Goal: Task Accomplishment & Management: Use online tool/utility

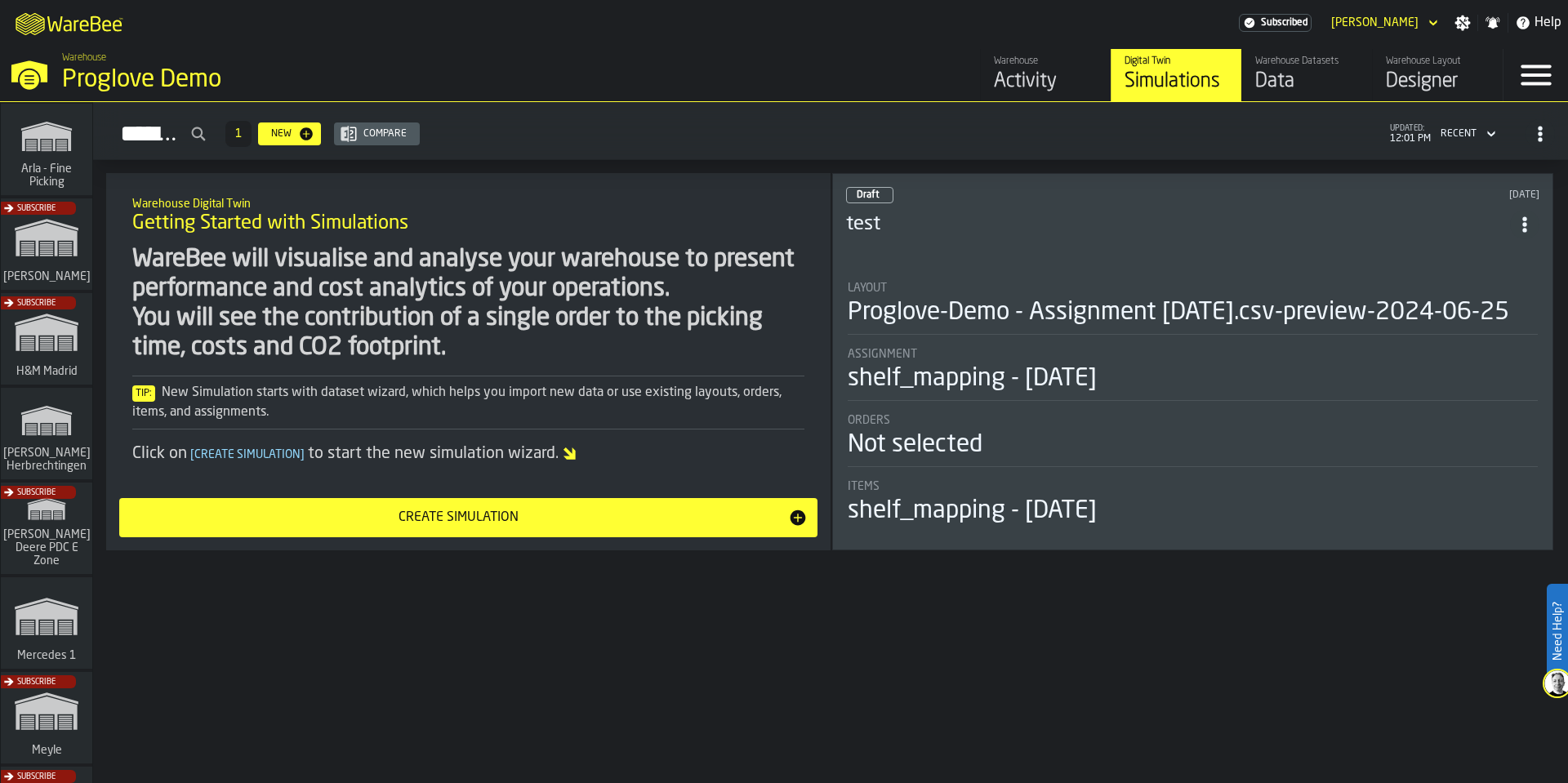
click at [1309, 75] on div "Data" at bounding box center [1307, 82] width 103 height 26
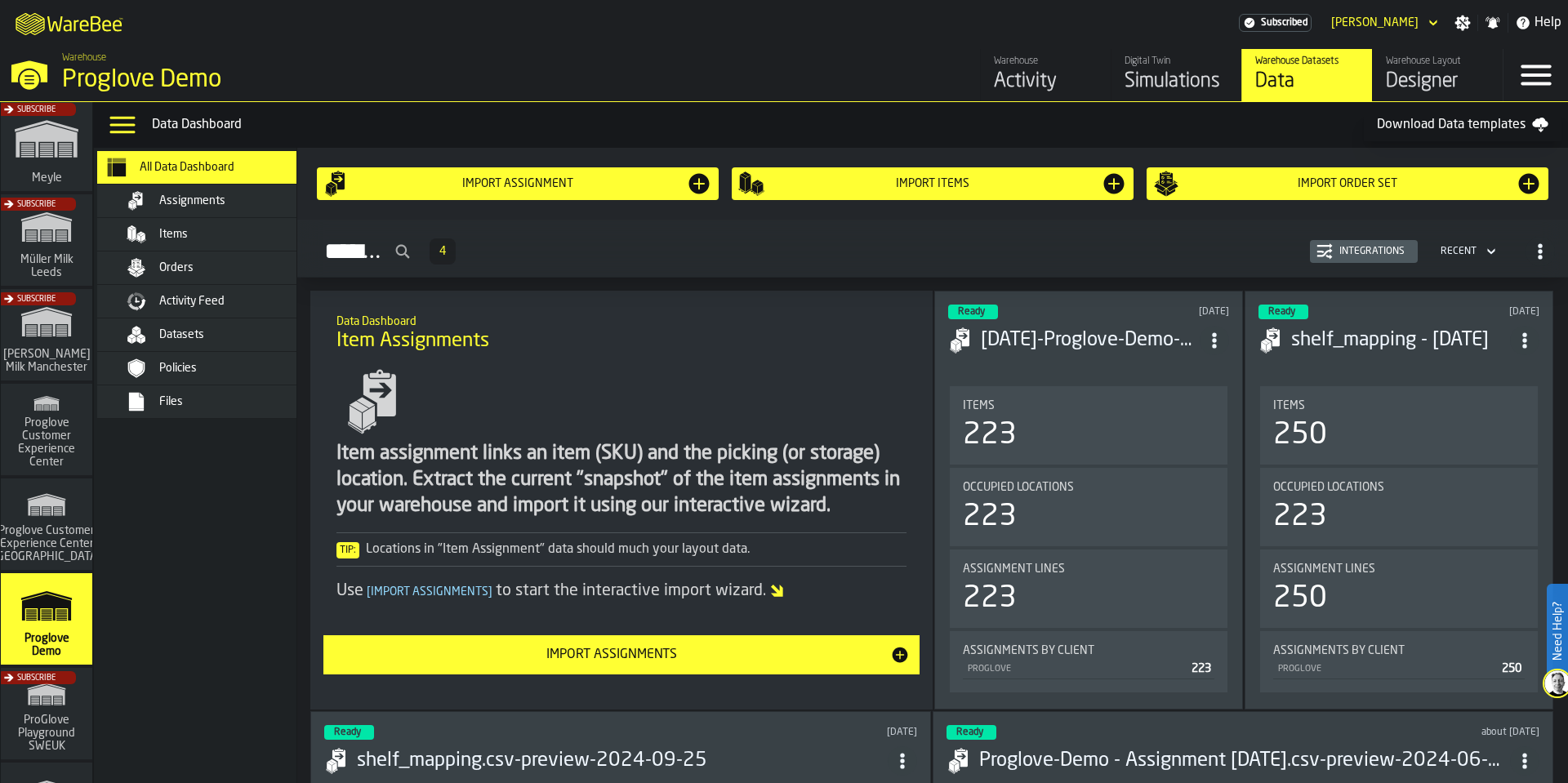
scroll to position [743, 0]
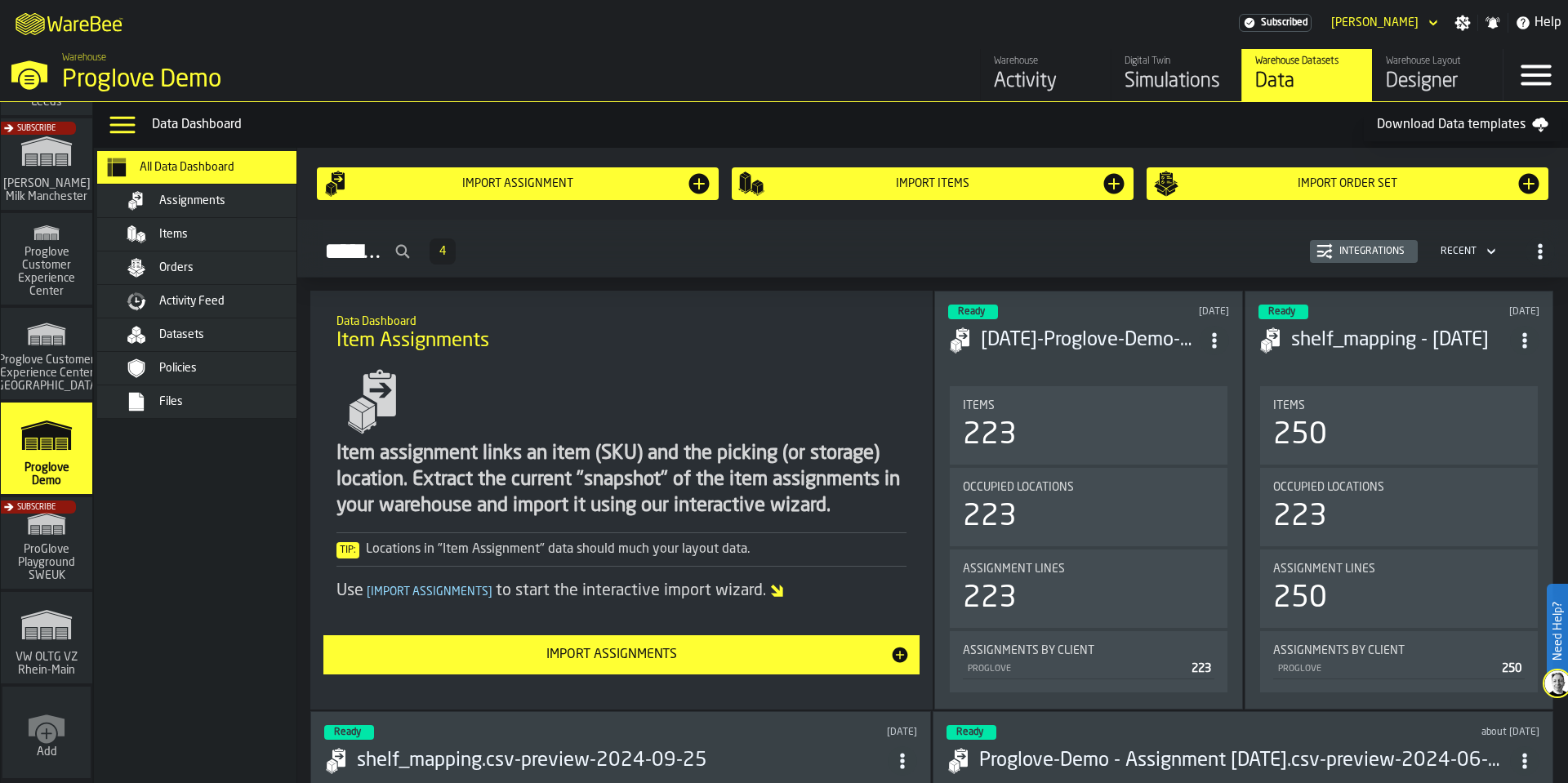
click at [245, 340] on div "Datasets" at bounding box center [239, 335] width 160 height 13
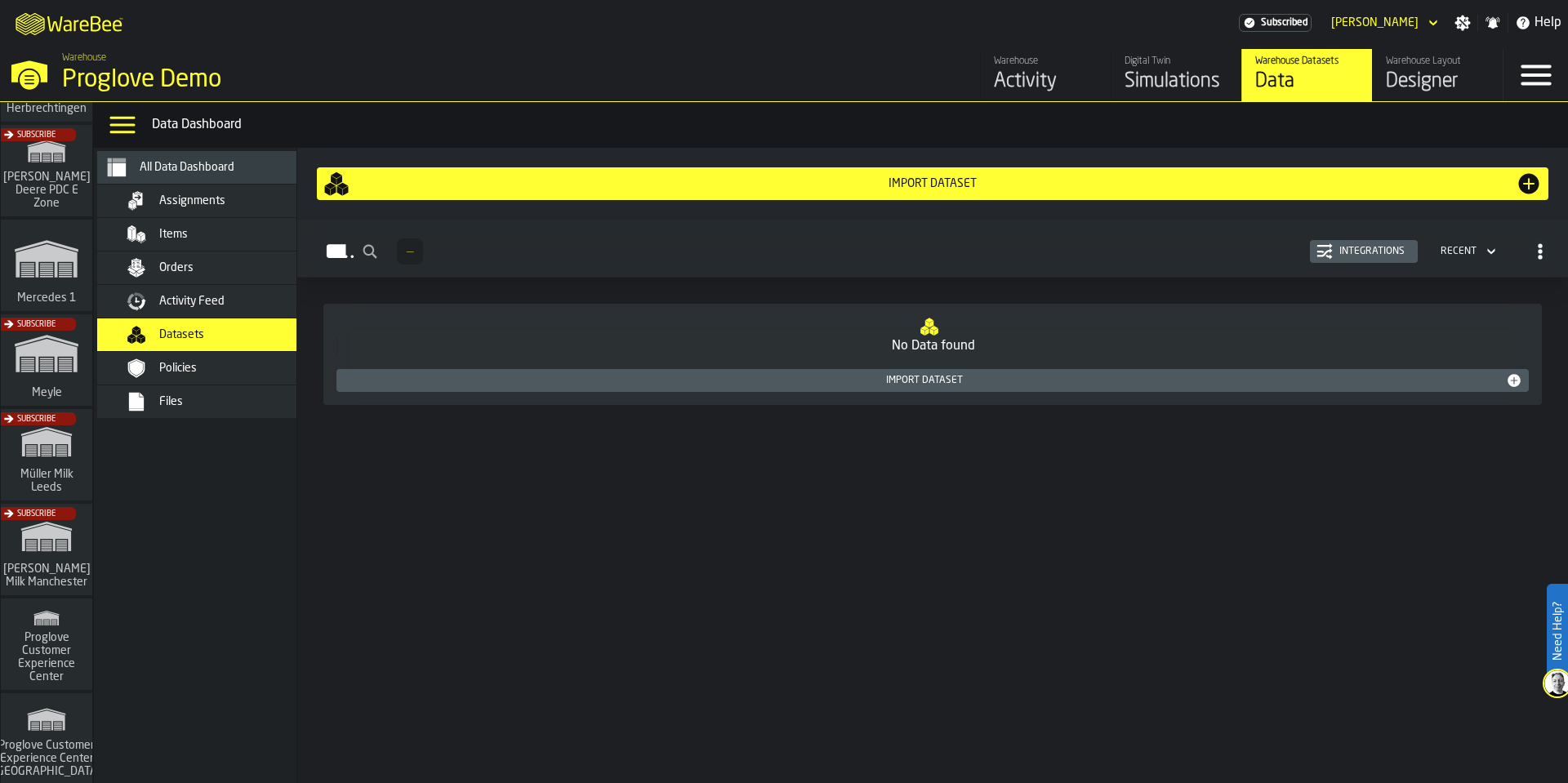
scroll to position [392, 0]
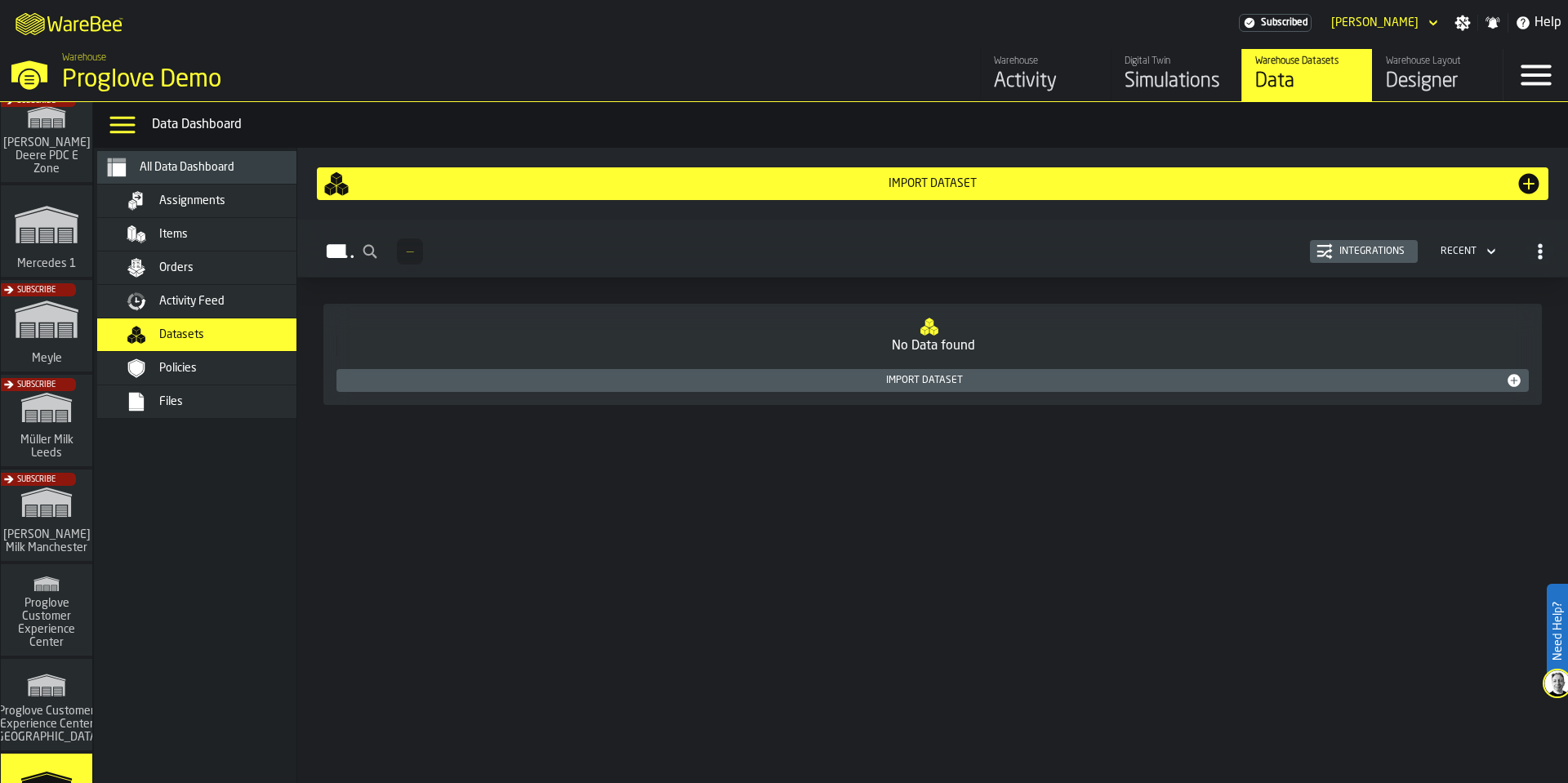
click at [48, 436] on div "Subscribe" at bounding box center [42, 425] width 91 height 95
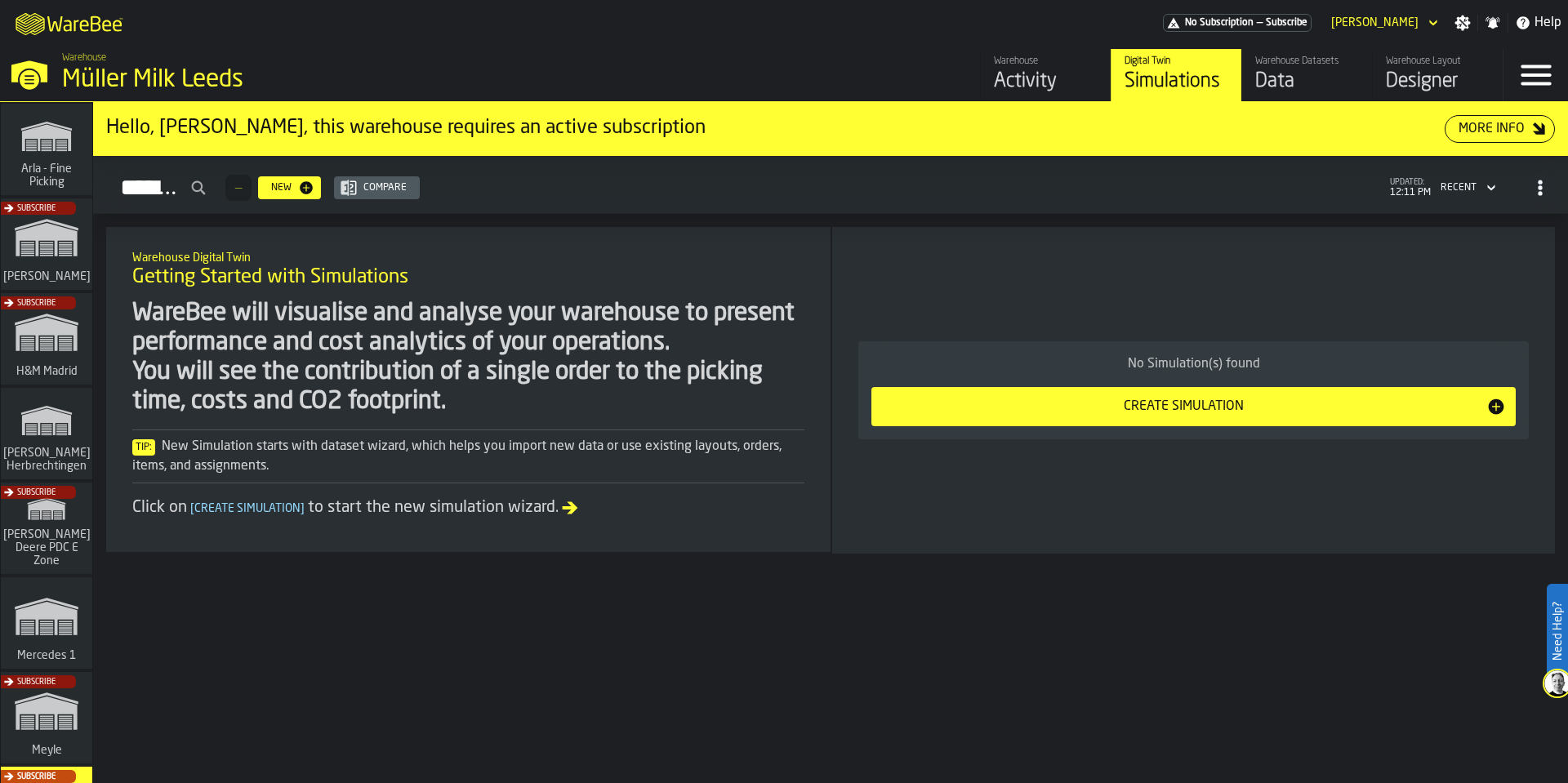
click at [1294, 78] on div "Data" at bounding box center [1307, 82] width 103 height 26
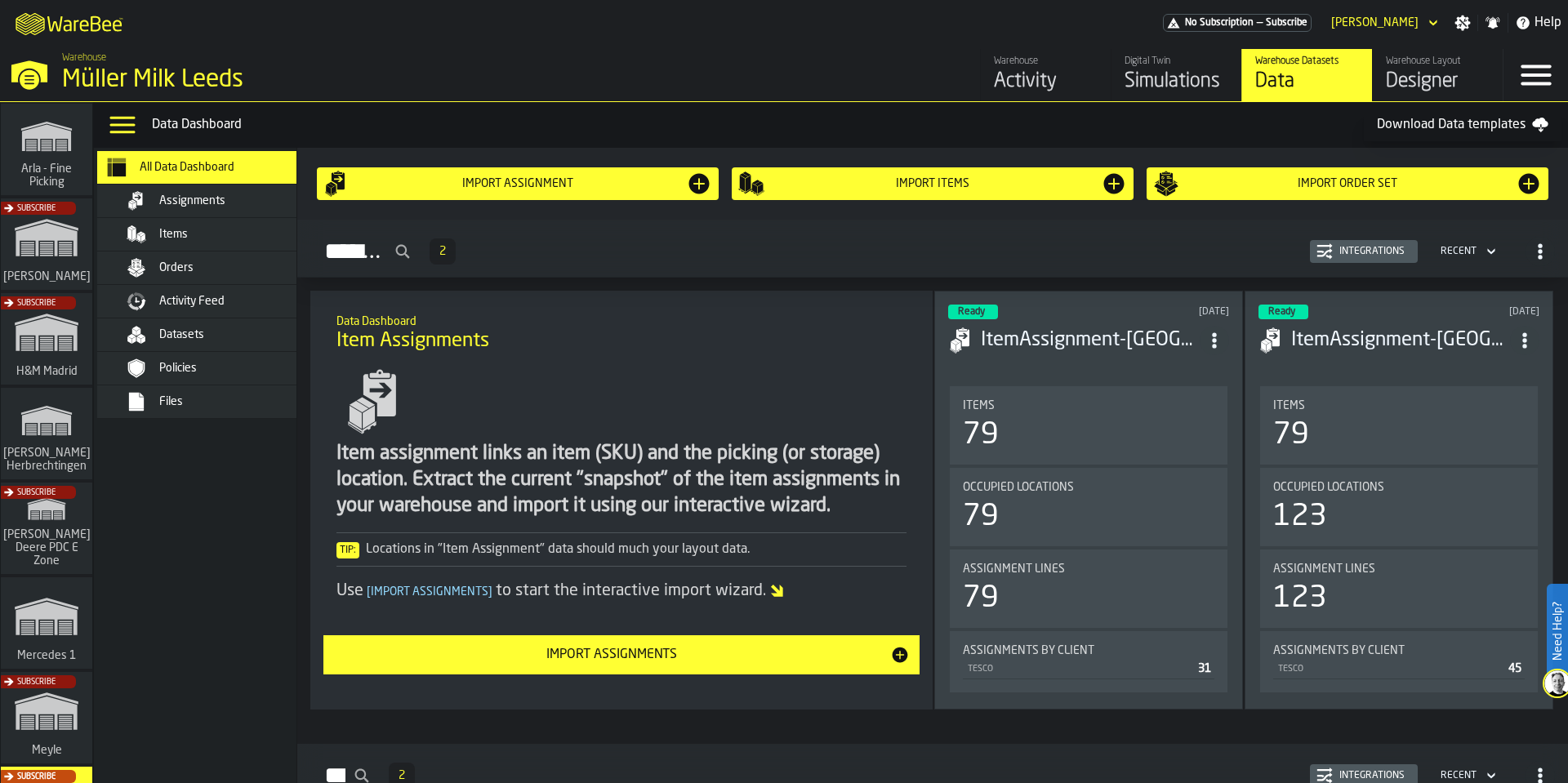
click at [195, 294] on div "Activity Feed" at bounding box center [220, 301] width 199 height 20
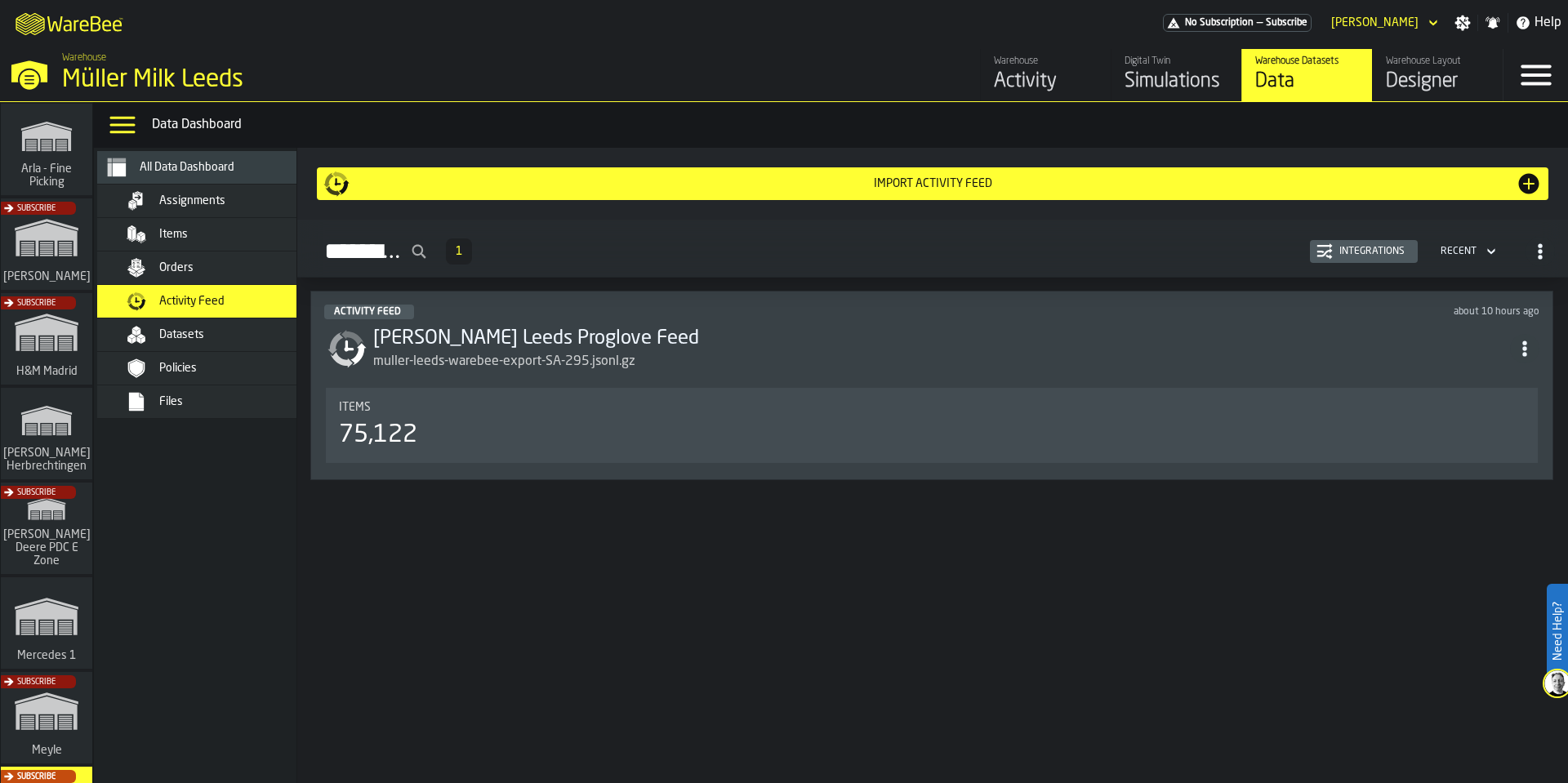
click at [730, 332] on h3 "[PERSON_NAME] Leeds Proglove Feed" at bounding box center [942, 339] width 1136 height 26
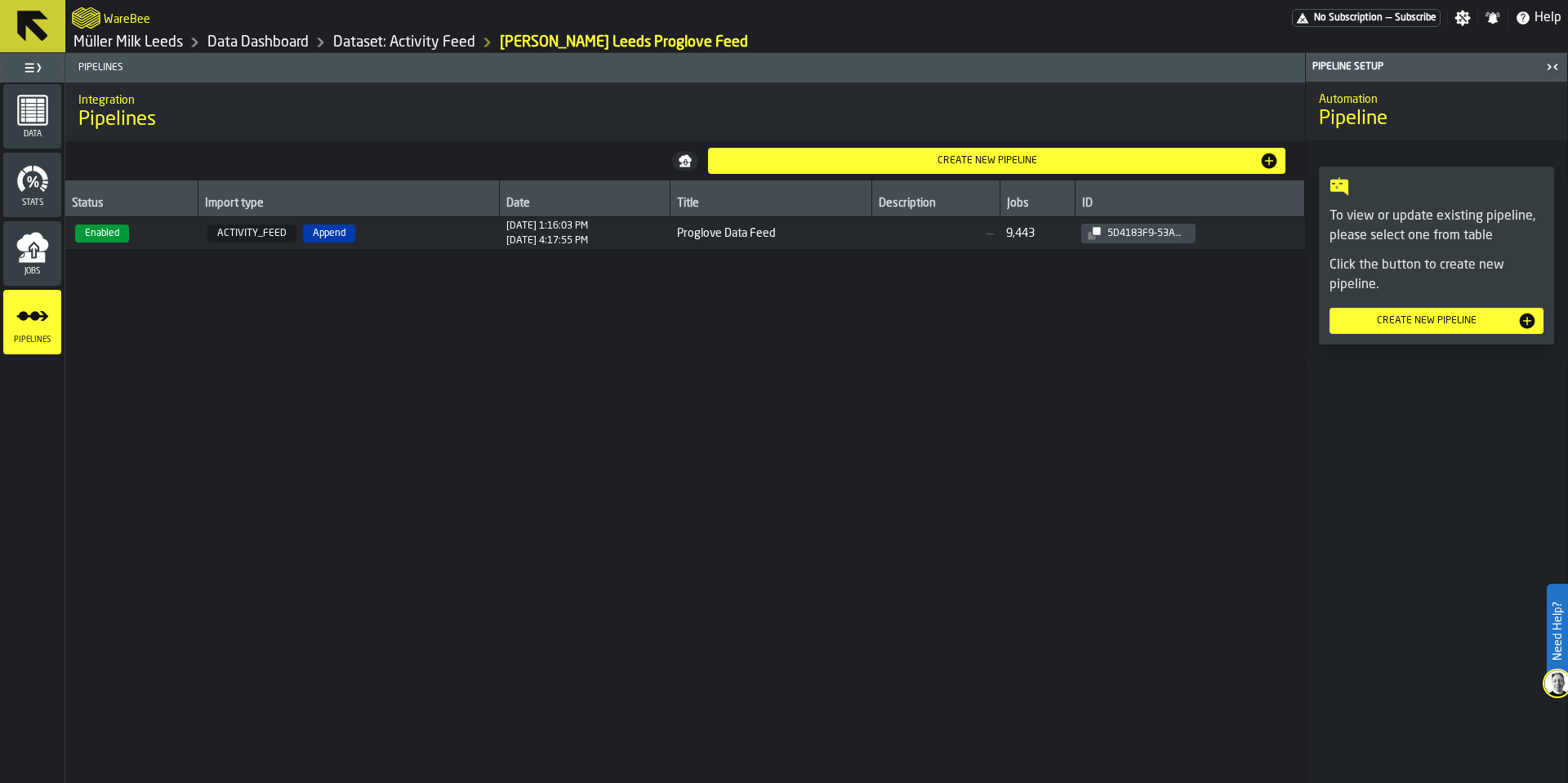
click at [919, 155] on div "Create new pipeline" at bounding box center [987, 161] width 545 height 11
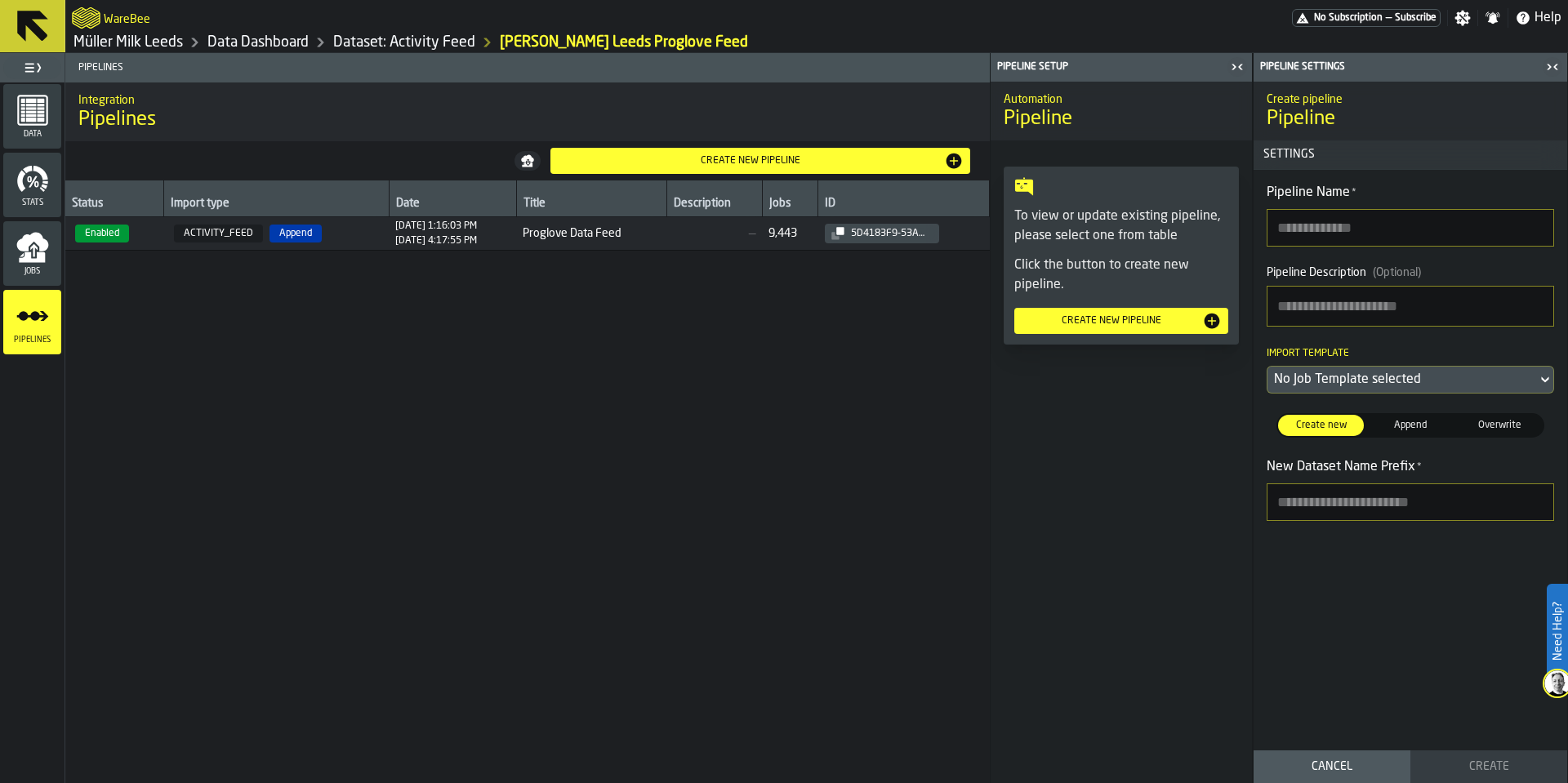
click at [731, 158] on div "Create new pipeline" at bounding box center [750, 161] width 387 height 11
click at [49, 252] on div "Jobs" at bounding box center [32, 254] width 58 height 45
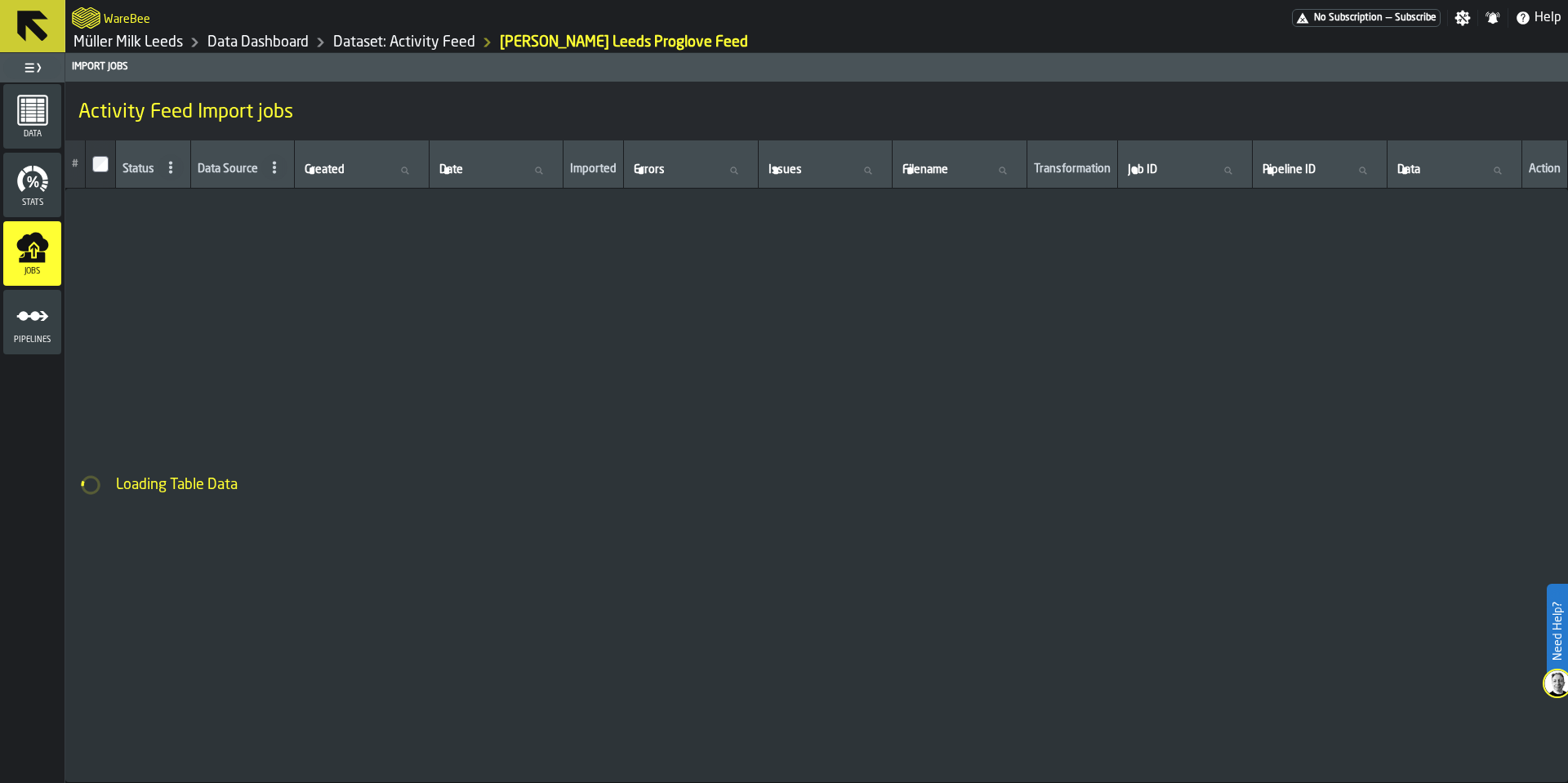
click at [454, 50] on link "Dataset: Activity Feed" at bounding box center [404, 42] width 142 height 18
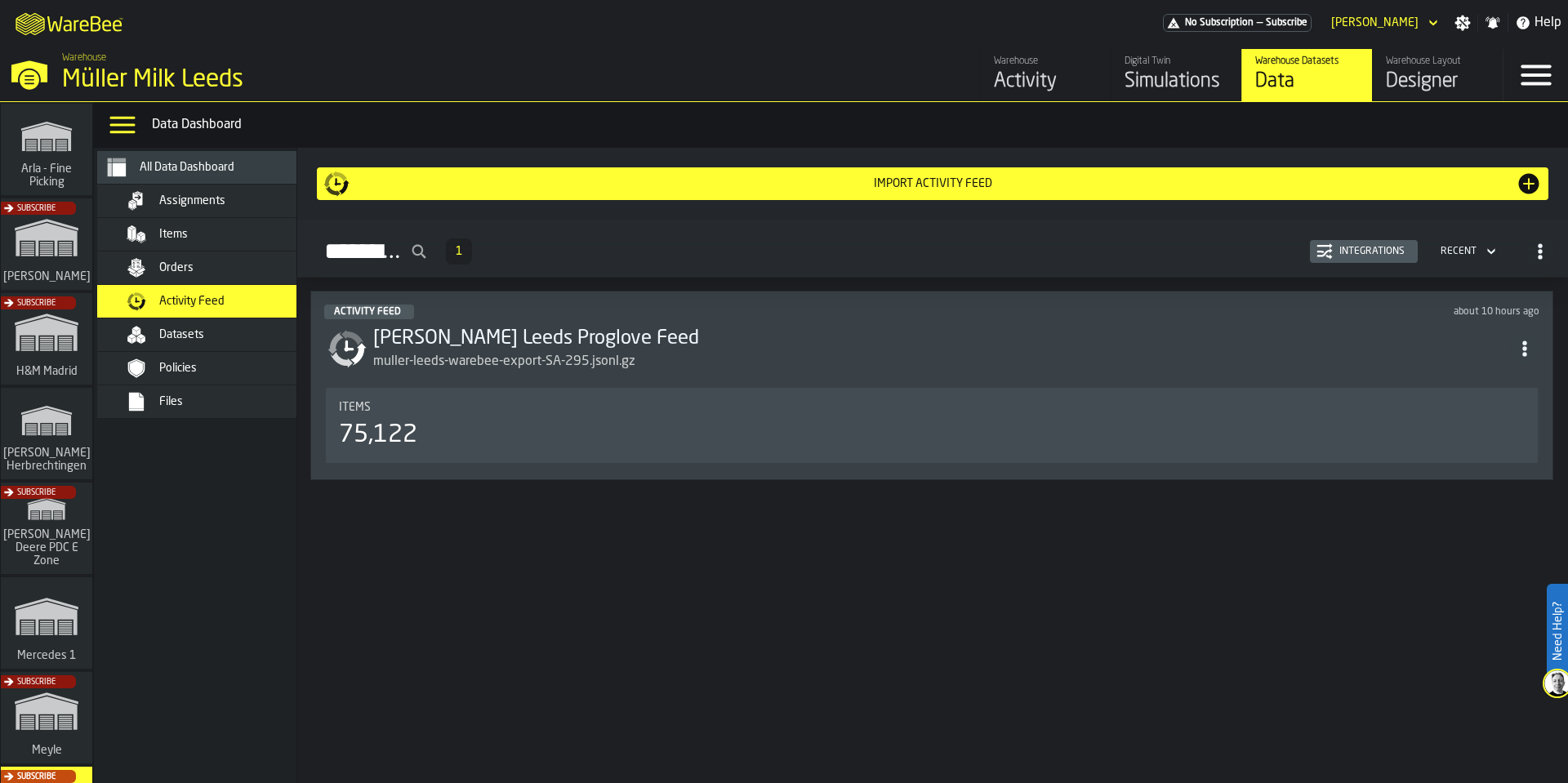
click at [995, 178] on div "Import Activity Feed" at bounding box center [933, 184] width 1166 height 13
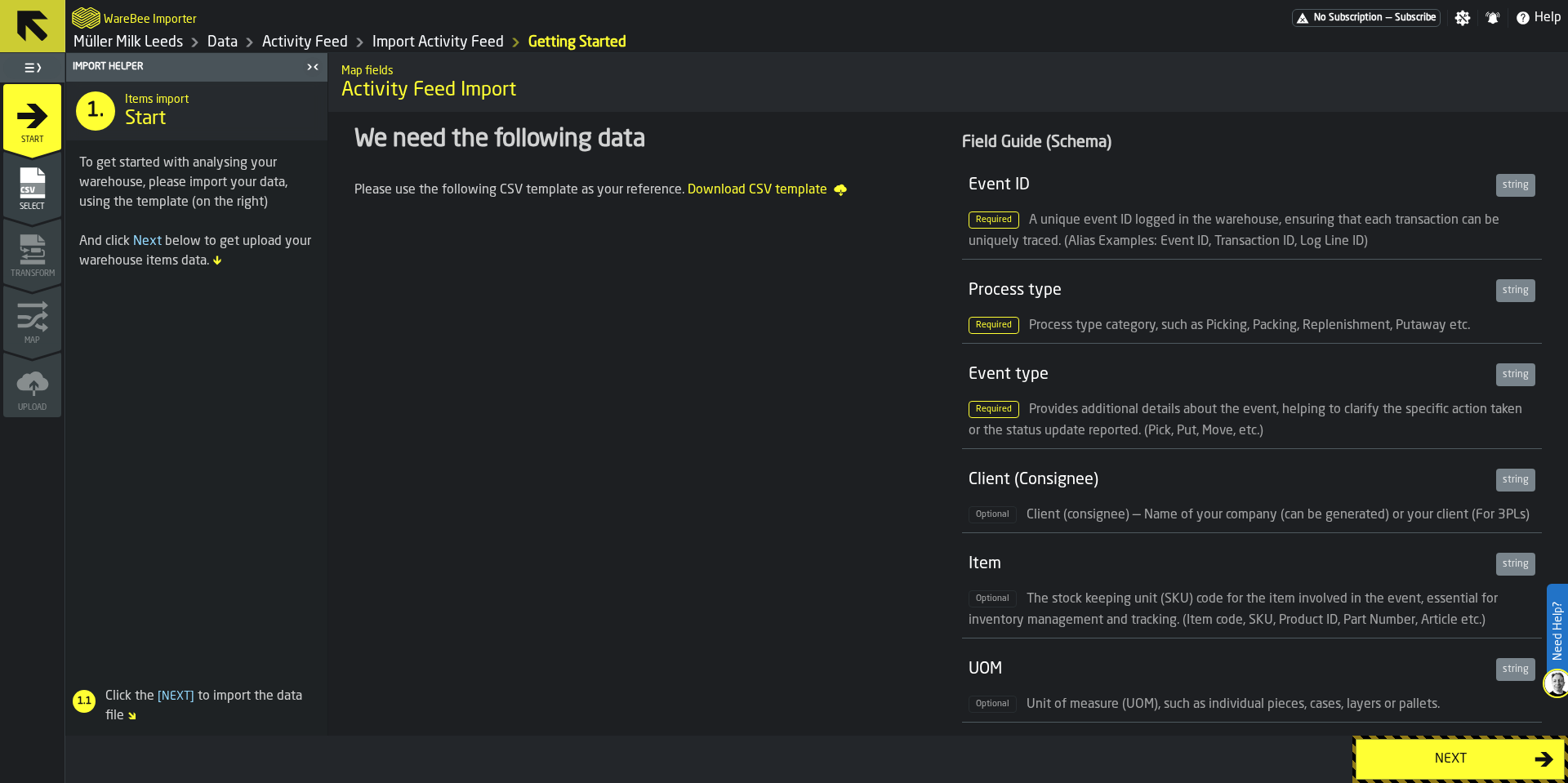
click at [1474, 774] on button "Next" at bounding box center [1460, 759] width 209 height 40
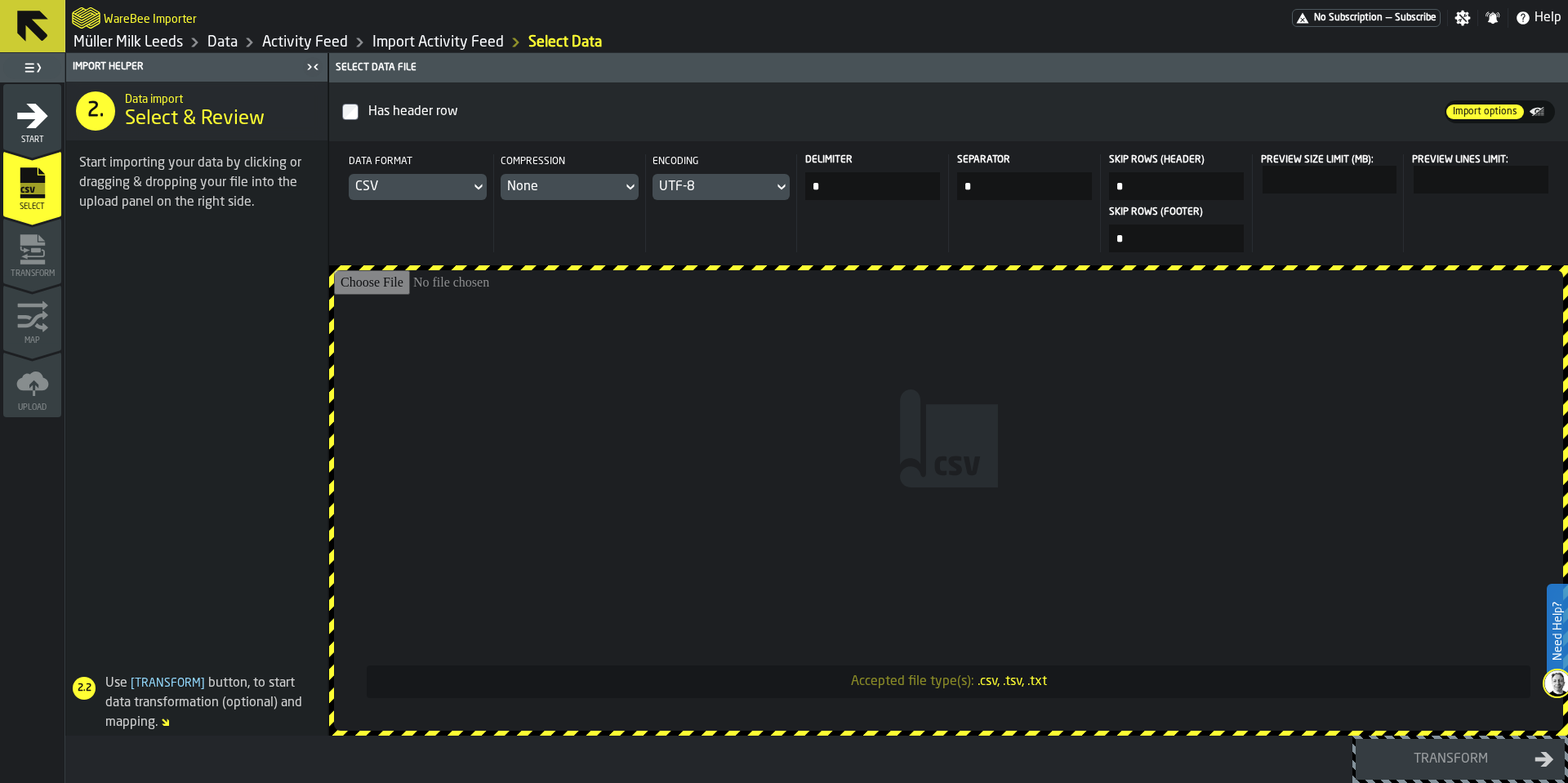
click at [451, 189] on div "CSV" at bounding box center [409, 186] width 108 height 20
click at [411, 293] on div "Dataset" at bounding box center [435, 297] width 85 height 20
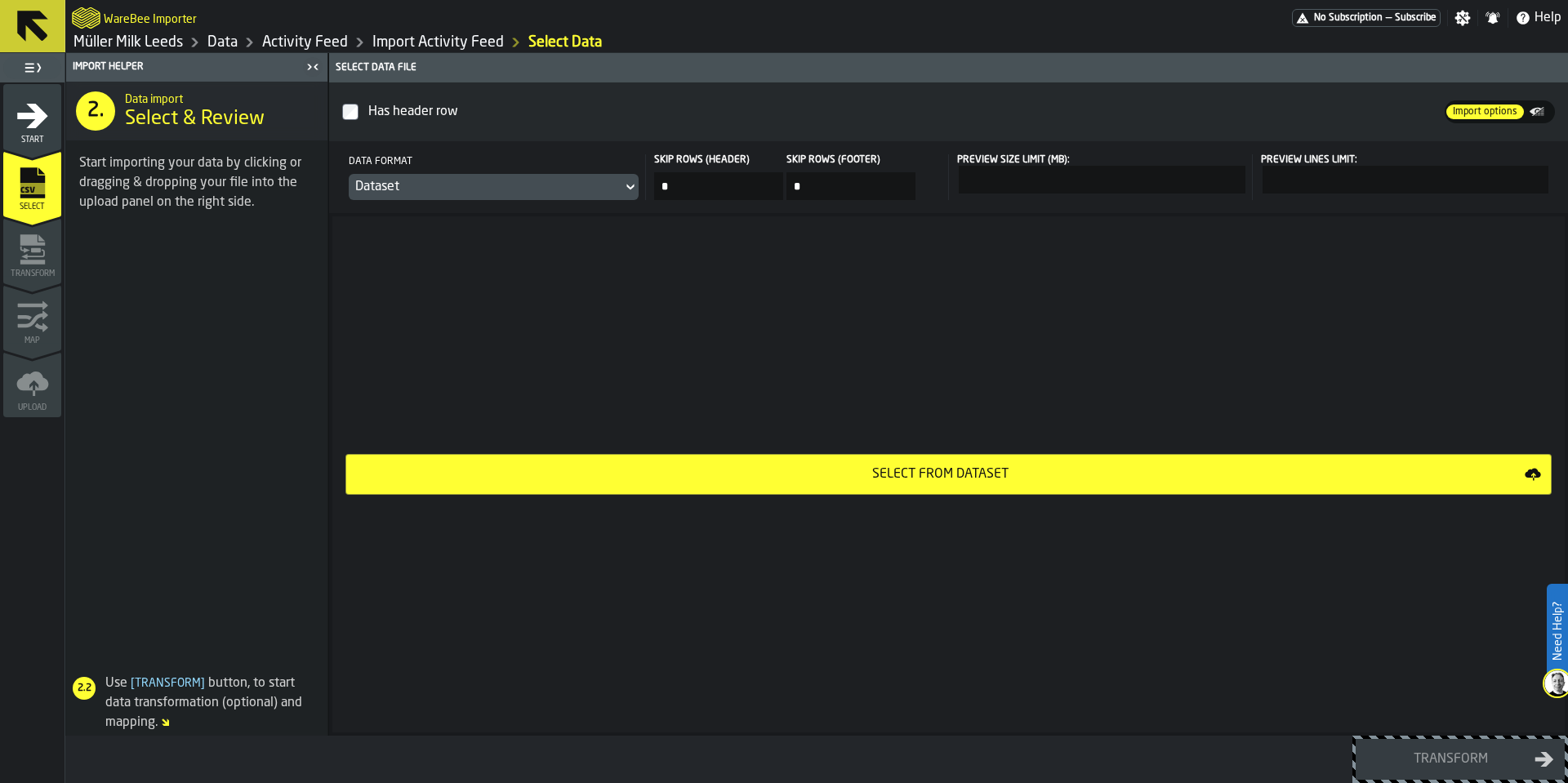
click at [928, 486] on button "Select from Dataset" at bounding box center [948, 474] width 1206 height 40
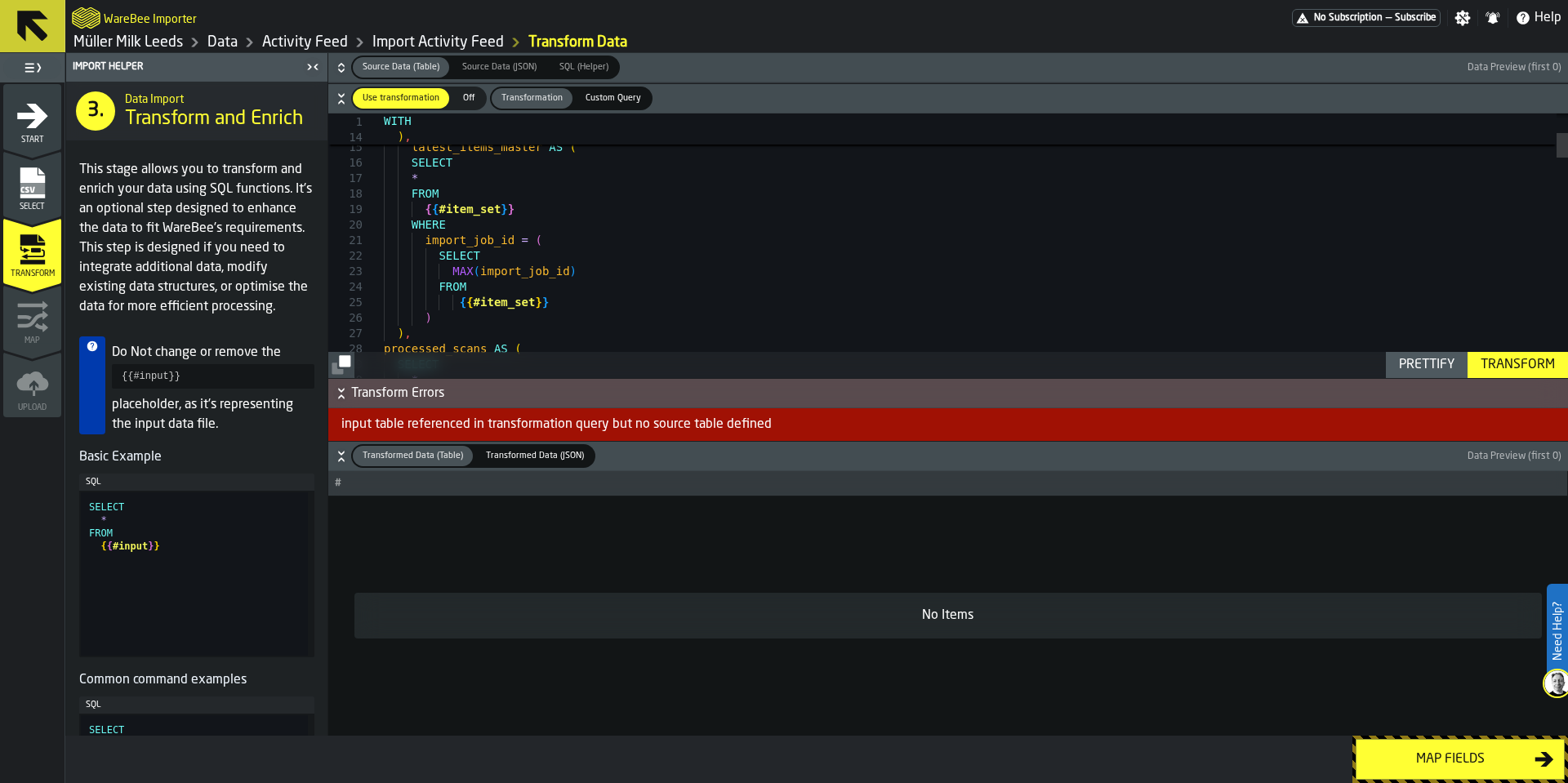
click at [595, 96] on span "Custom Query" at bounding box center [612, 98] width 69 height 14
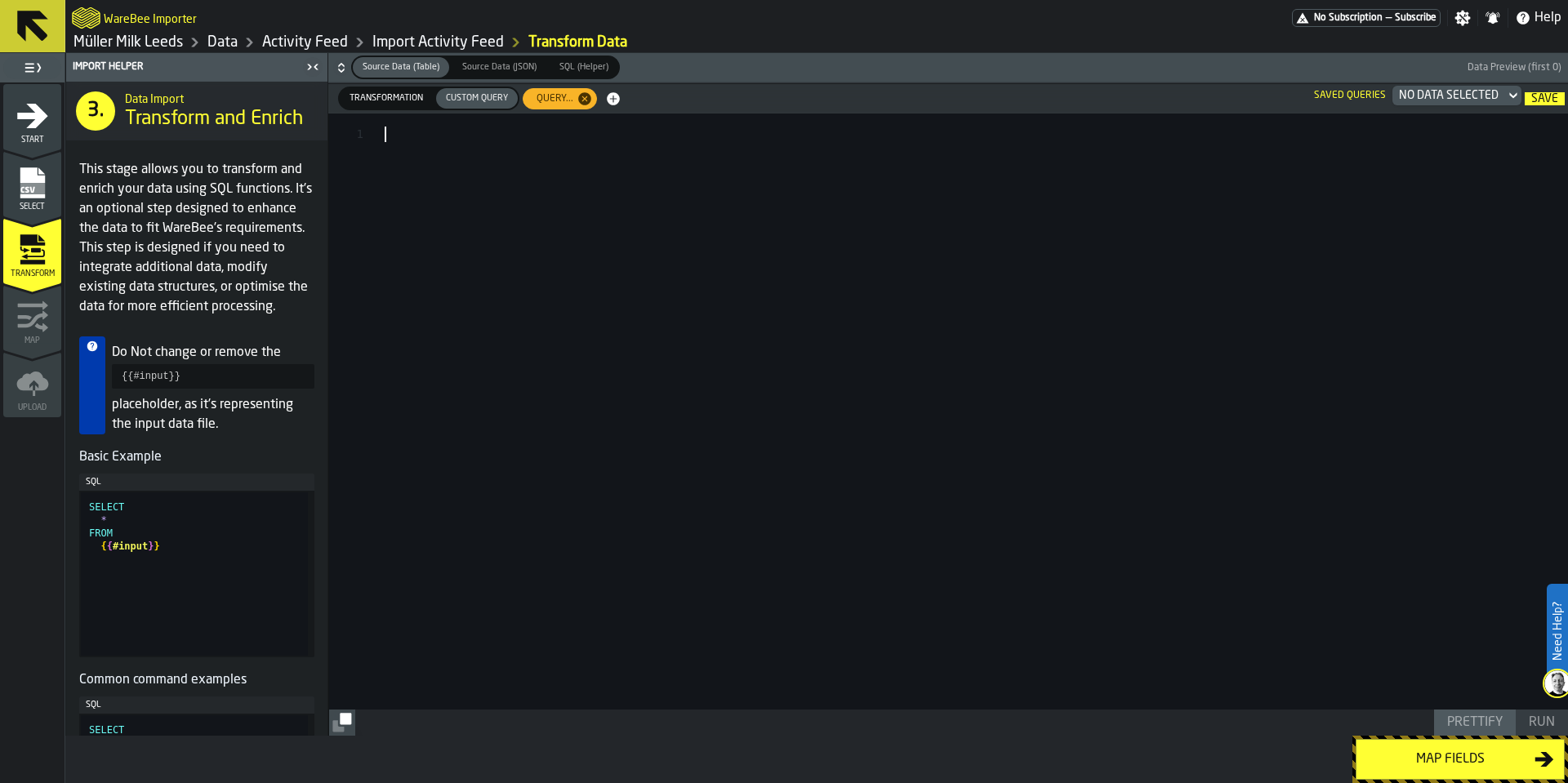
click at [734, 297] on div at bounding box center [976, 412] width 1183 height 597
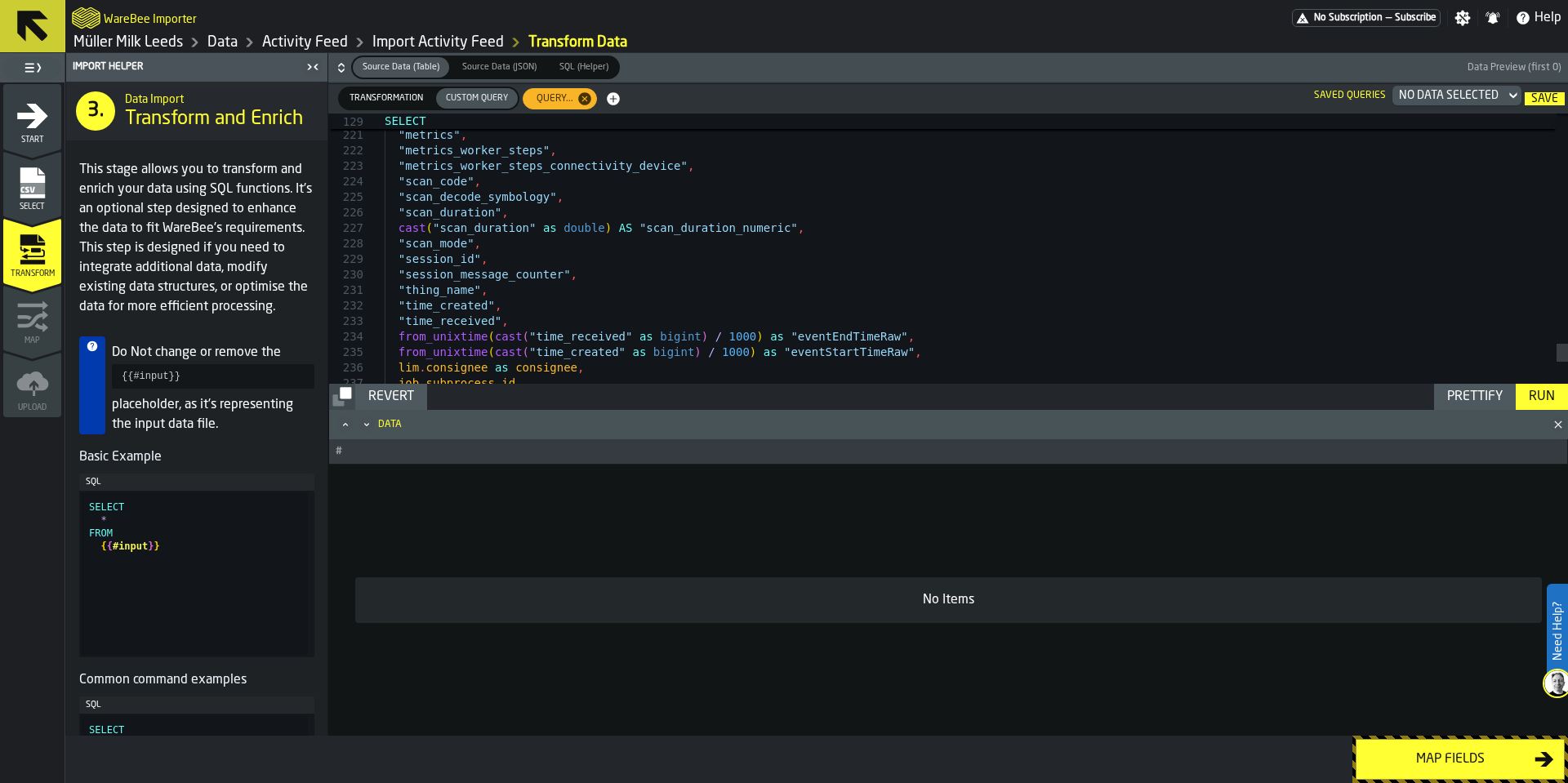
click at [1552, 396] on div "Run" at bounding box center [1542, 396] width 40 height 20
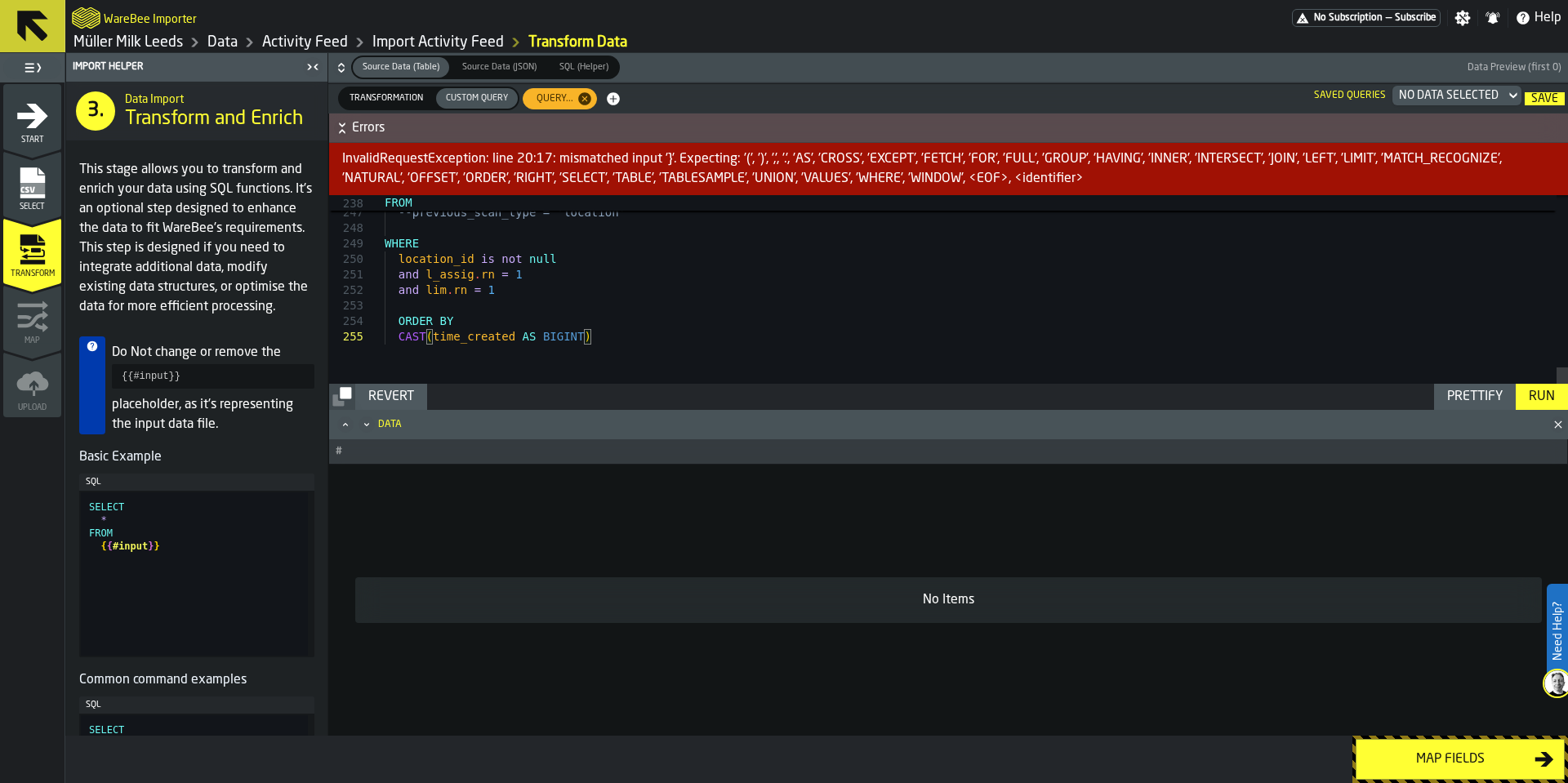
click at [1545, 395] on div "Run" at bounding box center [1542, 396] width 40 height 20
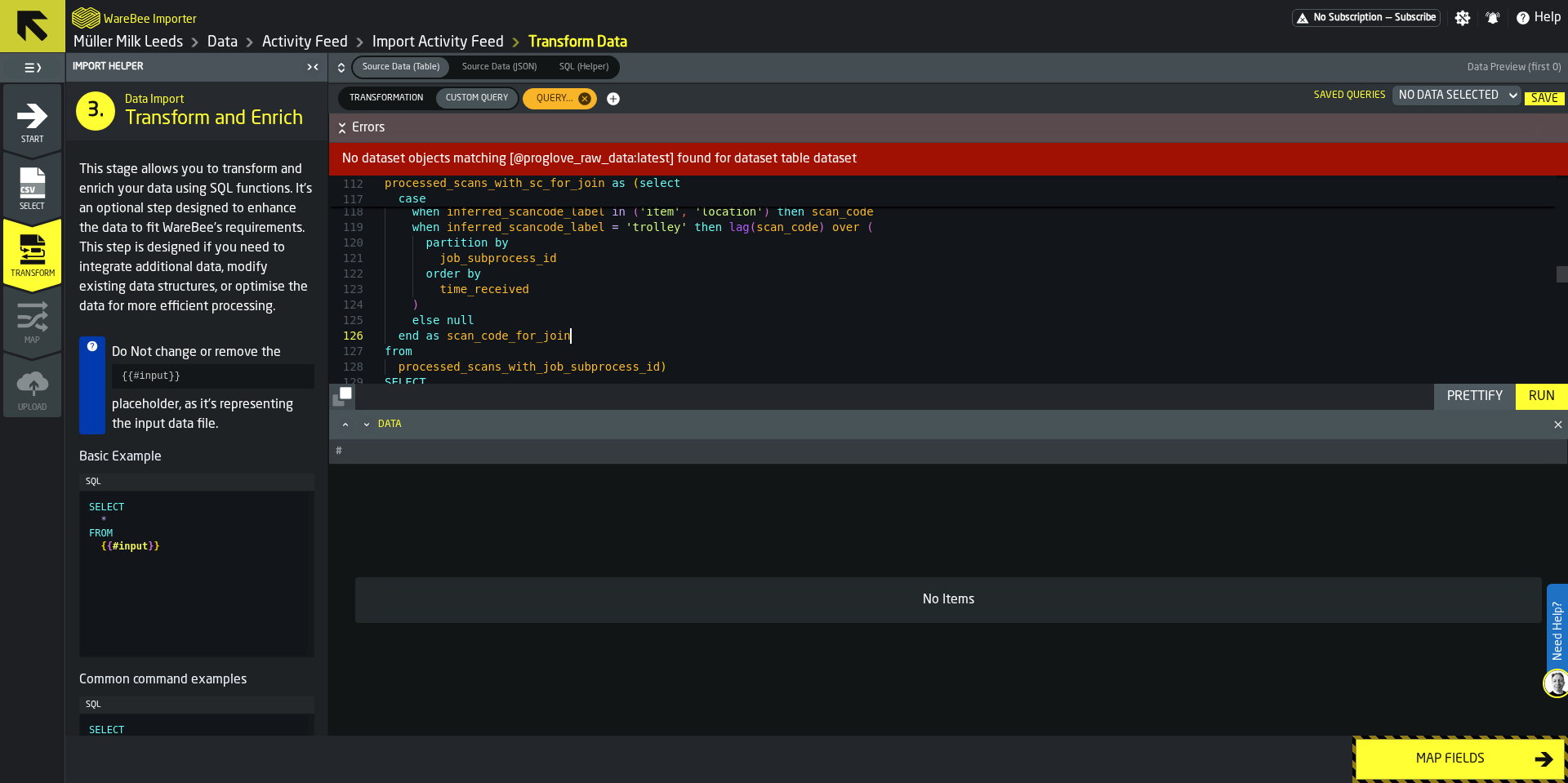
click at [663, 332] on div "SELECT end as scan_code_for_join from processed_scans_with_job_subprocess_id ) …" at bounding box center [976, 380] width 1183 height 4010
type textarea "**********"
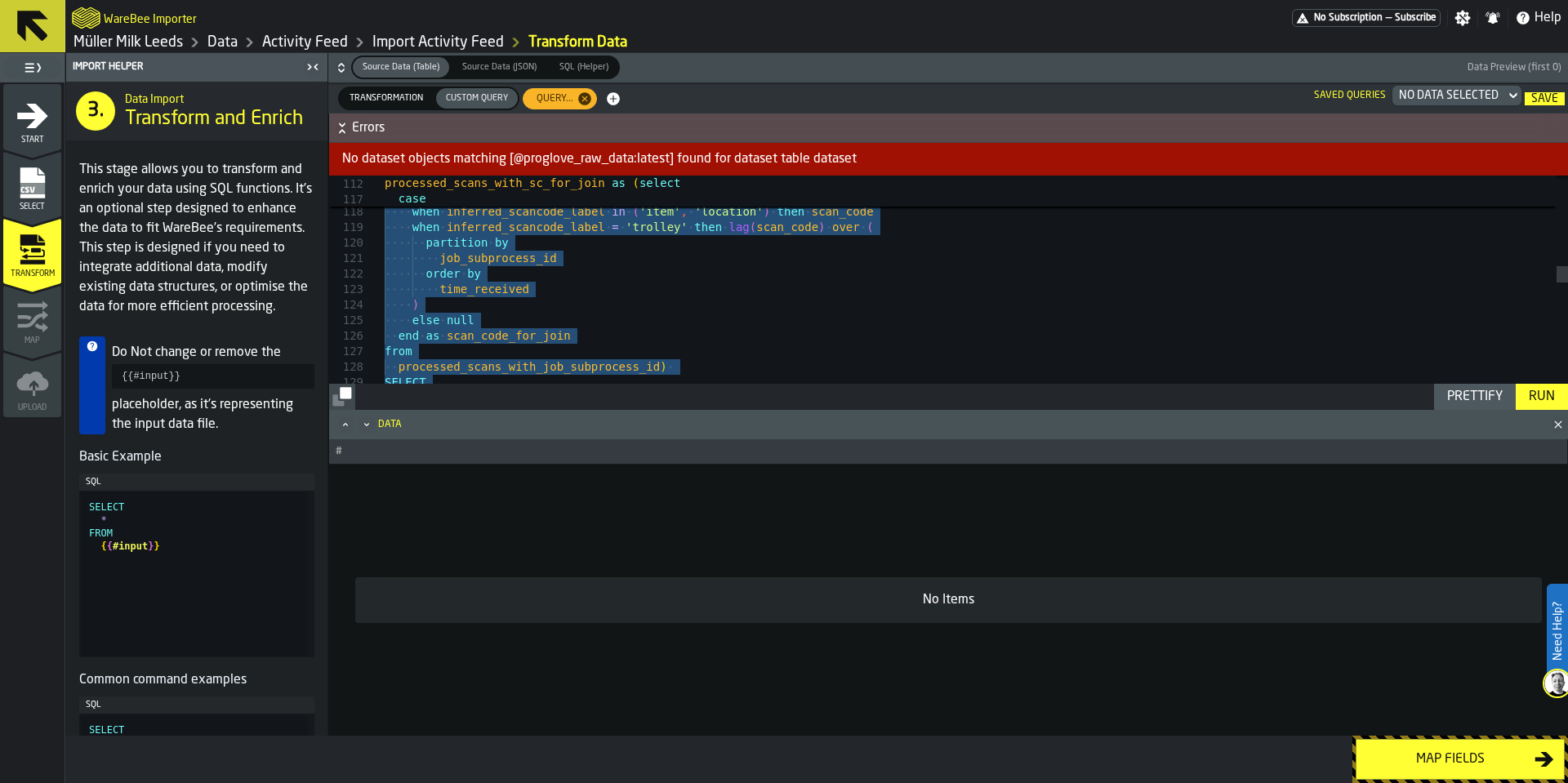
click at [138, 39] on link "Müller Milk Leeds" at bounding box center [128, 42] width 109 height 18
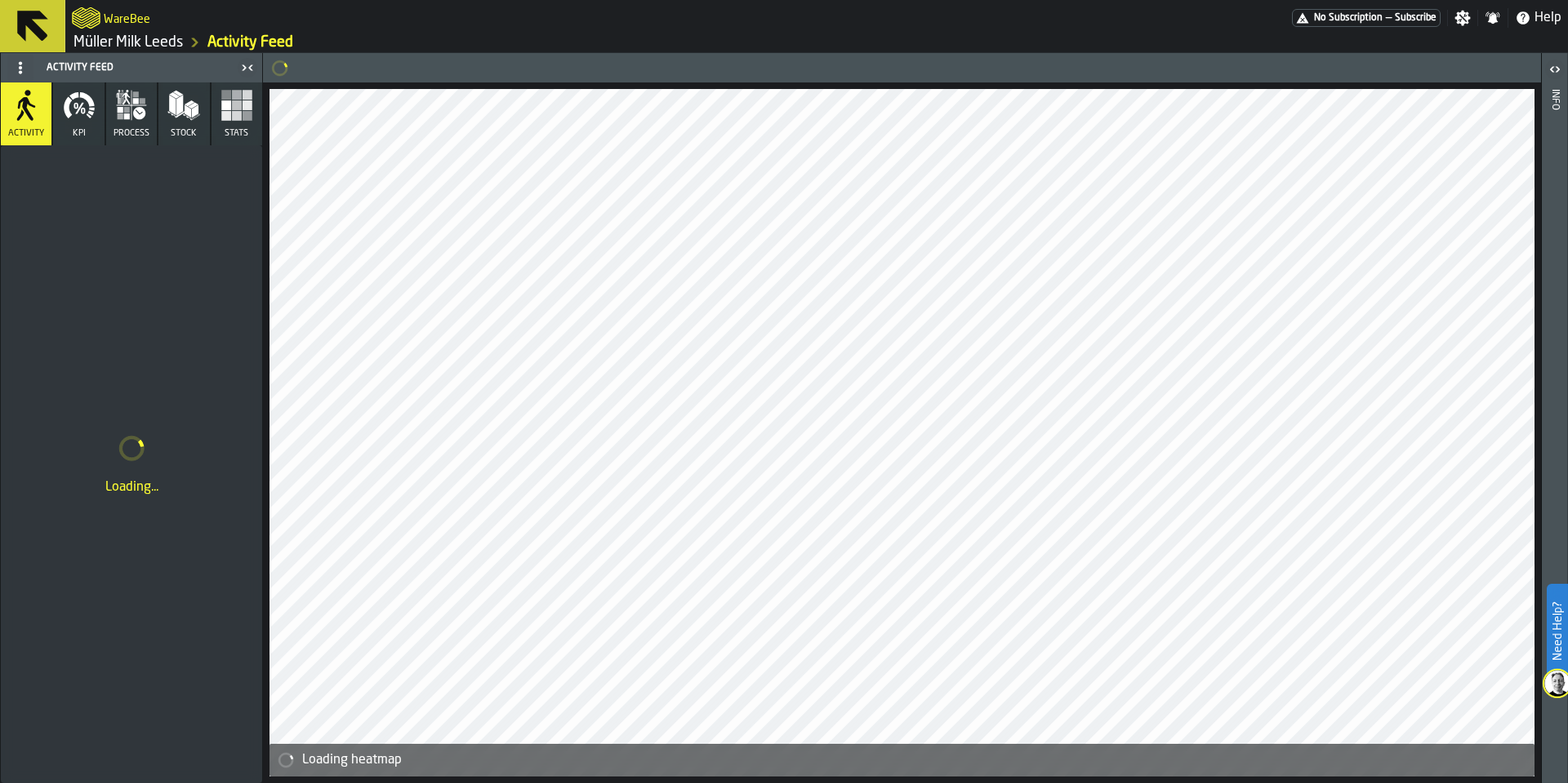
click at [106, 43] on link "Müller Milk Leeds" at bounding box center [128, 42] width 109 height 18
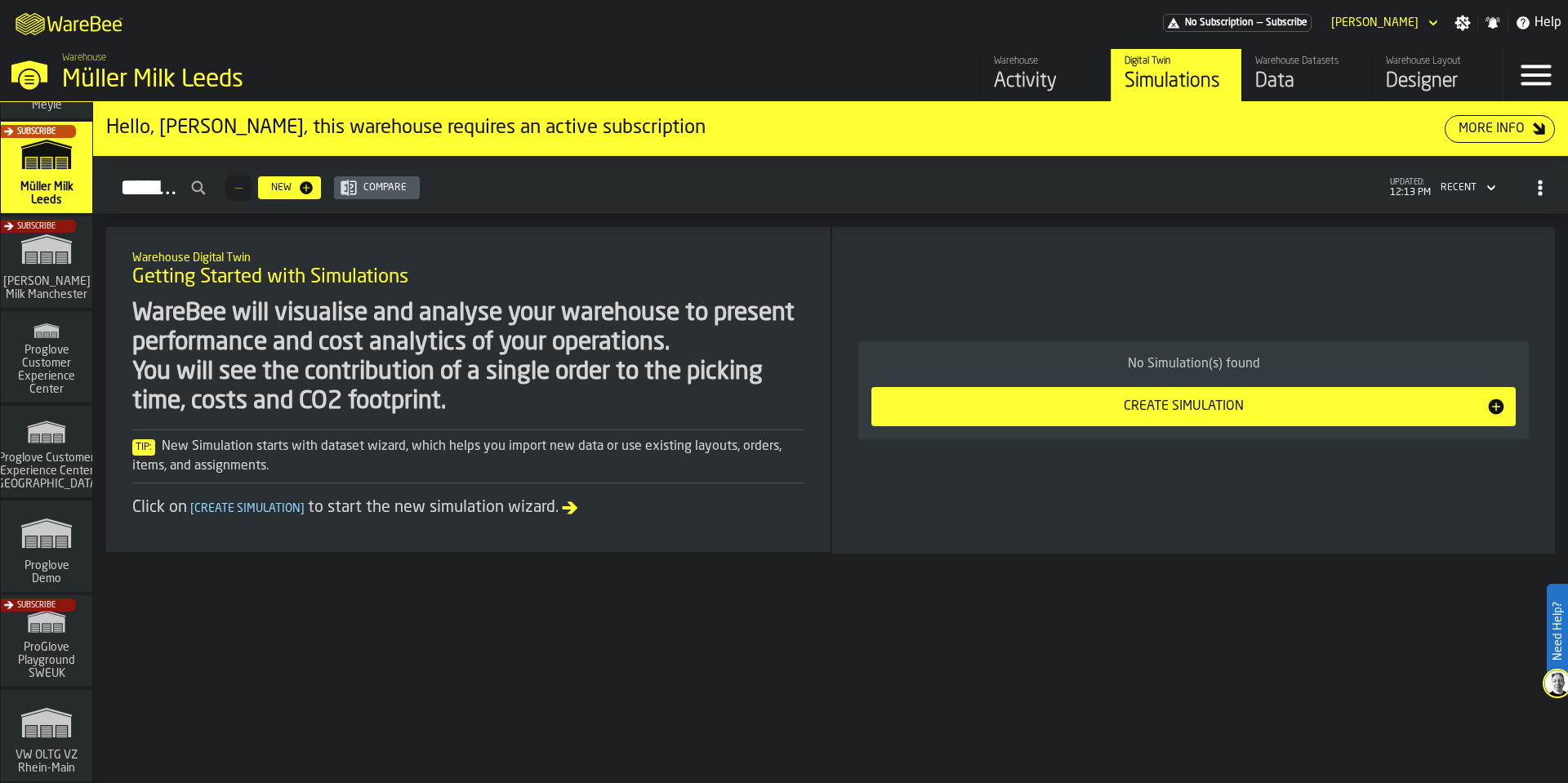
scroll to position [548, 0]
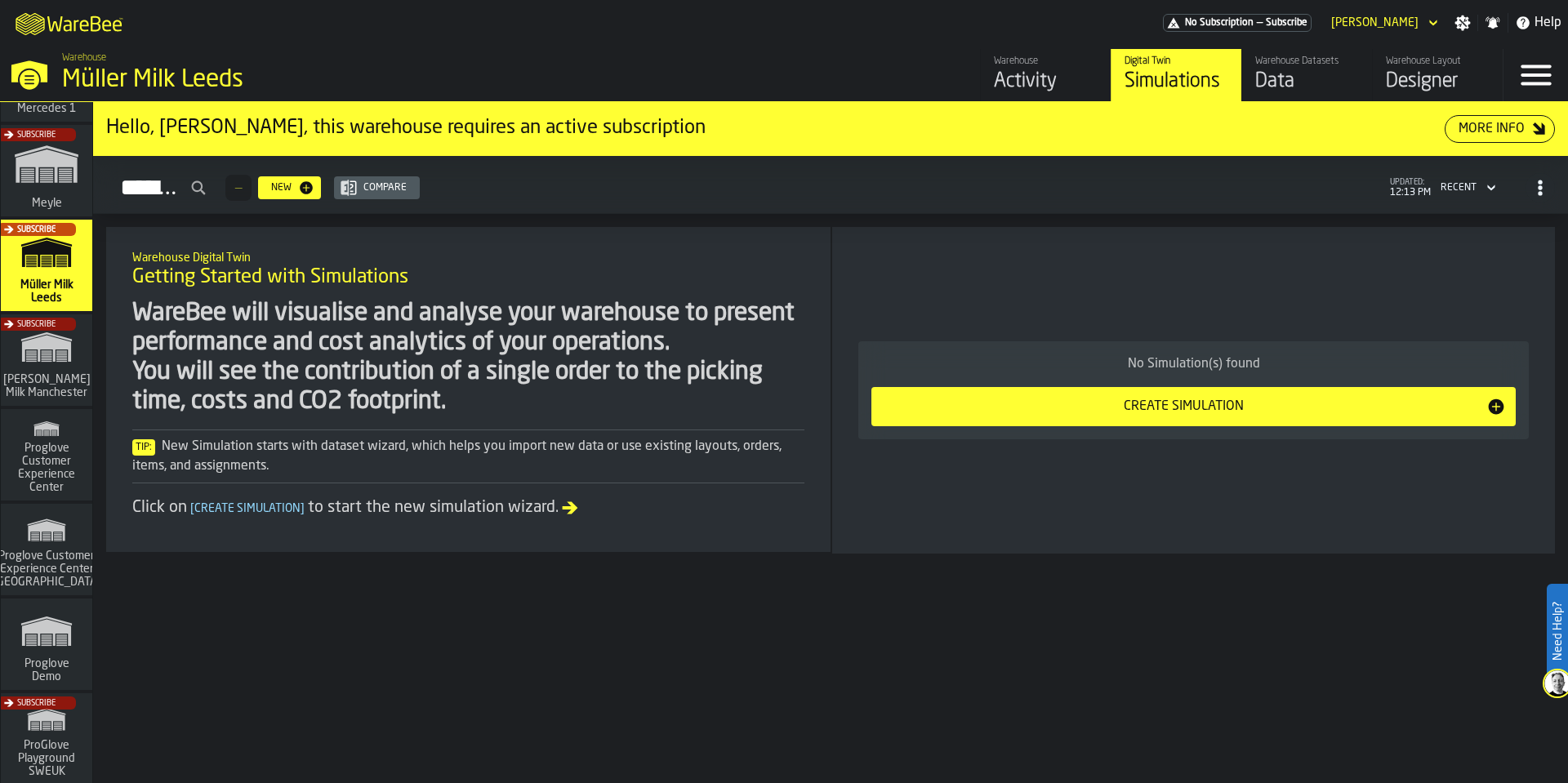
click at [28, 369] on div "Subscribe" at bounding box center [42, 365] width 91 height 95
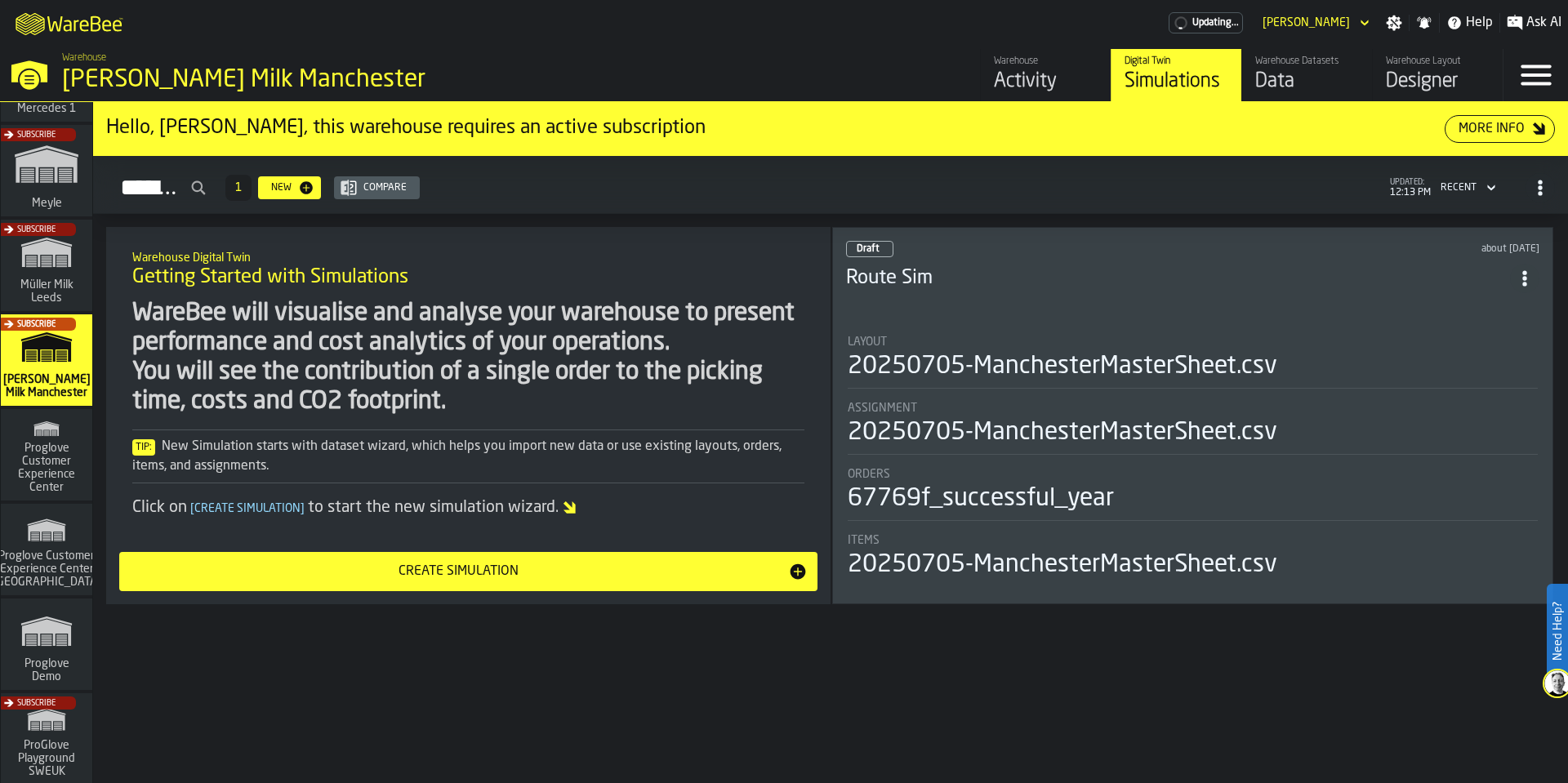
click at [1302, 101] on link "Warehouse Datasets Data" at bounding box center [1306, 75] width 131 height 53
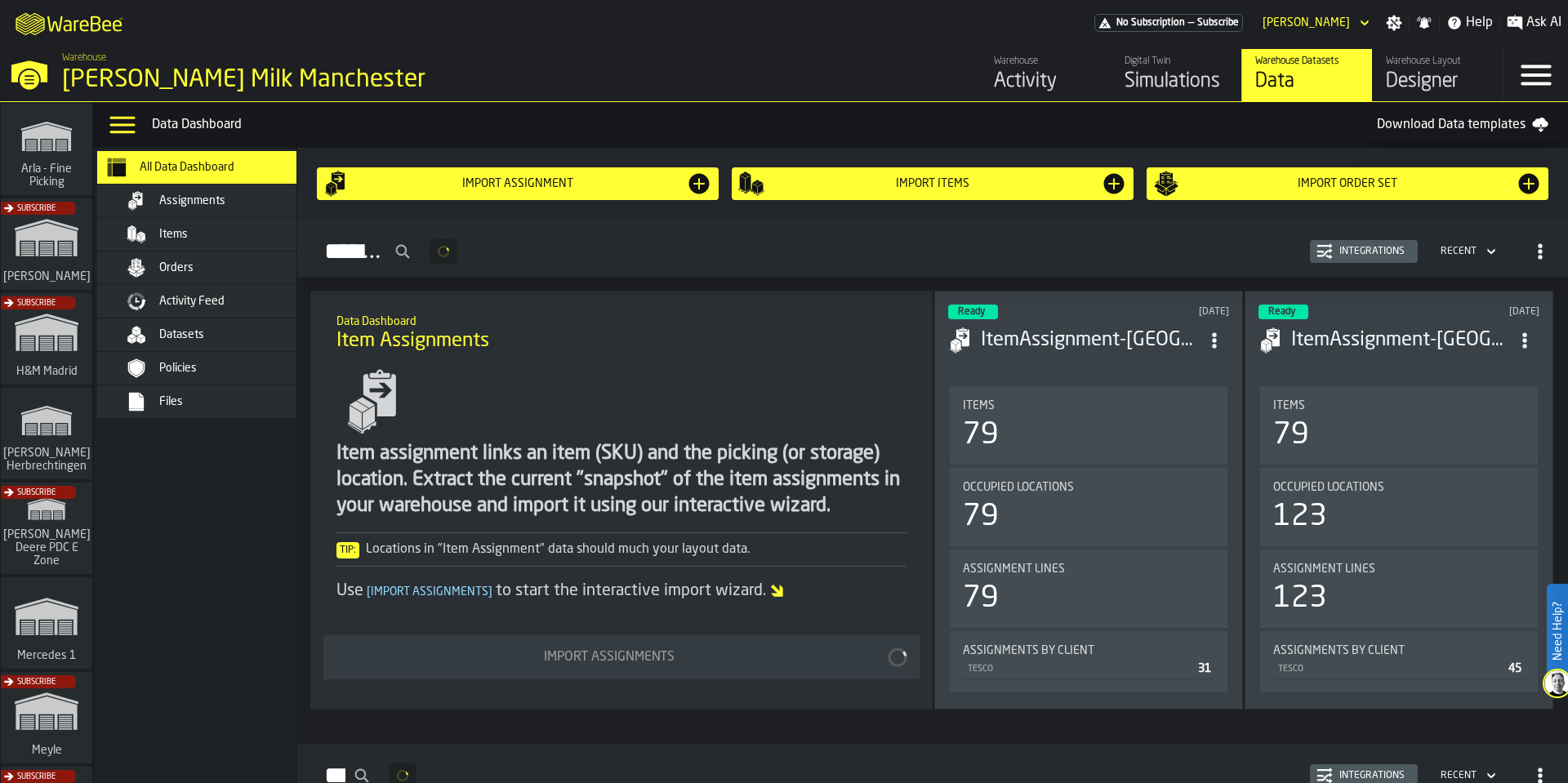
click at [171, 296] on span "Activity Feed" at bounding box center [191, 301] width 65 height 13
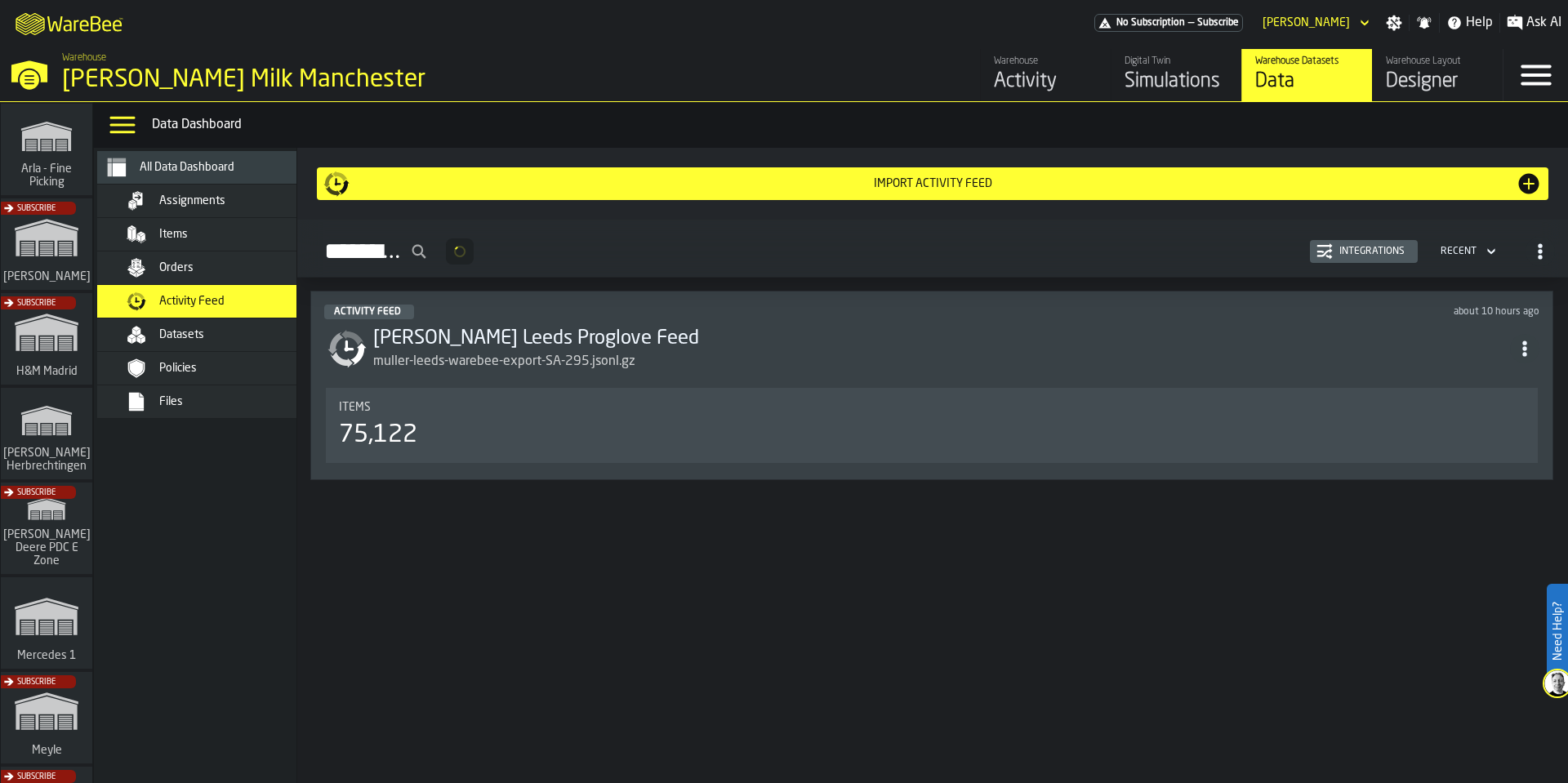
click at [941, 182] on div "Import Activity Feed" at bounding box center [933, 184] width 1166 height 13
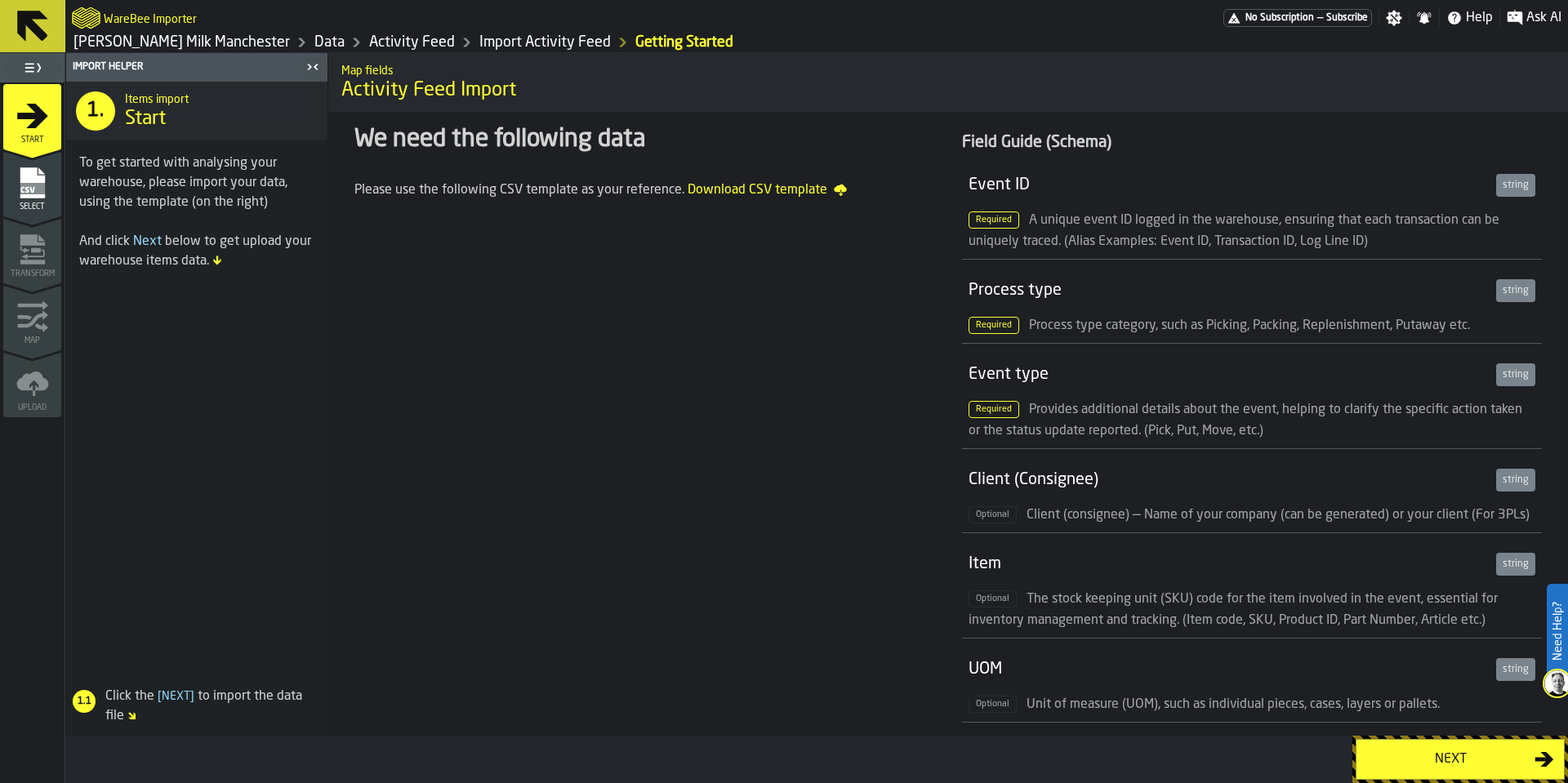
click at [1430, 754] on div "Next" at bounding box center [1449, 759] width 168 height 20
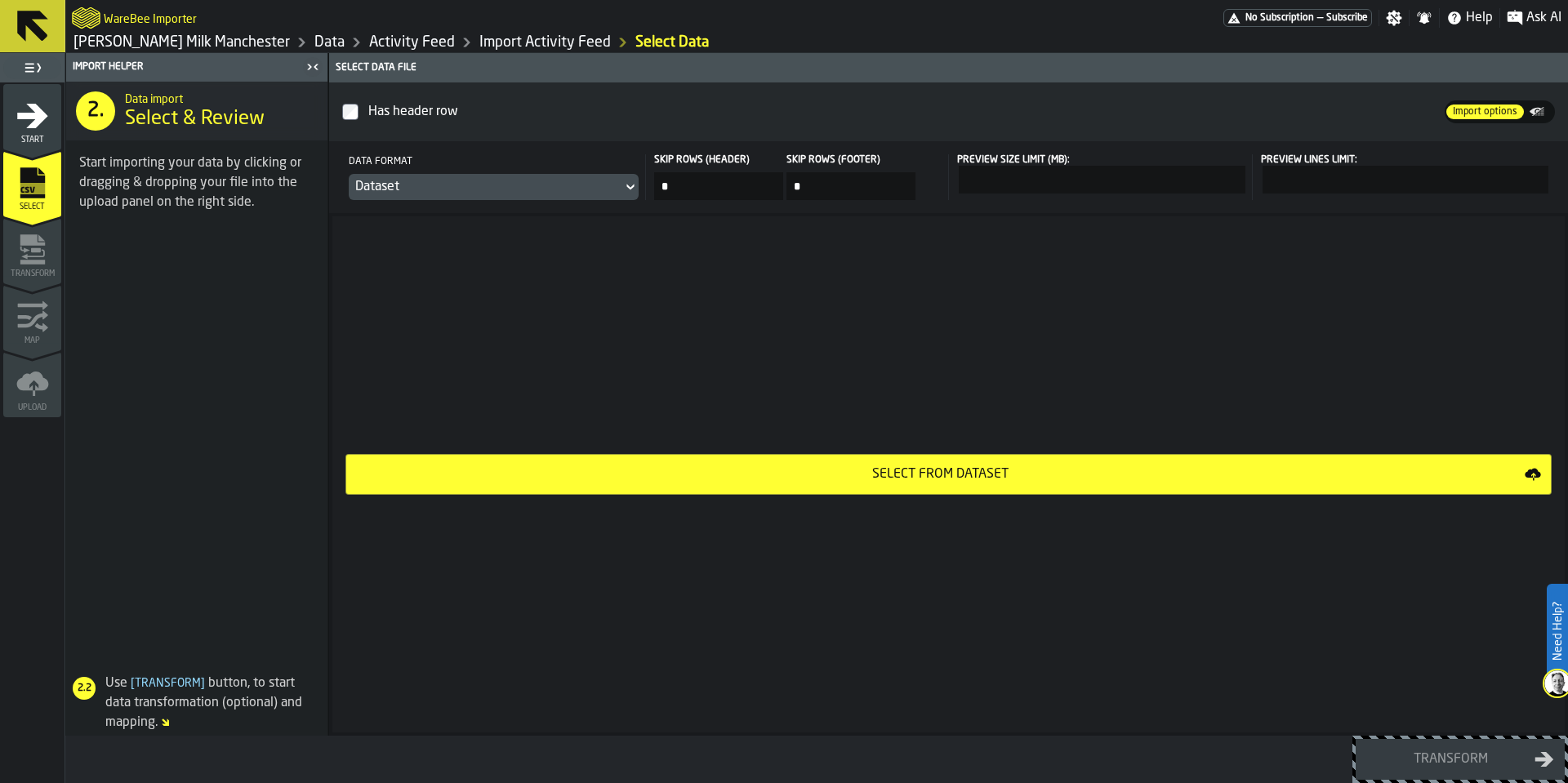
click at [583, 184] on div "Dataset" at bounding box center [485, 186] width 261 height 20
click at [956, 473] on div "Select from Dataset" at bounding box center [940, 474] width 1168 height 20
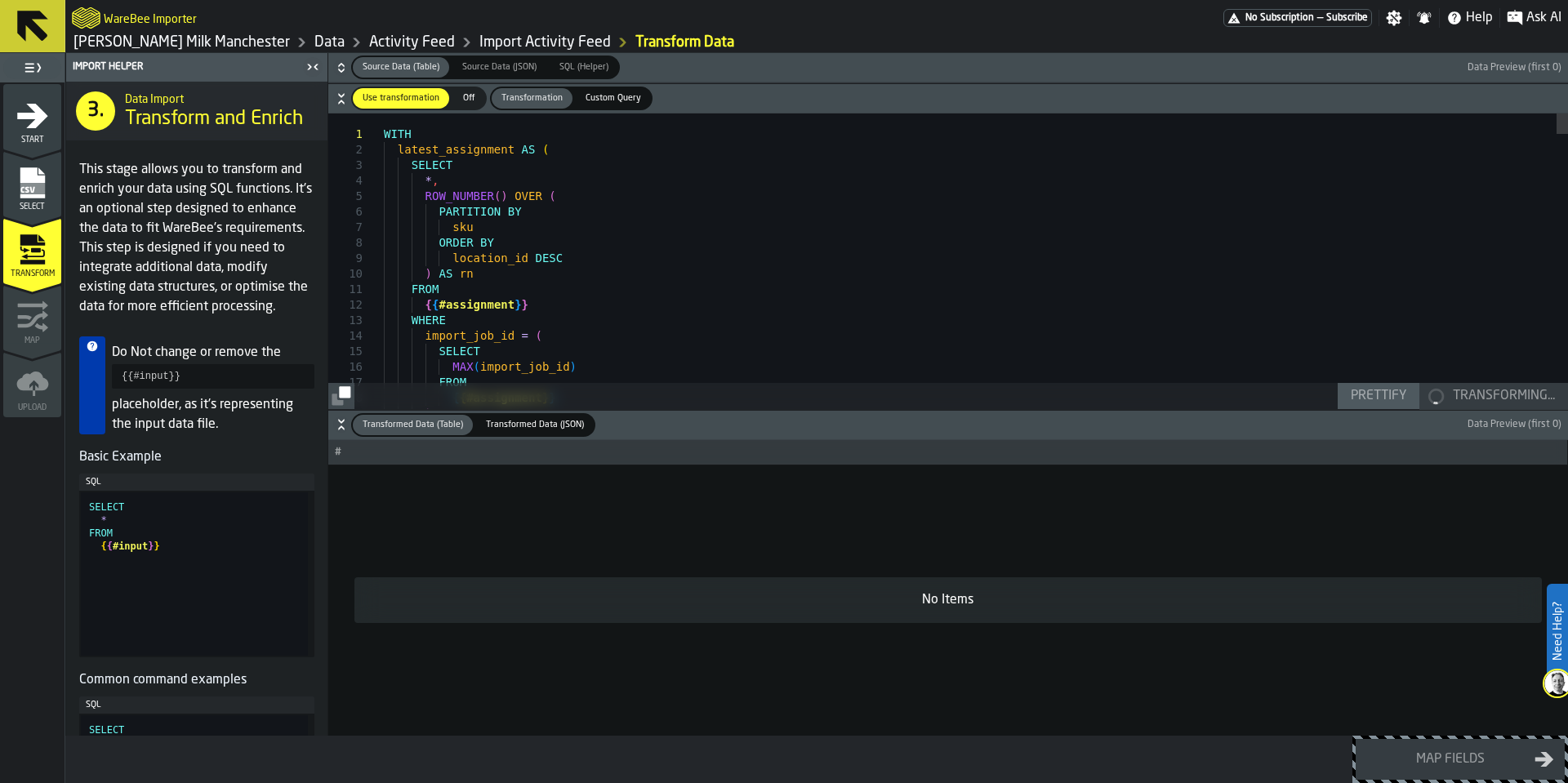
click at [594, 107] on div "Custom Query" at bounding box center [613, 99] width 75 height 21
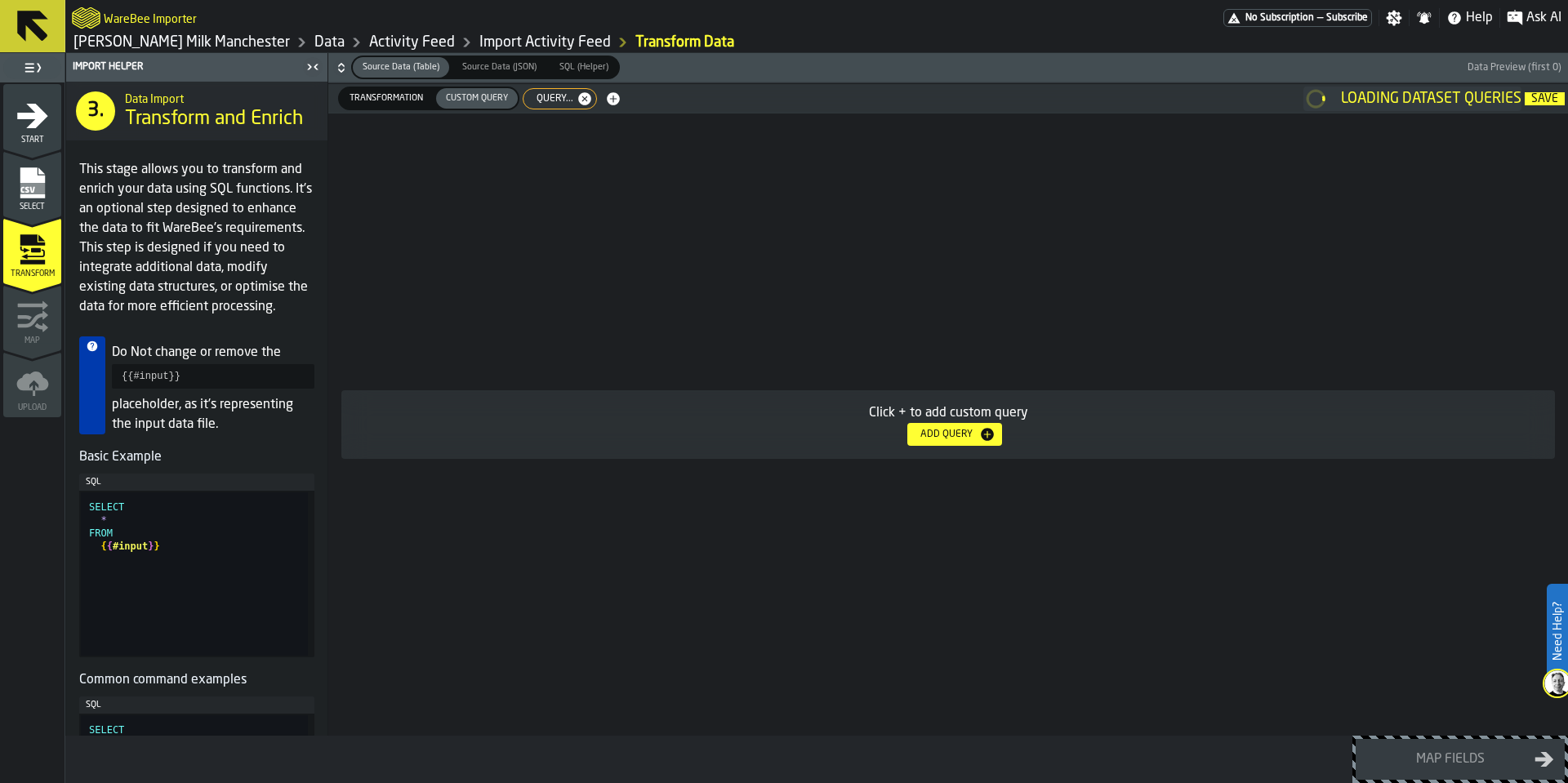
click at [851, 285] on div "Click + to add custom query Add Query" at bounding box center [948, 424] width 1240 height 622
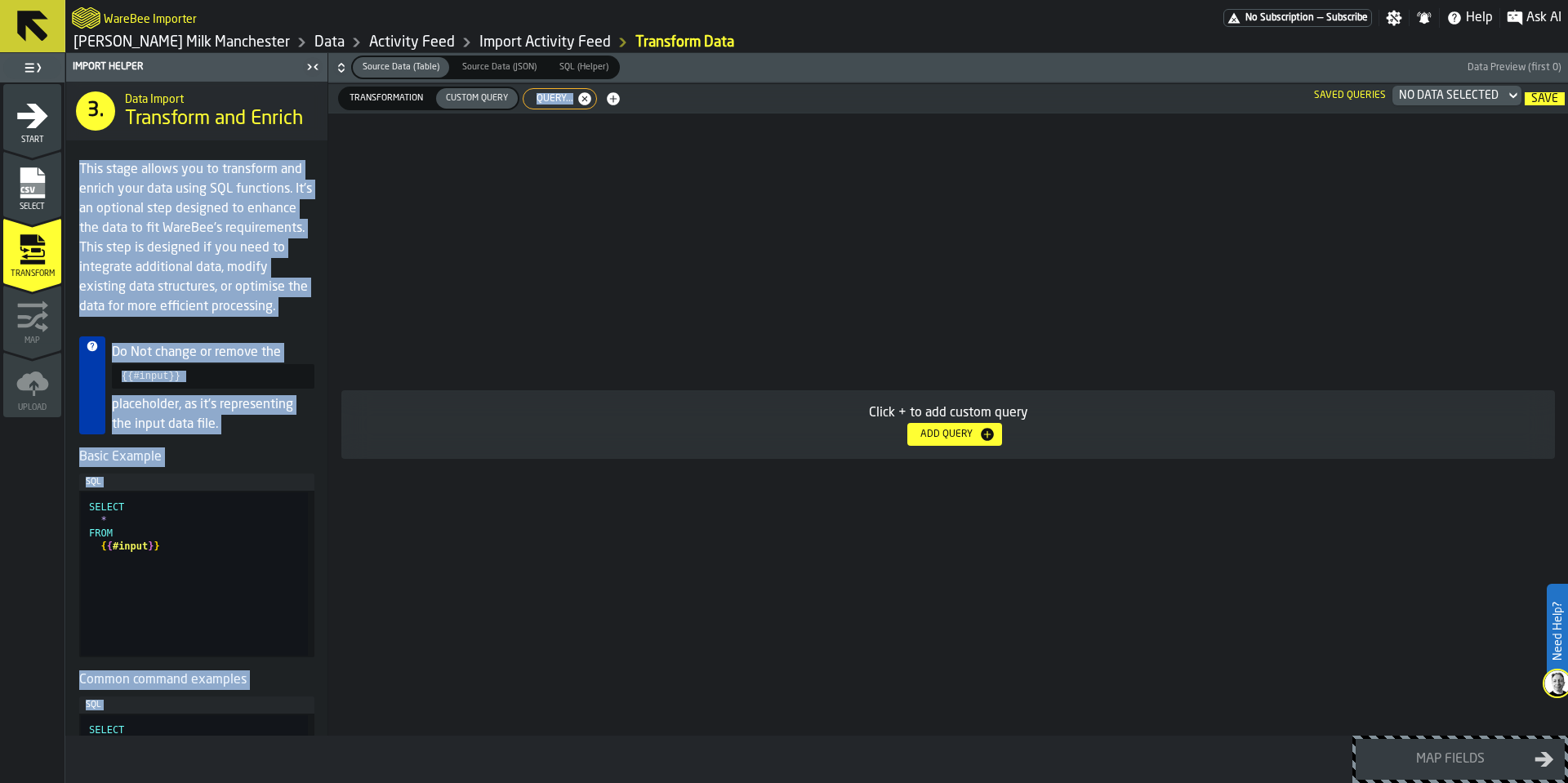
click at [851, 285] on div "Click + to add custom query Add Query" at bounding box center [948, 424] width 1240 height 622
click at [615, 264] on div "Click + to add custom query Add Query" at bounding box center [948, 424] width 1240 height 622
click at [617, 265] on div "Click + to add custom query Add Query" at bounding box center [948, 424] width 1240 height 622
click at [372, 126] on div "Click + to add custom query Add Query" at bounding box center [948, 424] width 1240 height 622
click at [578, 103] on icon "button-" at bounding box center [584, 98] width 16 height 16
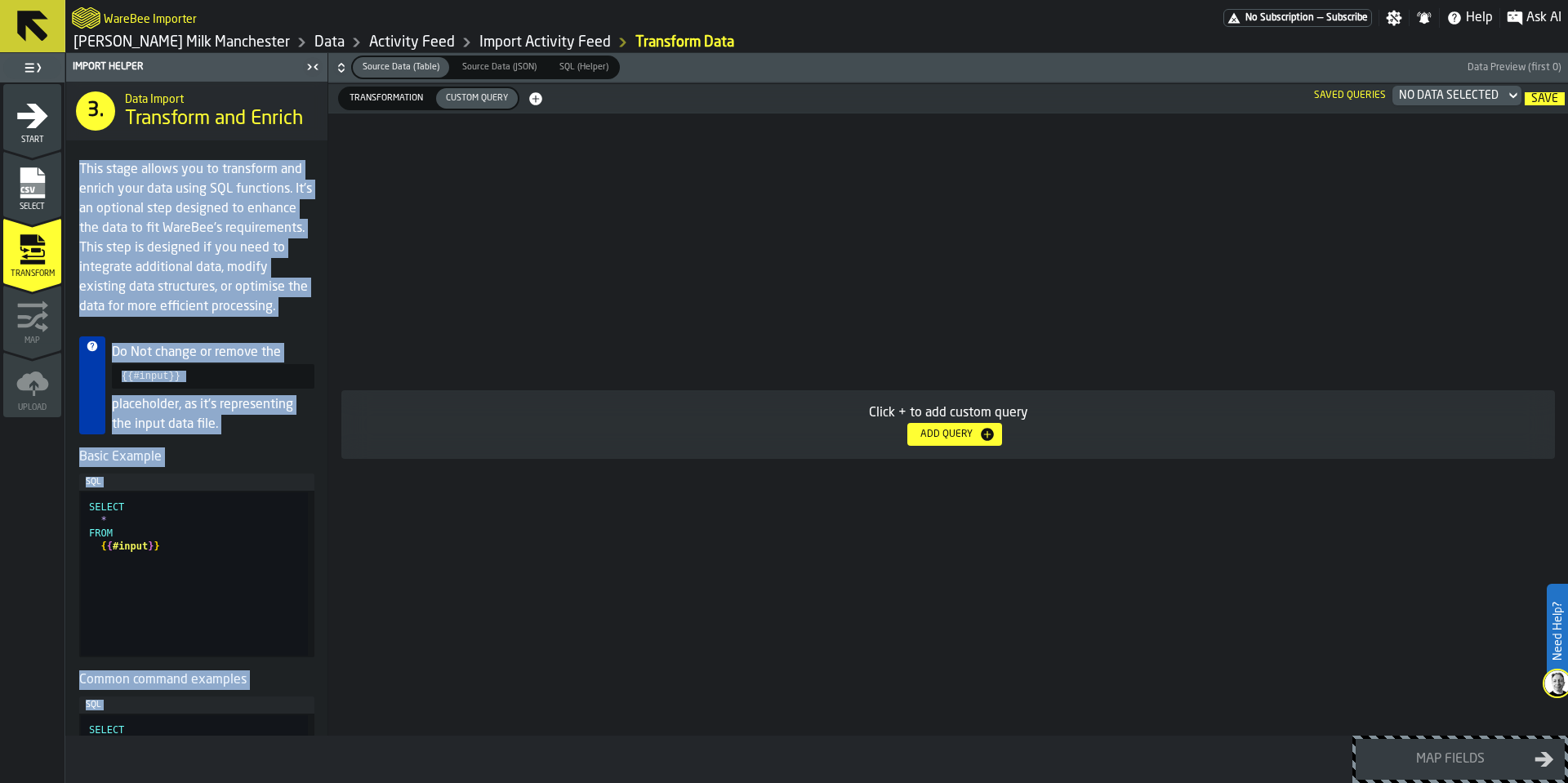
click at [531, 101] on icon "button-" at bounding box center [535, 99] width 13 height 13
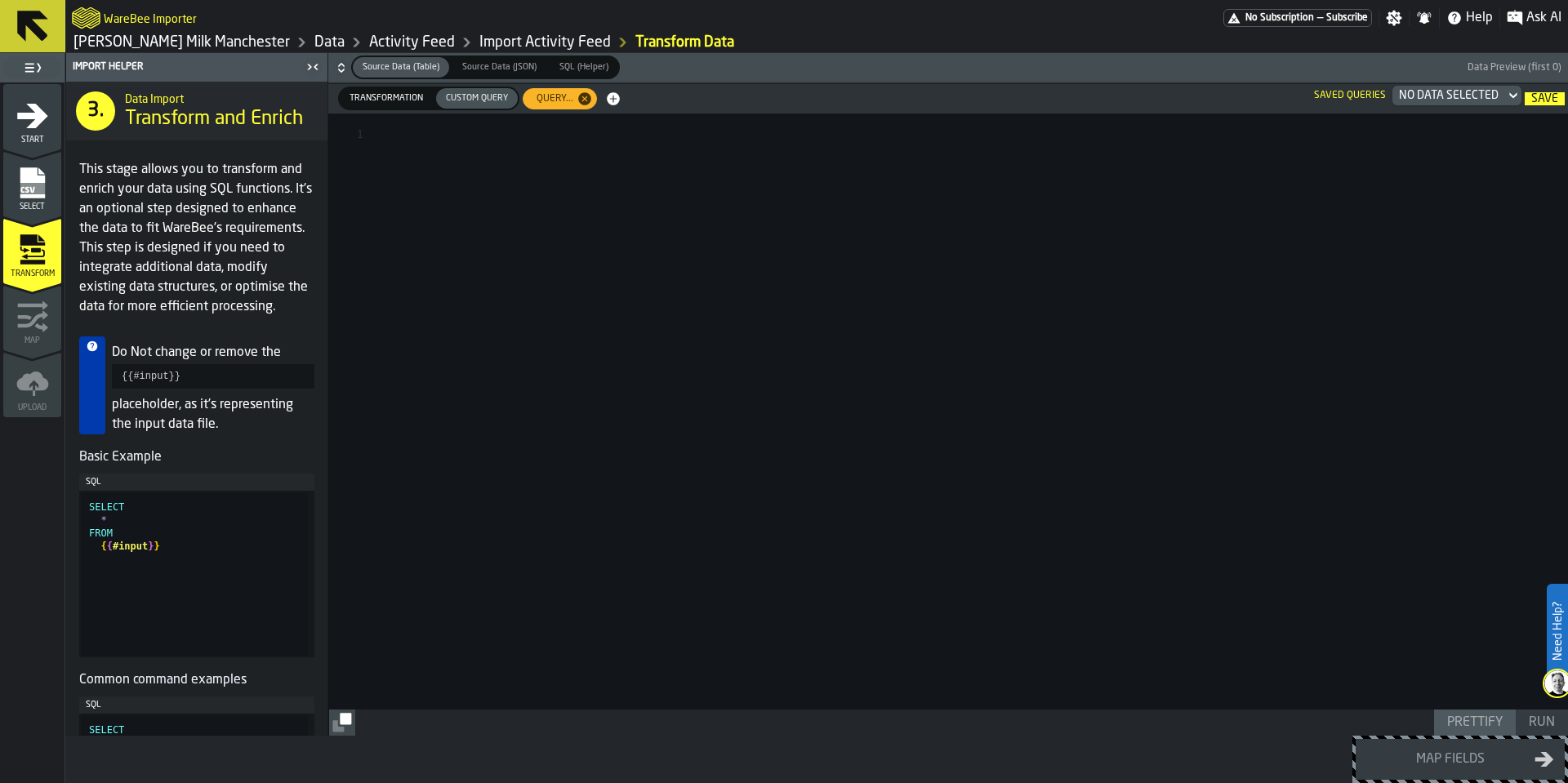
click at [479, 191] on div at bounding box center [976, 412] width 1183 height 597
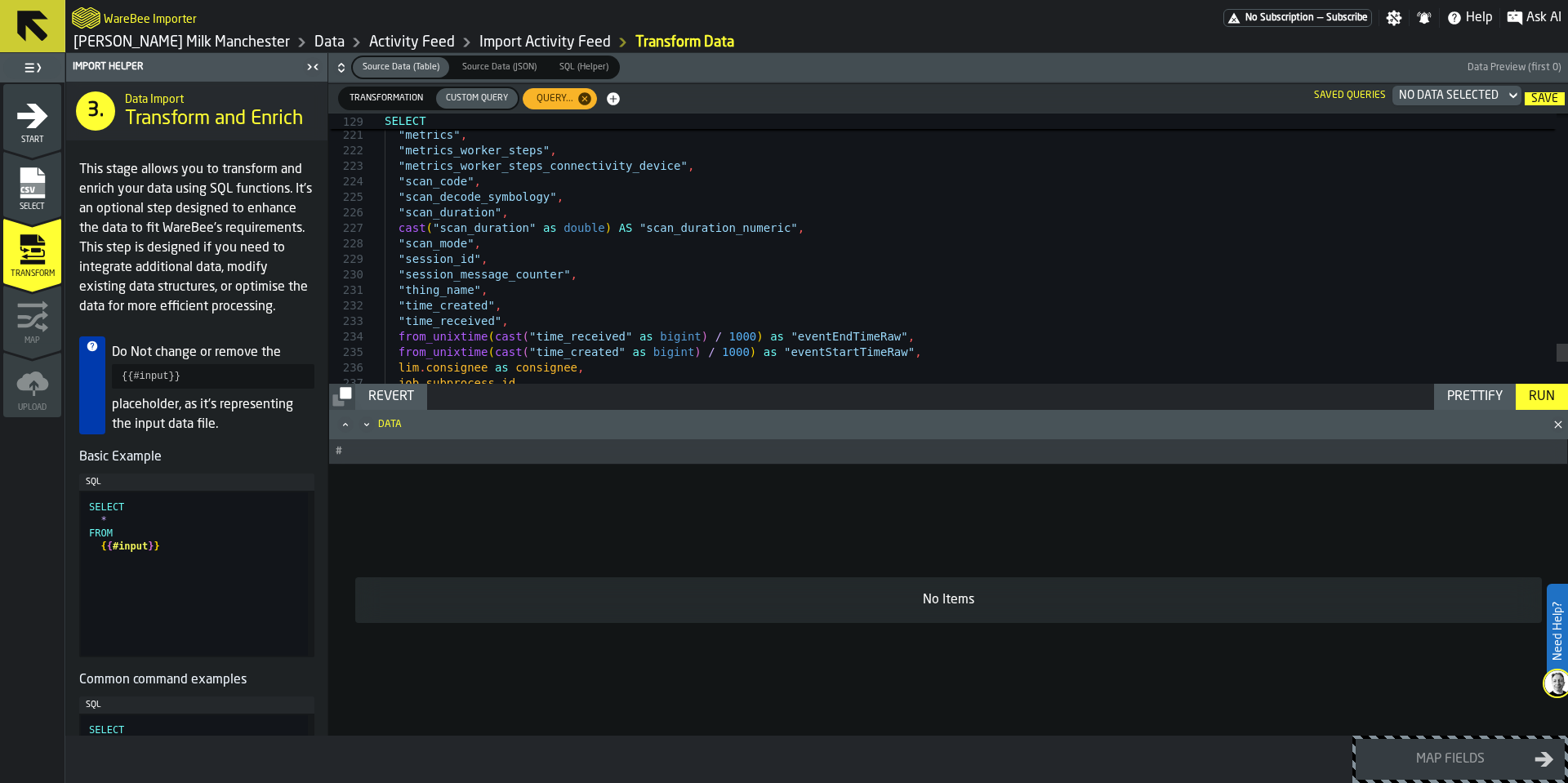
click at [1541, 401] on div "Run" at bounding box center [1542, 396] width 40 height 20
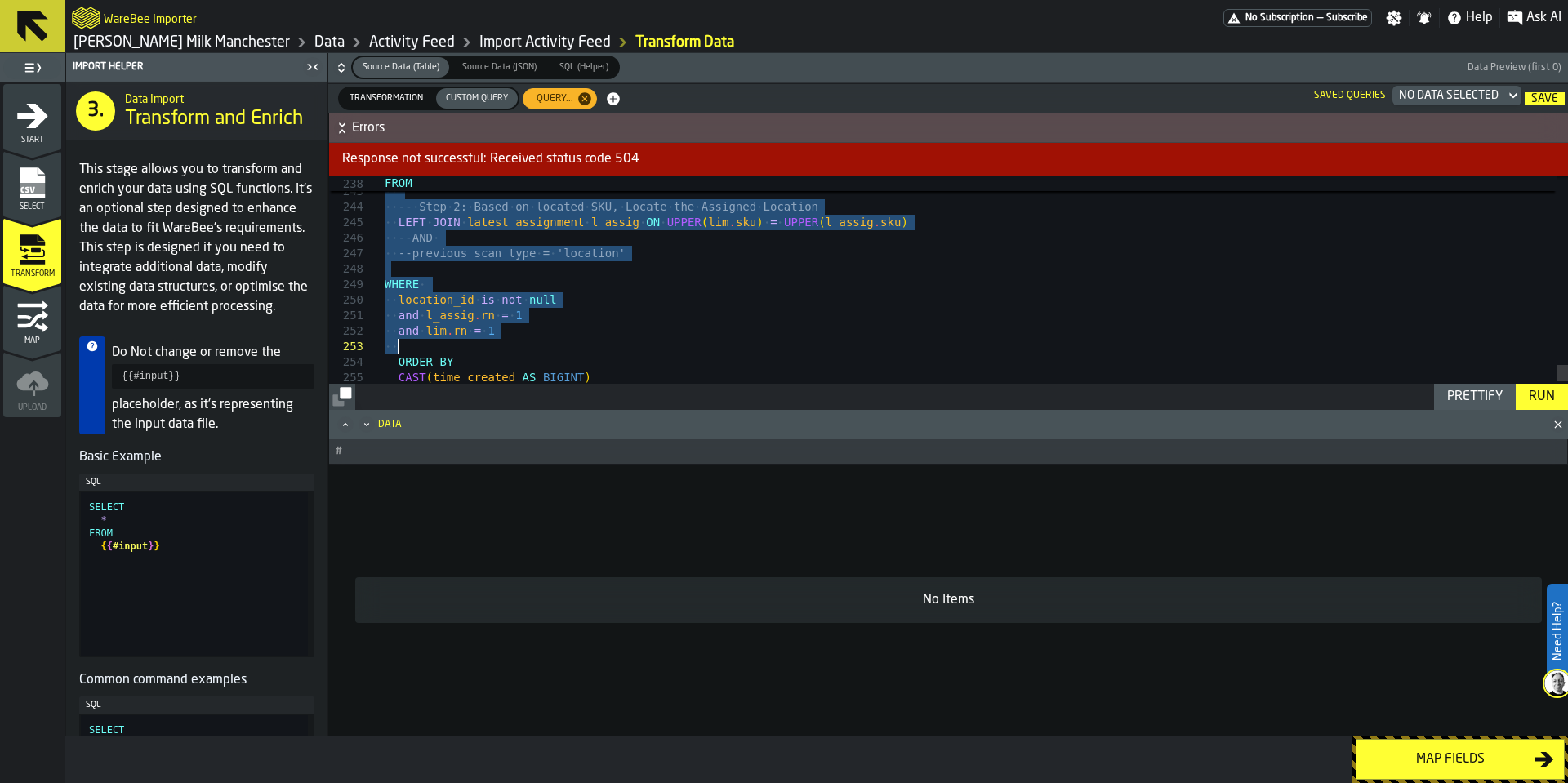
drag, startPoint x: 387, startPoint y: 238, endPoint x: 698, endPoint y: 344, distance: 328.6
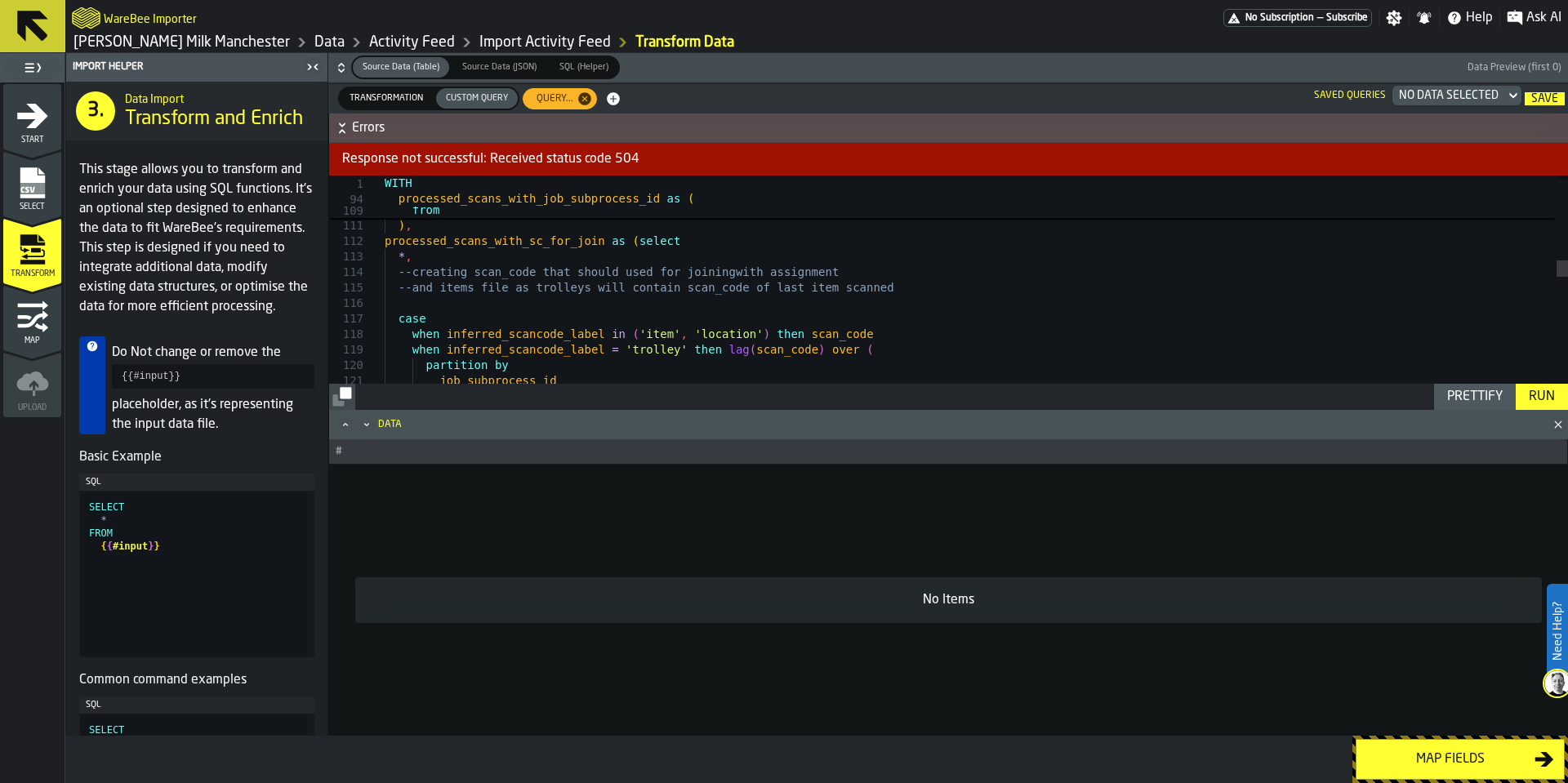
click at [529, 239] on div "job_subprocess_id when inferred_scancode_label in ( 'item' , 'location' ) then …" at bounding box center [976, 503] width 1183 height 4010
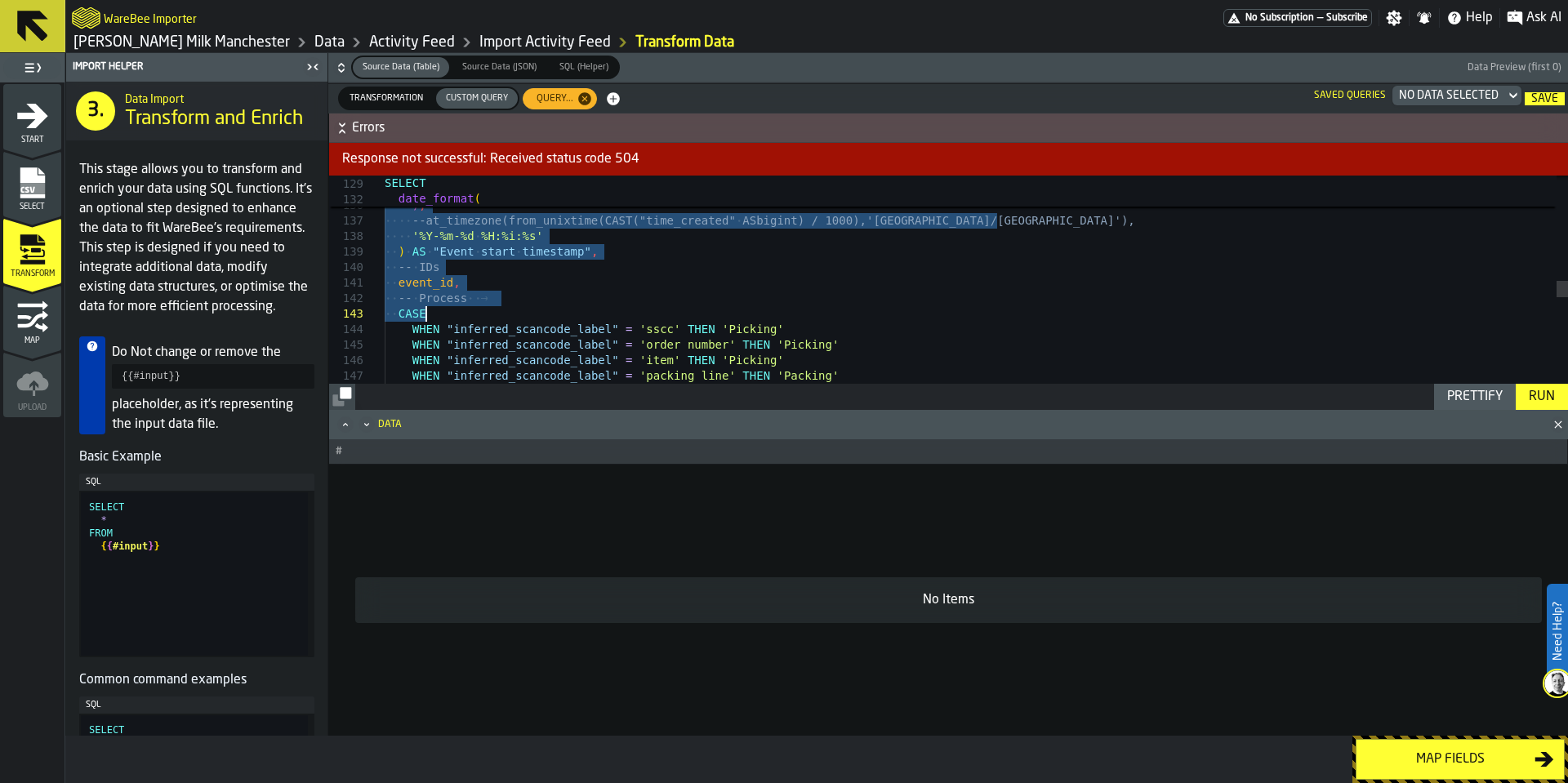
drag, startPoint x: 388, startPoint y: 264, endPoint x: 559, endPoint y: 312, distance: 177.6
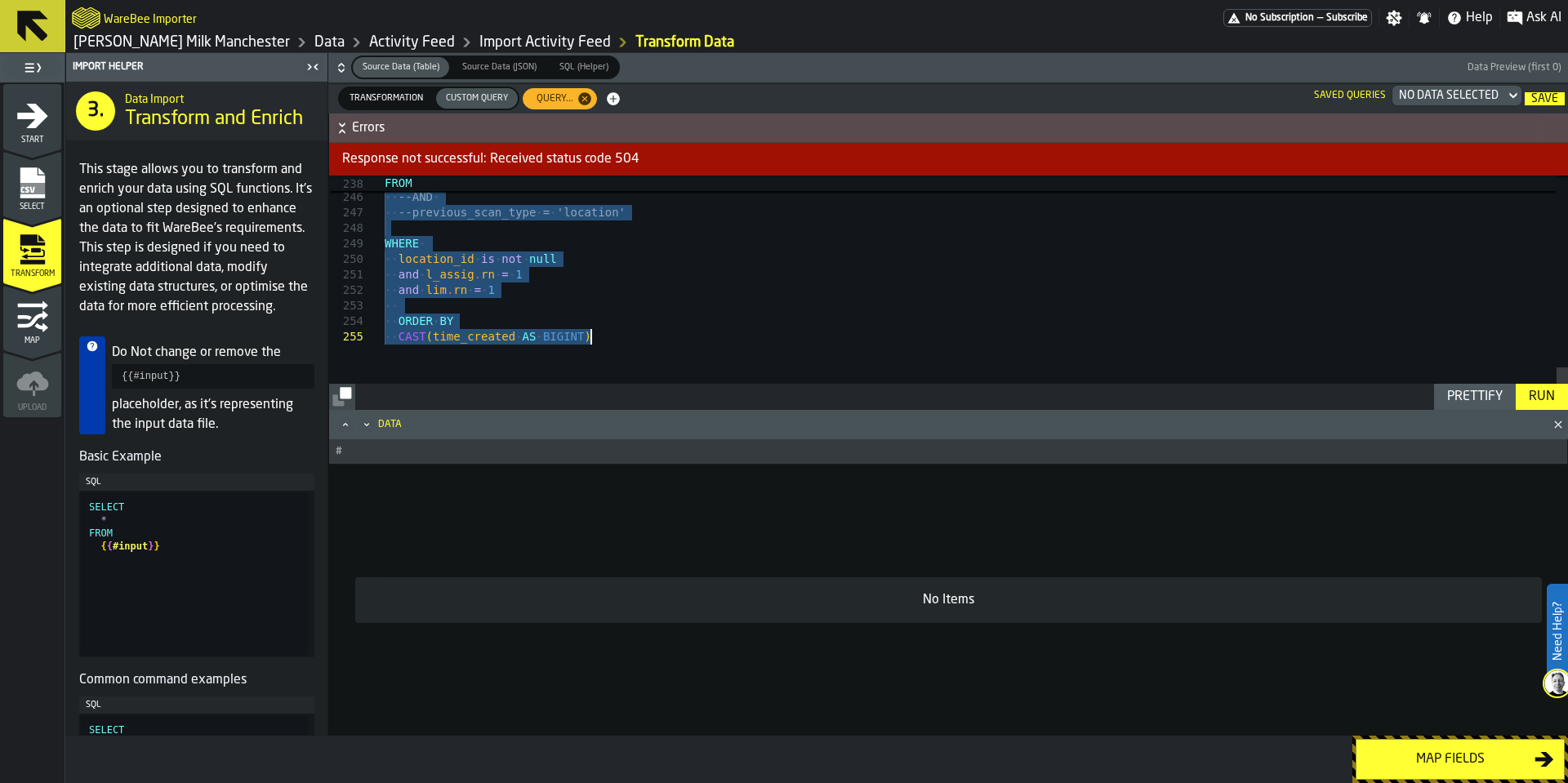
drag, startPoint x: 387, startPoint y: 219, endPoint x: 634, endPoint y: 343, distance: 276.4
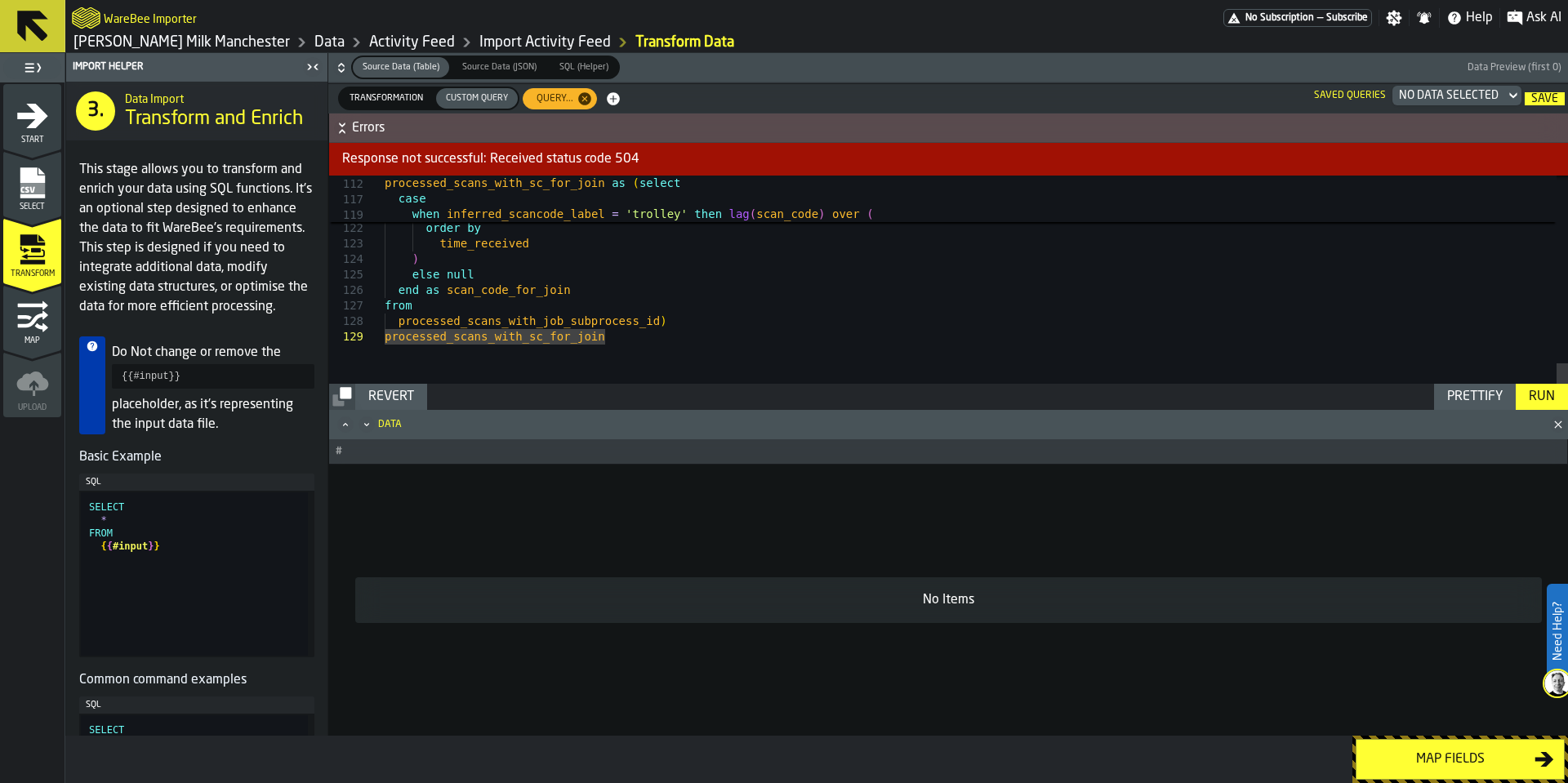
scroll to position [125, 0]
click at [1549, 397] on div "Run" at bounding box center [1542, 396] width 40 height 20
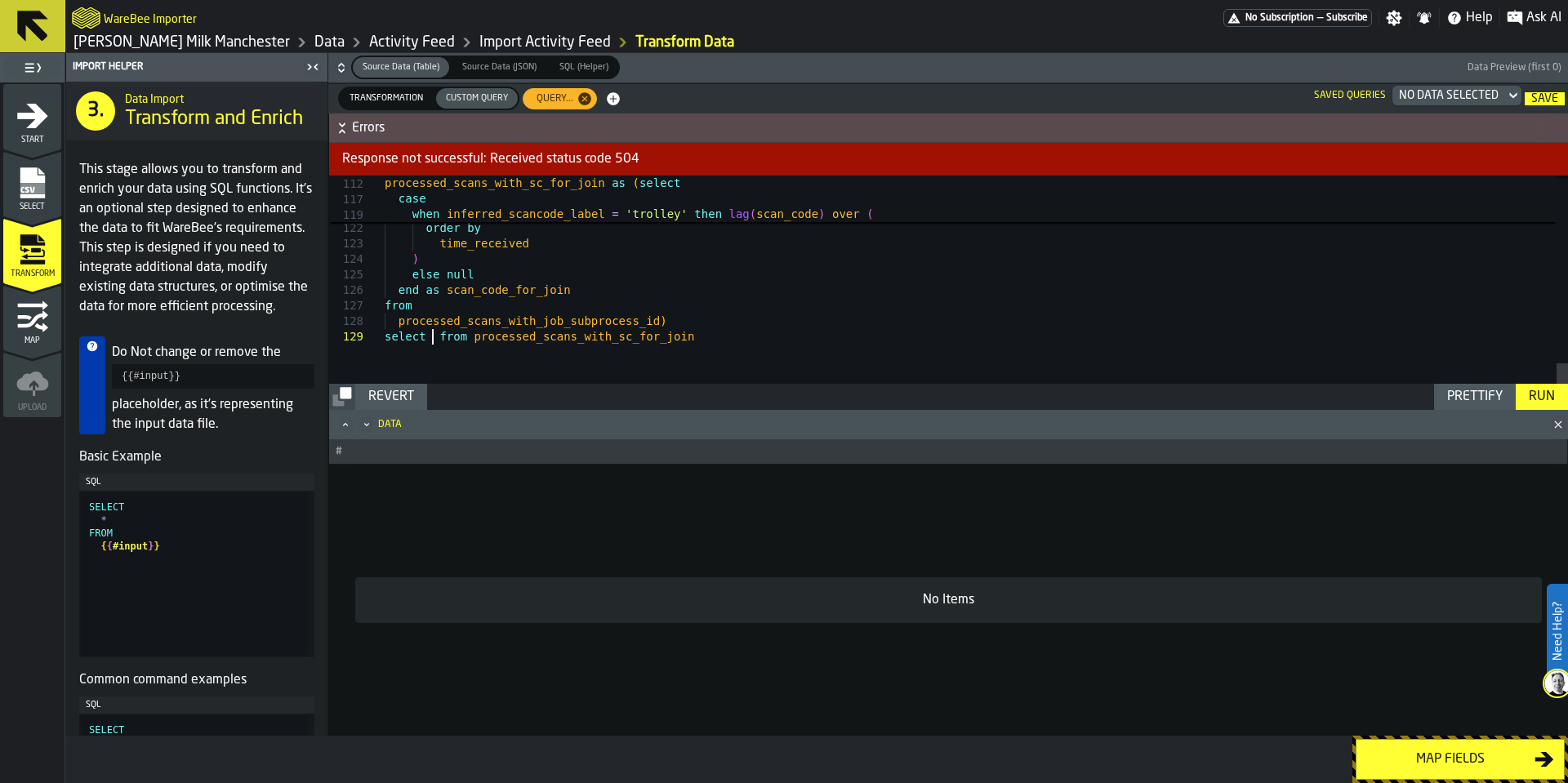
click at [1567, 398] on button "Run" at bounding box center [1542, 397] width 53 height 26
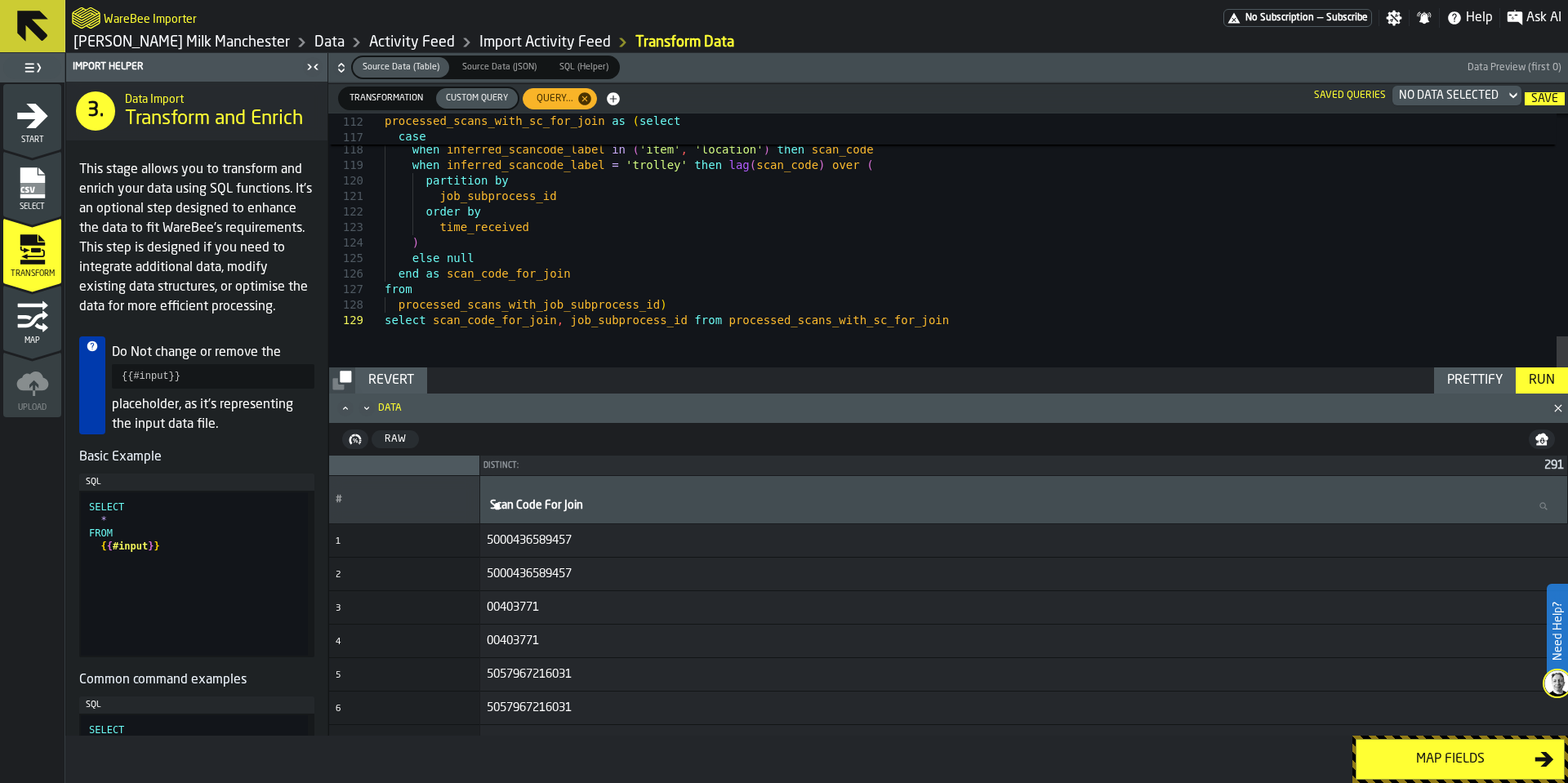
click at [1557, 375] on div "Run" at bounding box center [1542, 380] width 40 height 20
drag, startPoint x: 690, startPoint y: 326, endPoint x: 754, endPoint y: 327, distance: 64.0
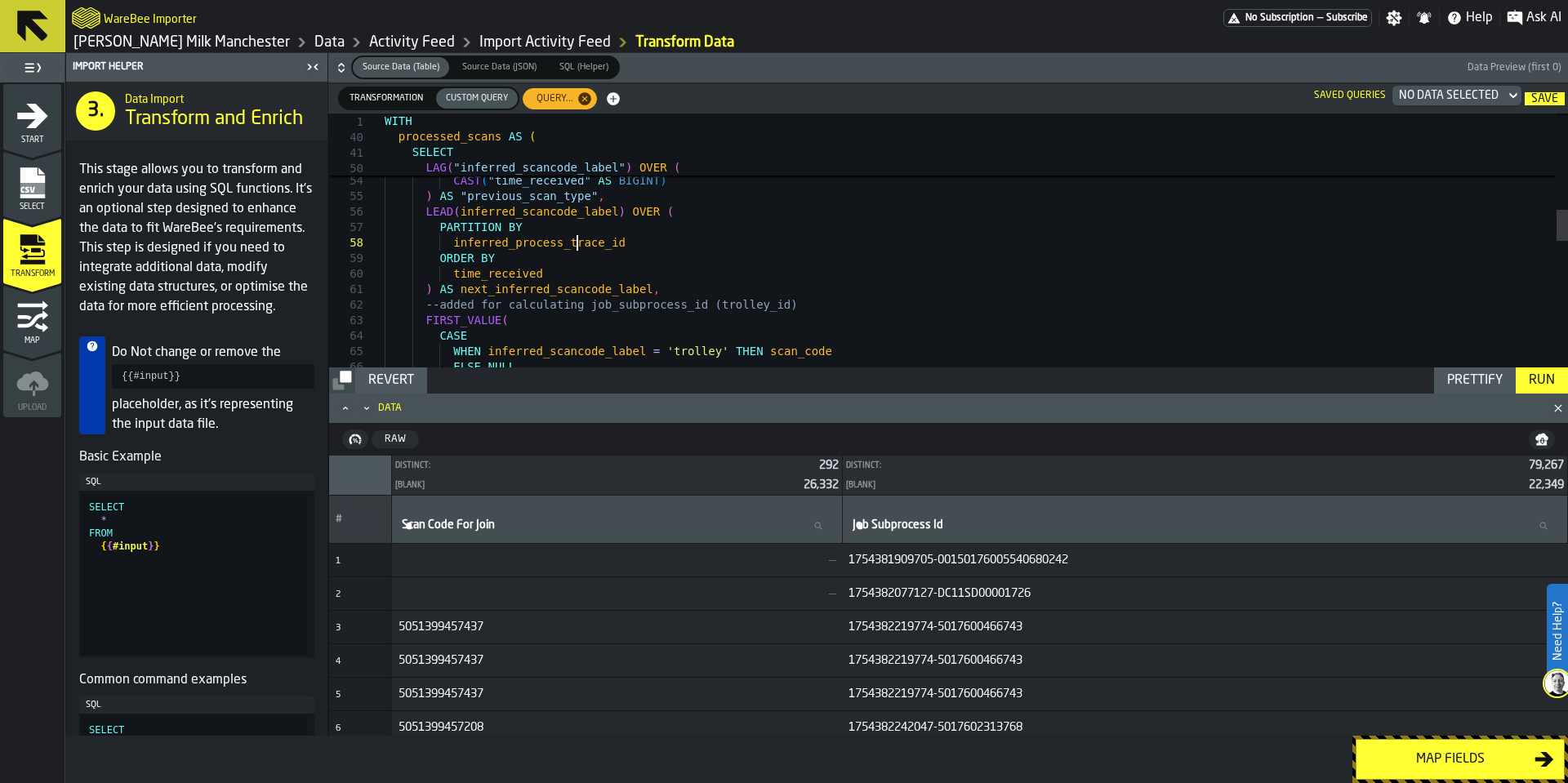
click at [579, 241] on div "LAG ( "inferred_scancode_label" ) OVER ( PARTITION BY "device_serial" ORDER BY …" at bounding box center [976, 364] width 1183 height 2054
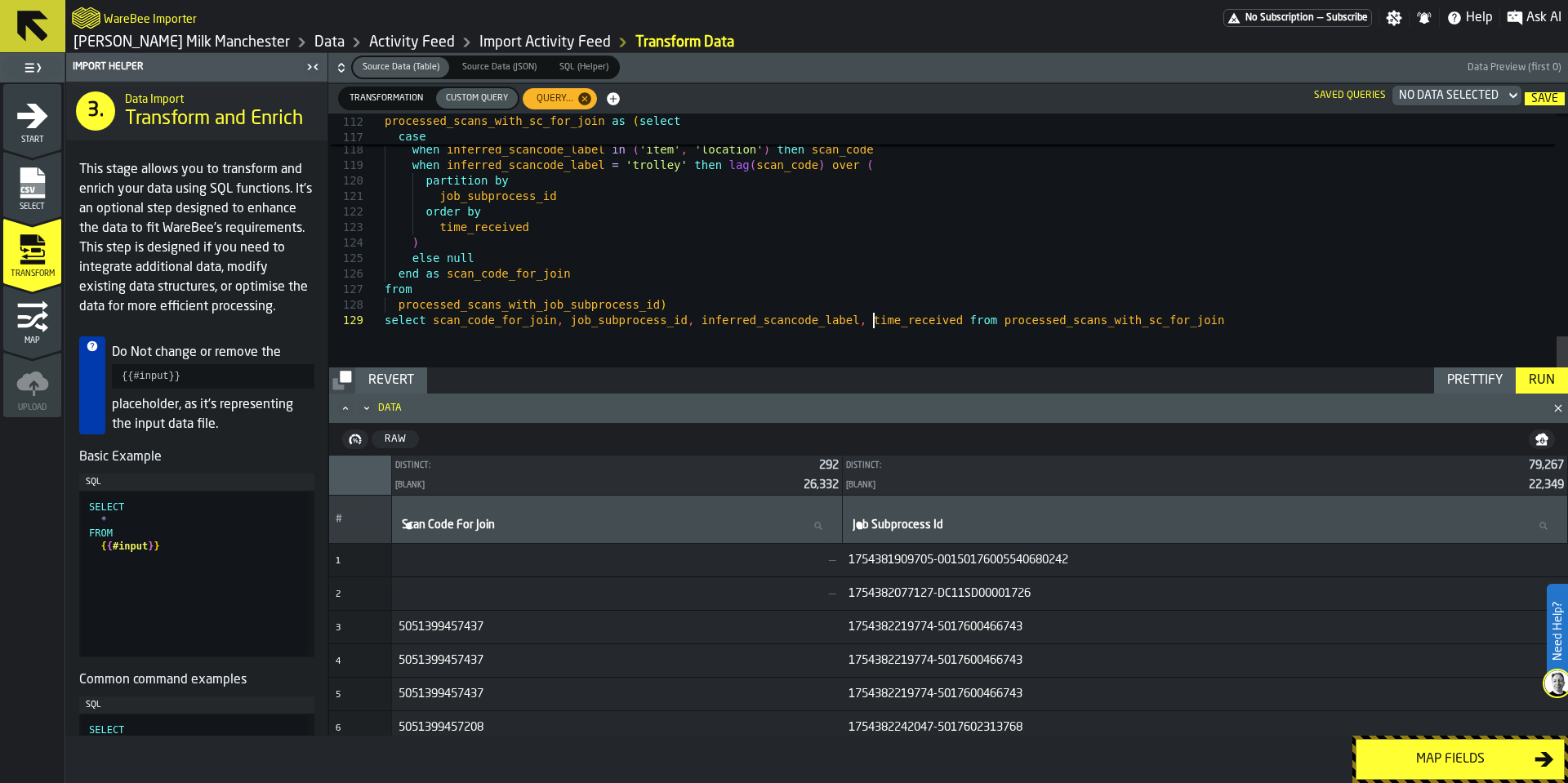
drag, startPoint x: 870, startPoint y: 321, endPoint x: 894, endPoint y: 331, distance: 26.0
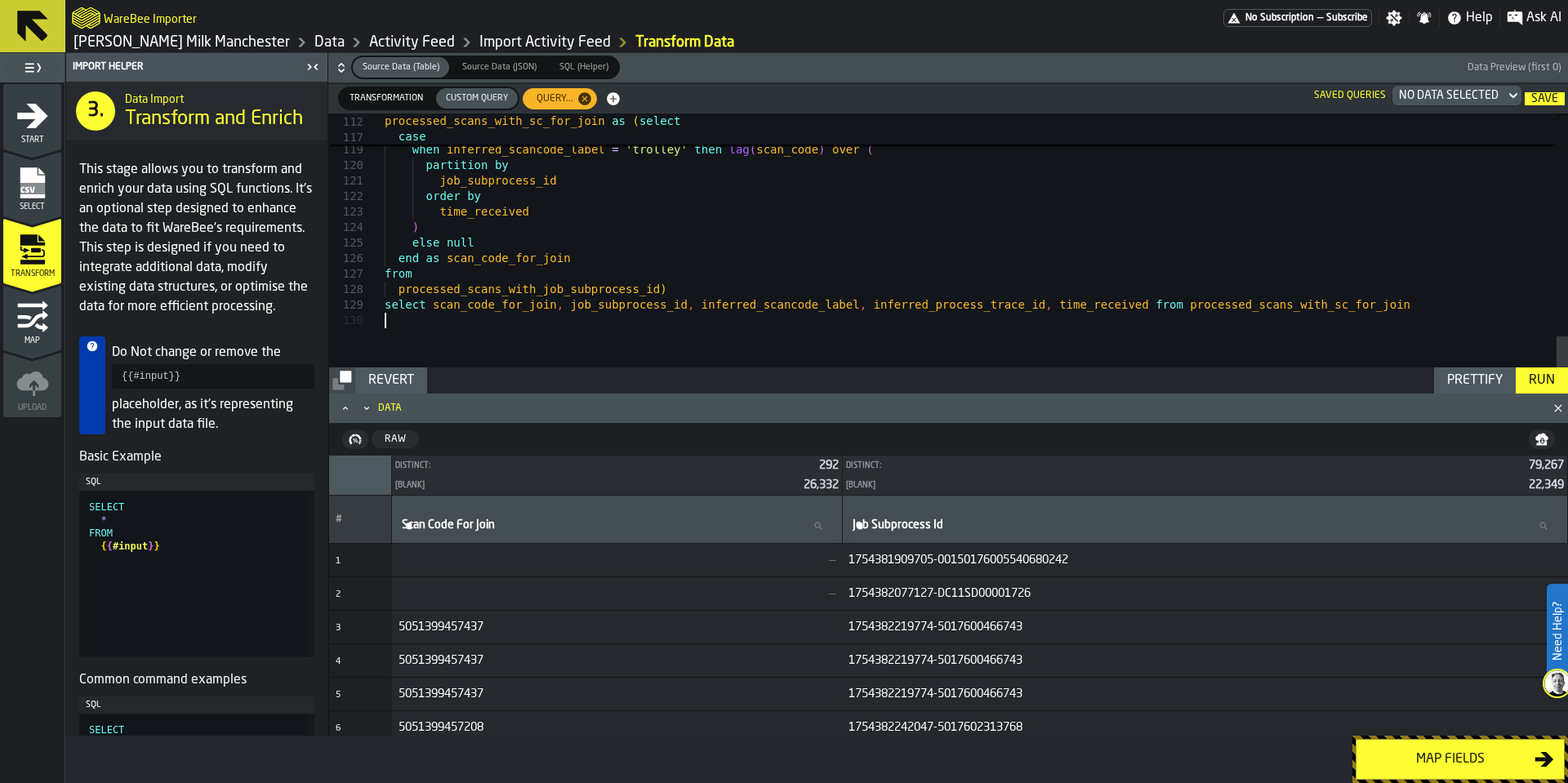
scroll to position [140, 0]
click at [1537, 376] on div "Run" at bounding box center [1542, 380] width 40 height 20
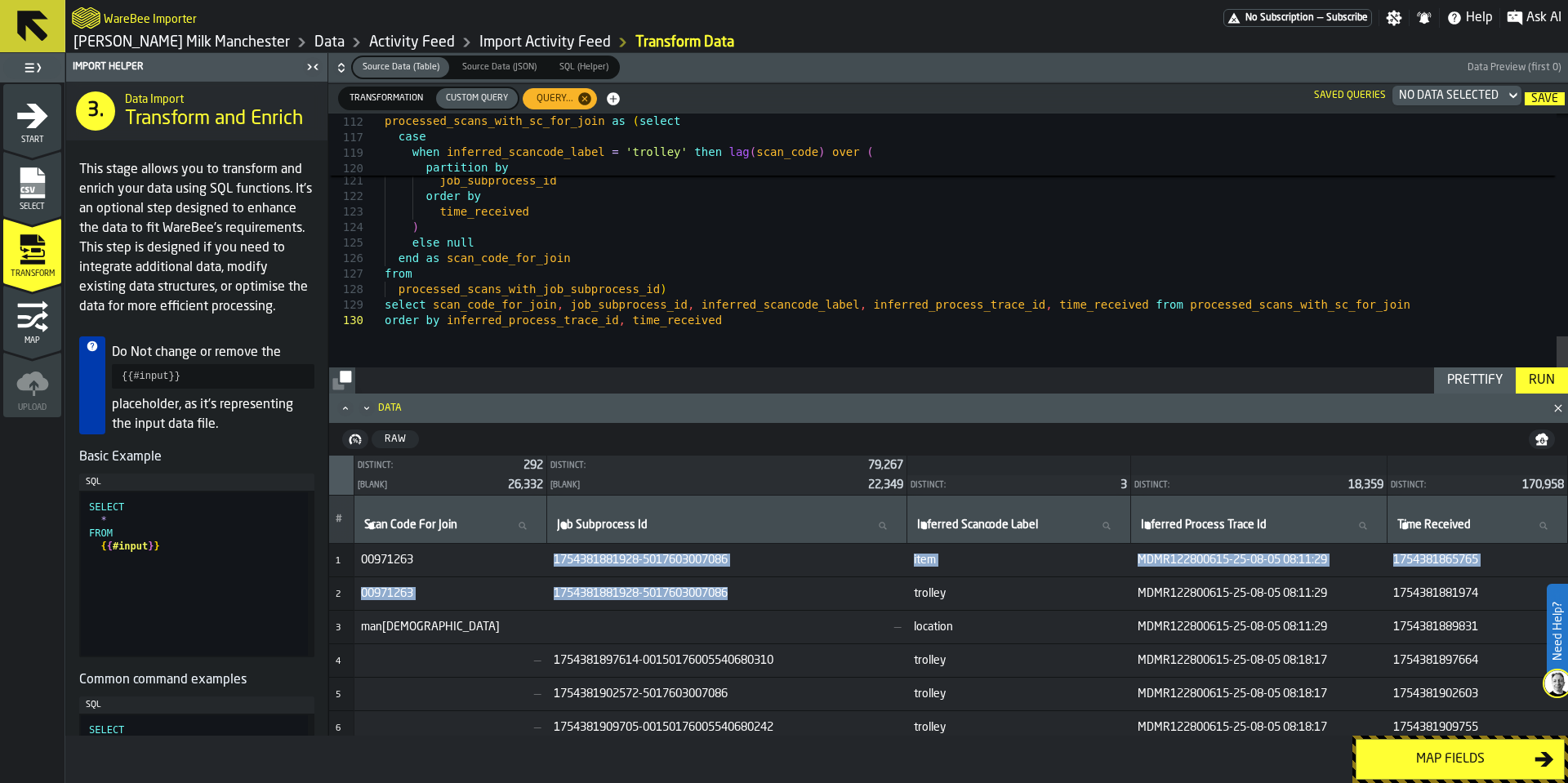
drag, startPoint x: 748, startPoint y: 591, endPoint x: 552, endPoint y: 557, distance: 198.9
click at [864, 599] on span "1754381881928-5017603007086" at bounding box center [727, 594] width 347 height 13
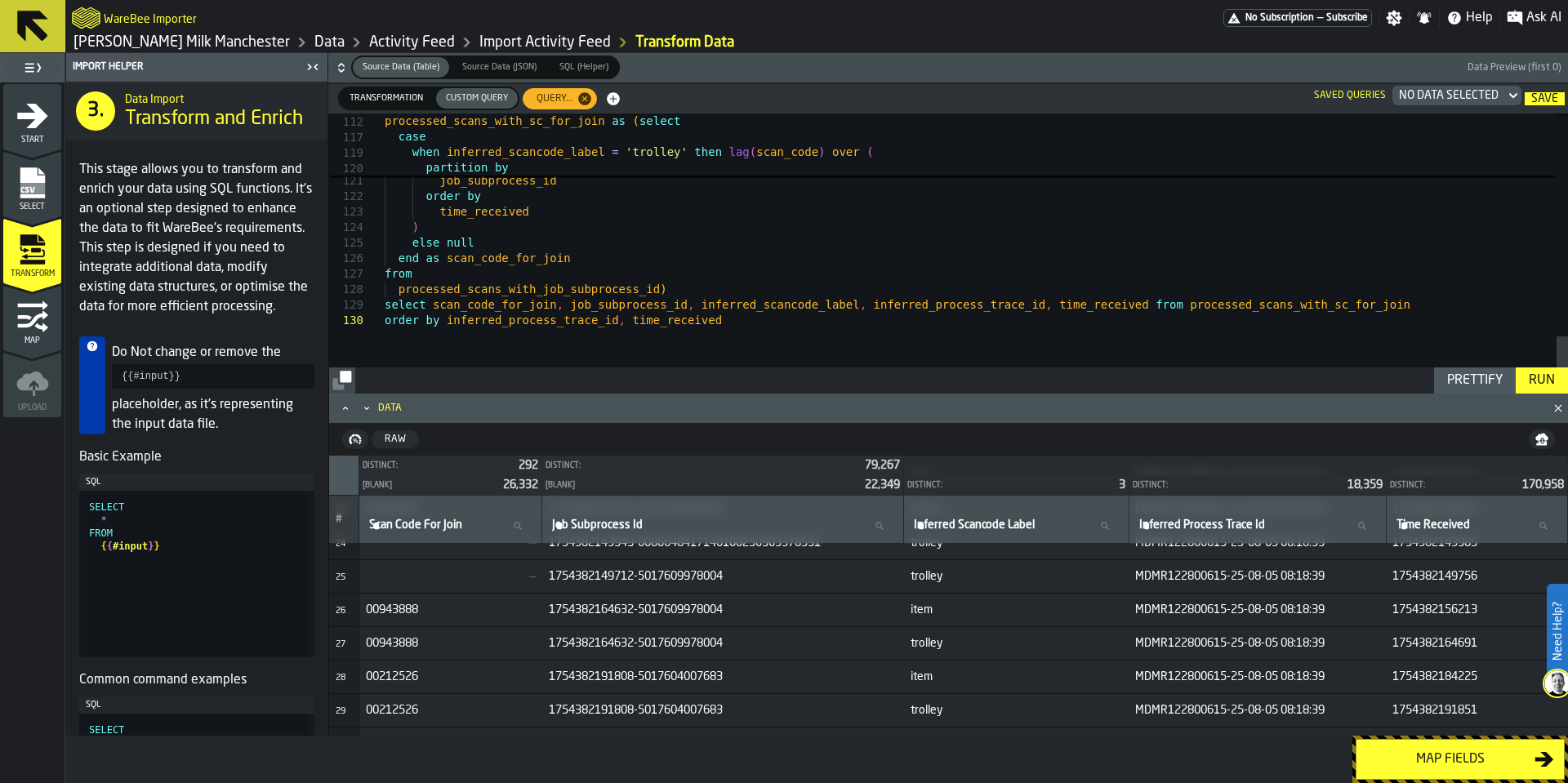
scroll to position [886, 0]
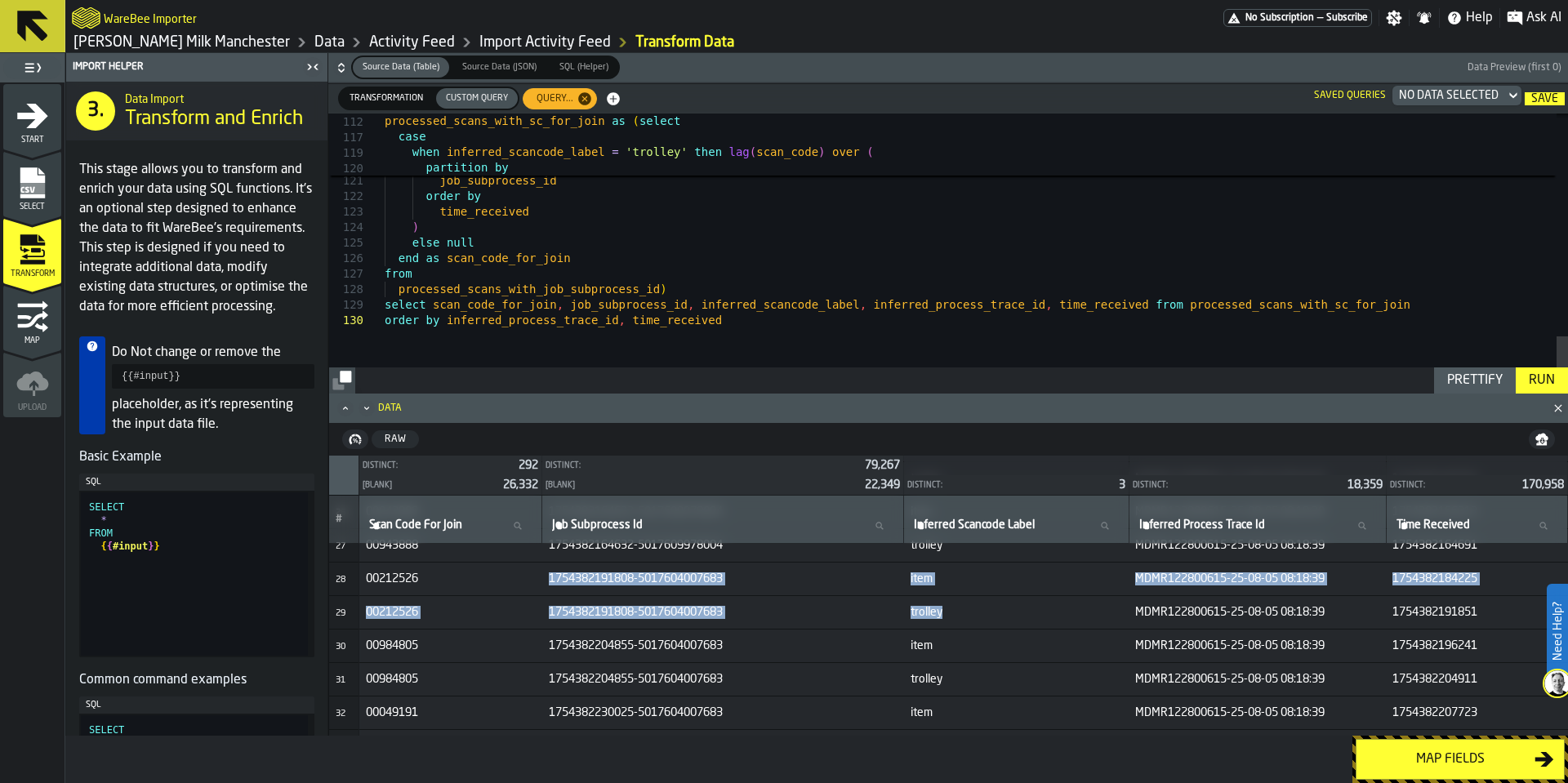
drag, startPoint x: 972, startPoint y: 614, endPoint x: 534, endPoint y: 583, distance: 439.1
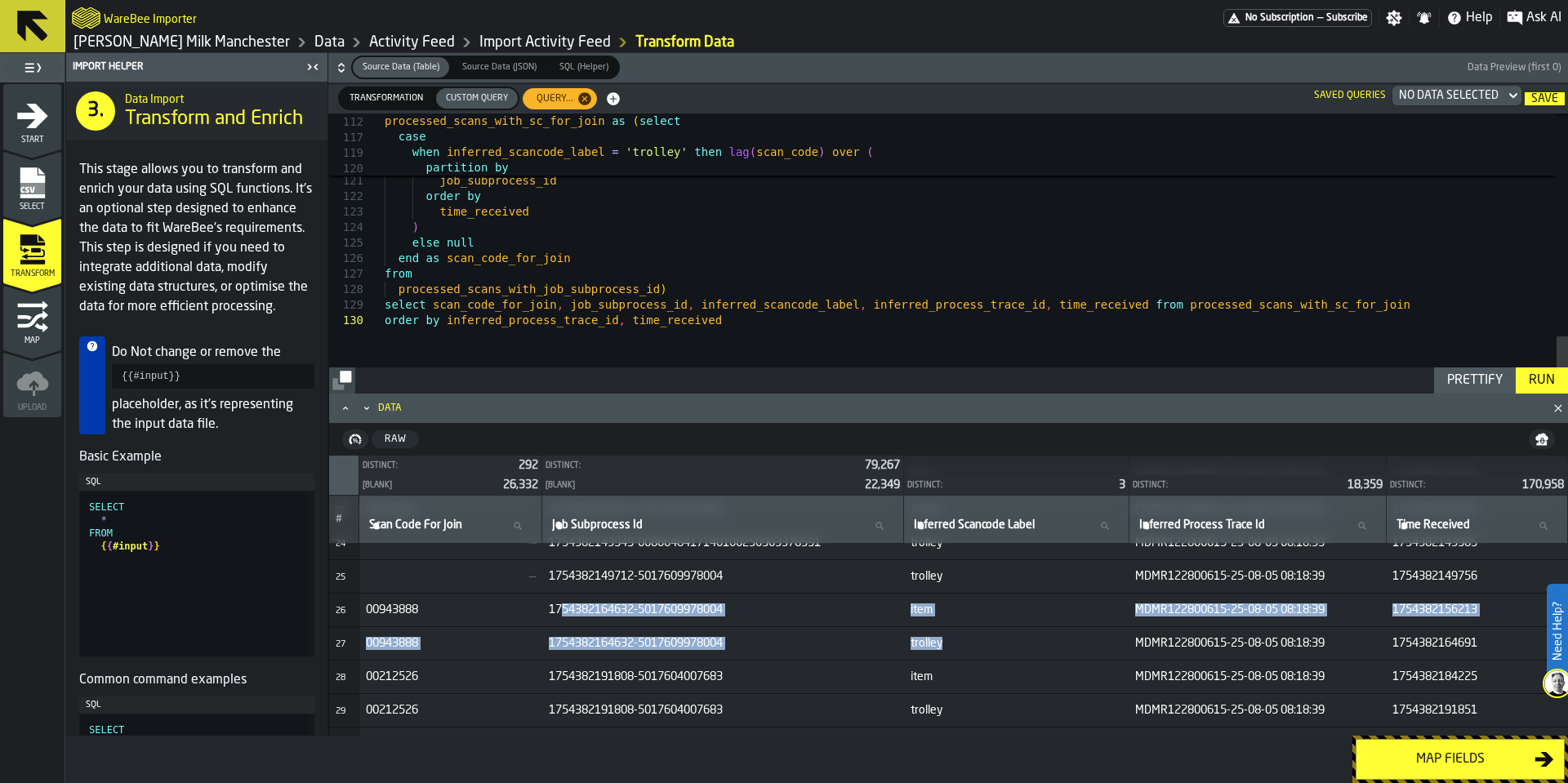
drag, startPoint x: 972, startPoint y: 643, endPoint x: 570, endPoint y: 610, distance: 403.4
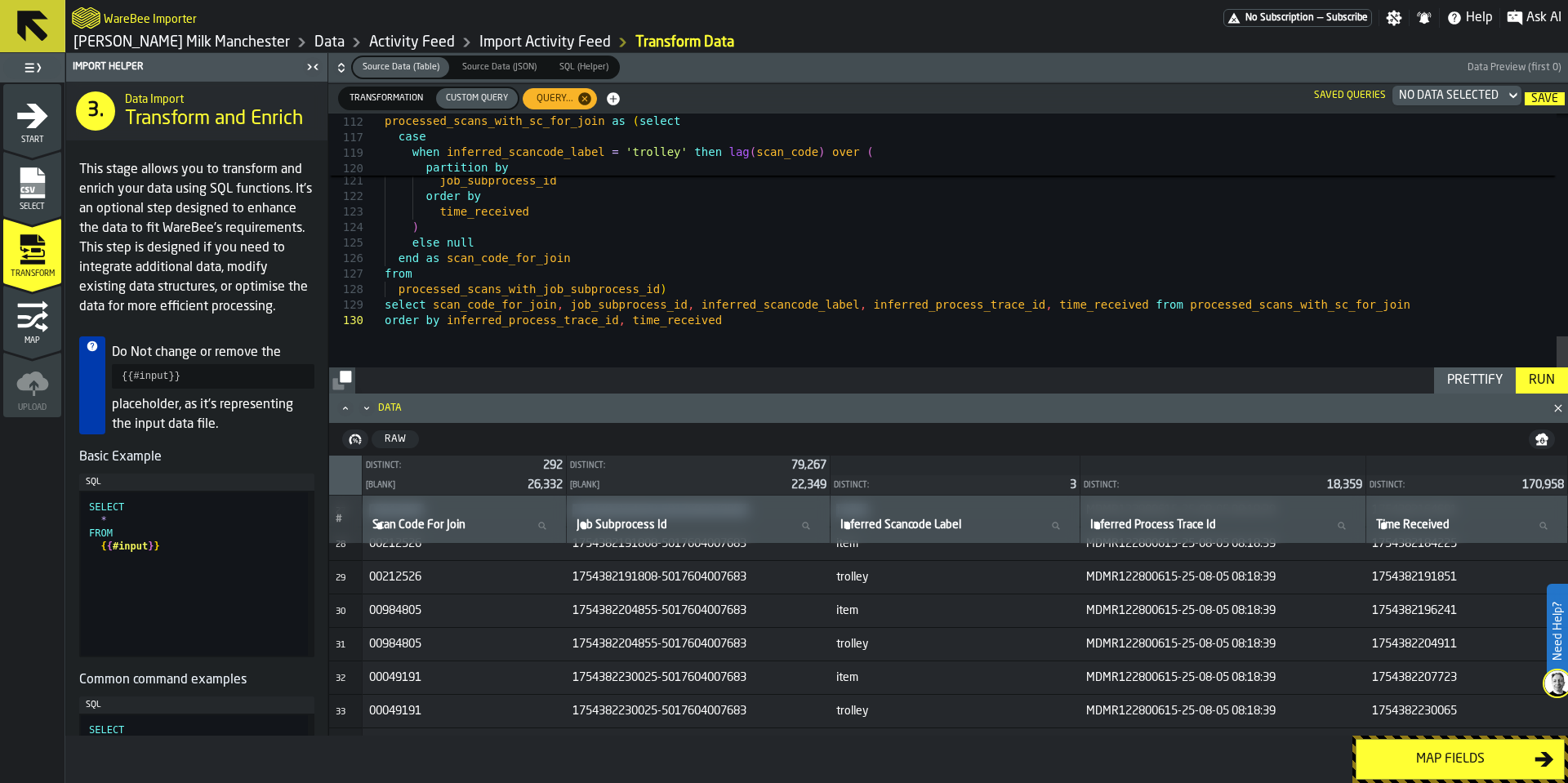
scroll to position [887, 0]
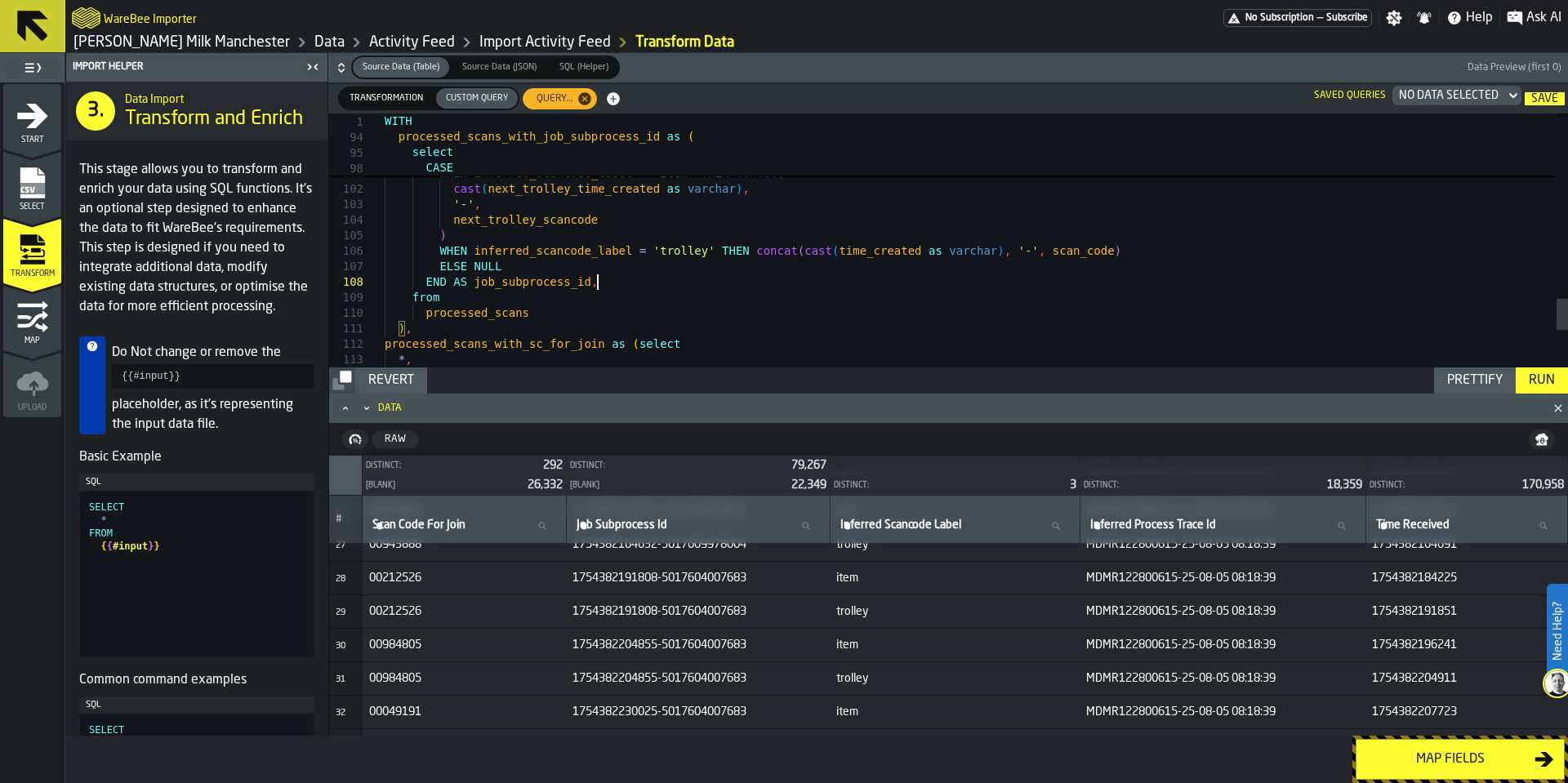
scroll to position [125, 0]
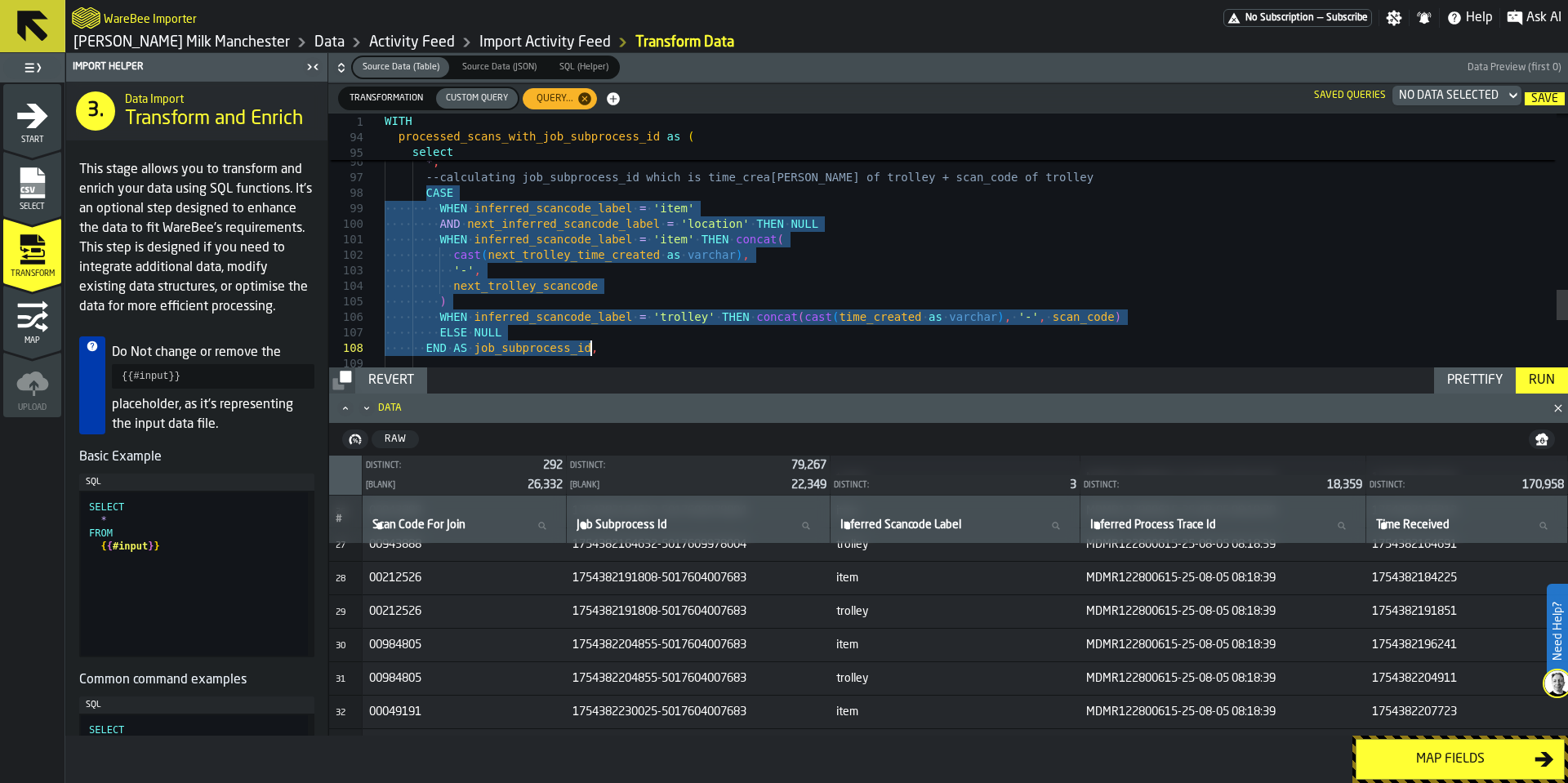
drag, startPoint x: 427, startPoint y: 195, endPoint x: 593, endPoint y: 346, distance: 224.4
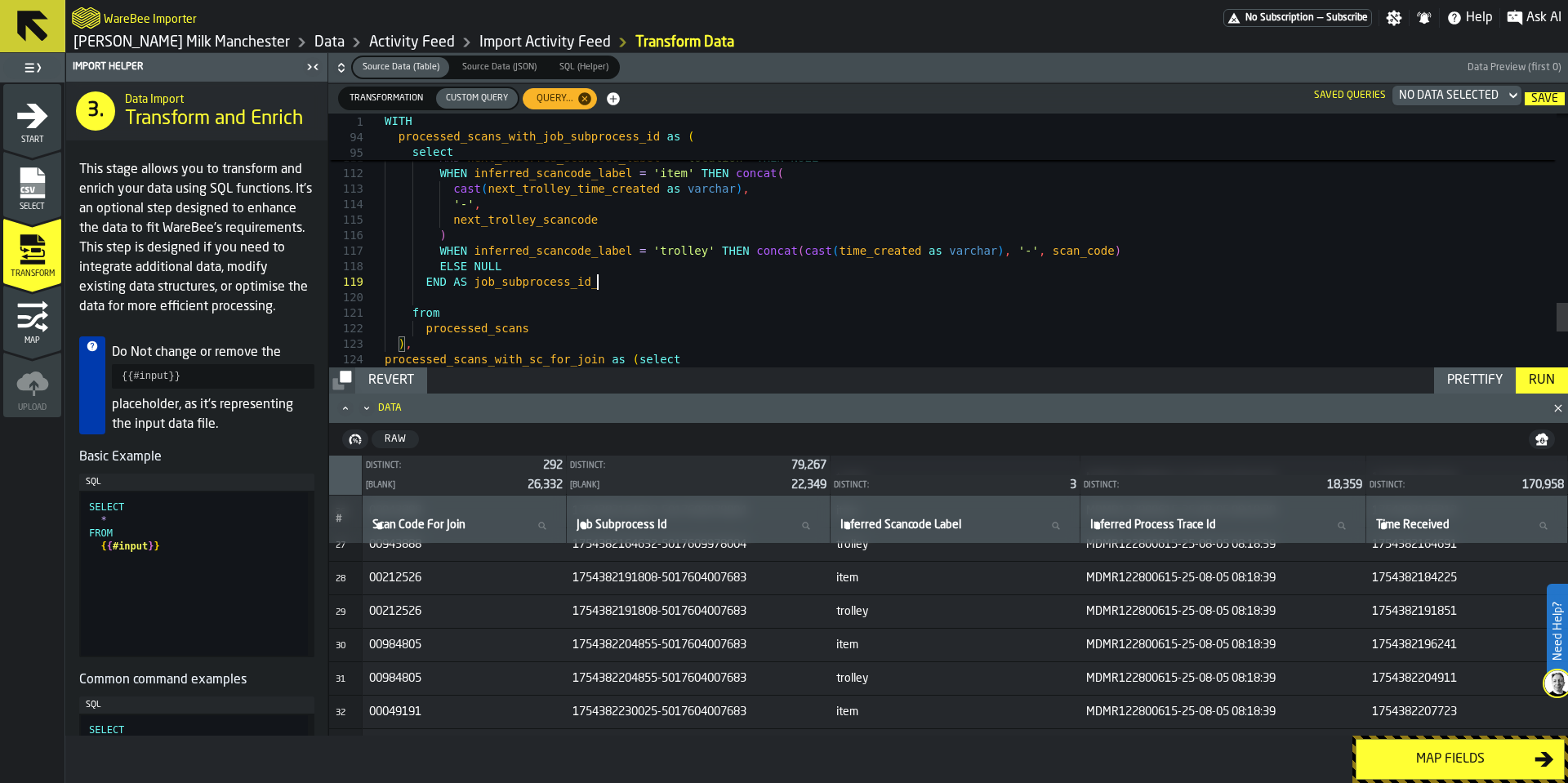
scroll to position [137, 0]
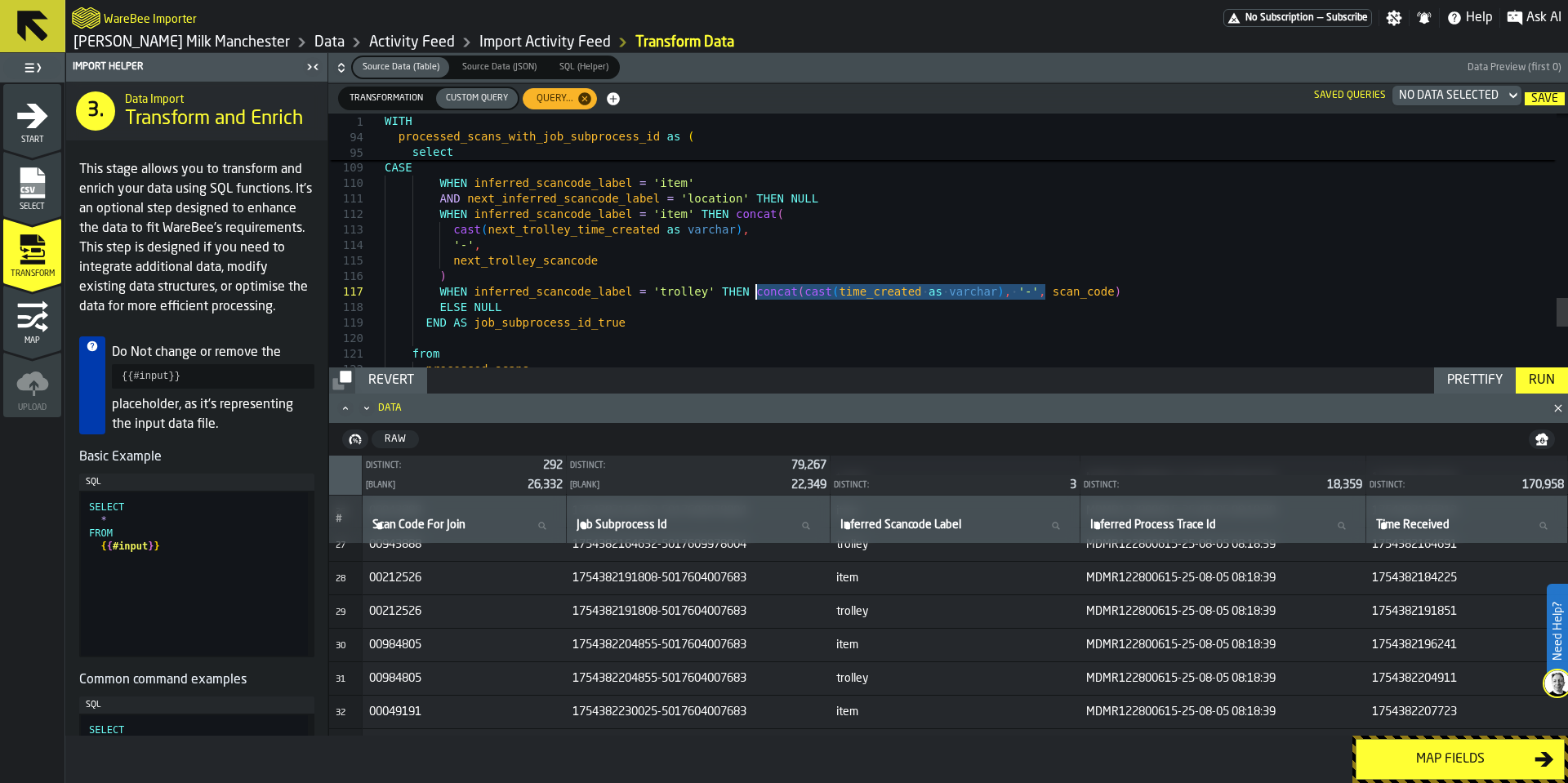
drag, startPoint x: 1049, startPoint y: 290, endPoint x: 753, endPoint y: 295, distance: 296.0
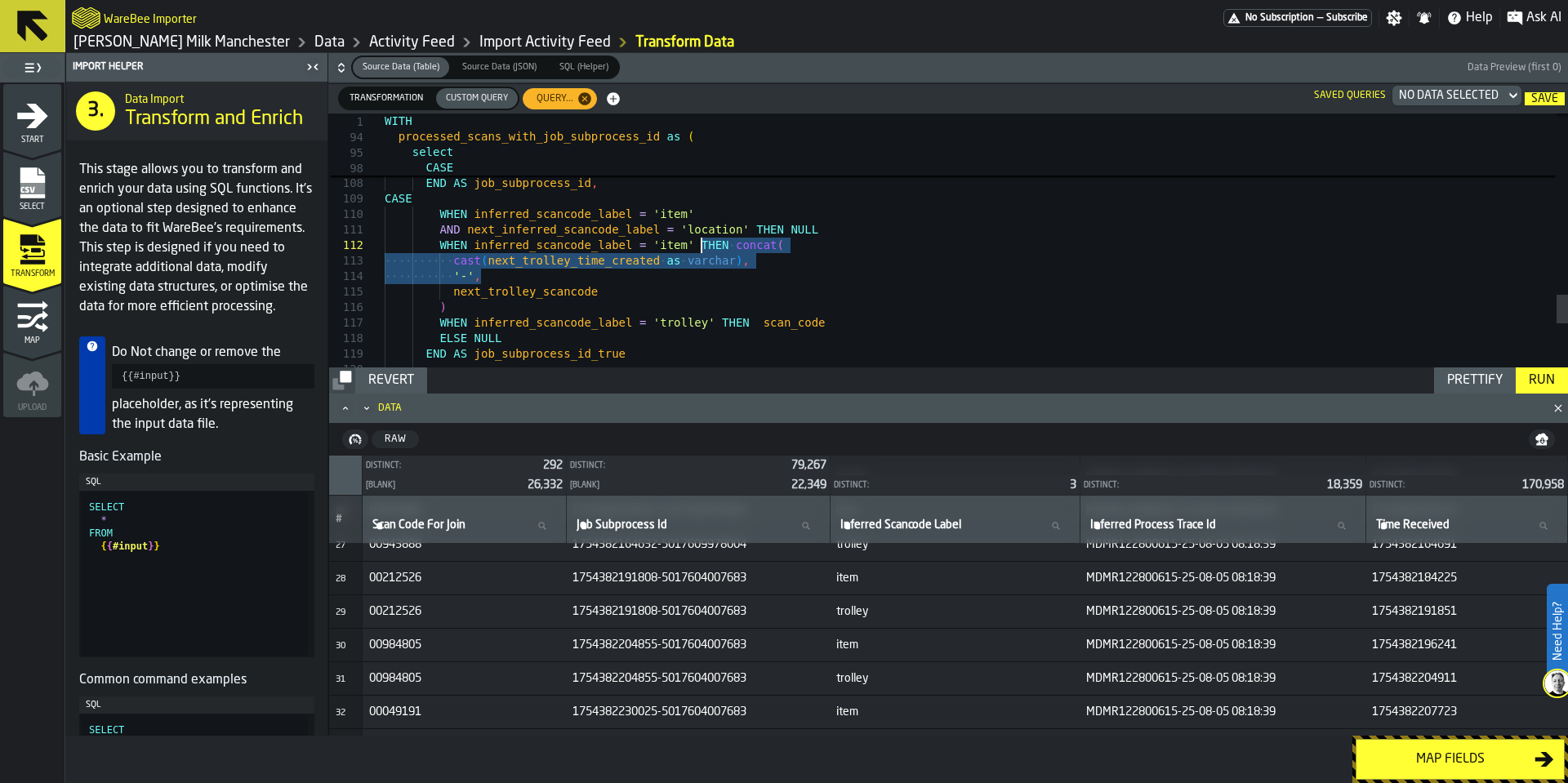
drag, startPoint x: 698, startPoint y: 276, endPoint x: 708, endPoint y: 249, distance: 28.8
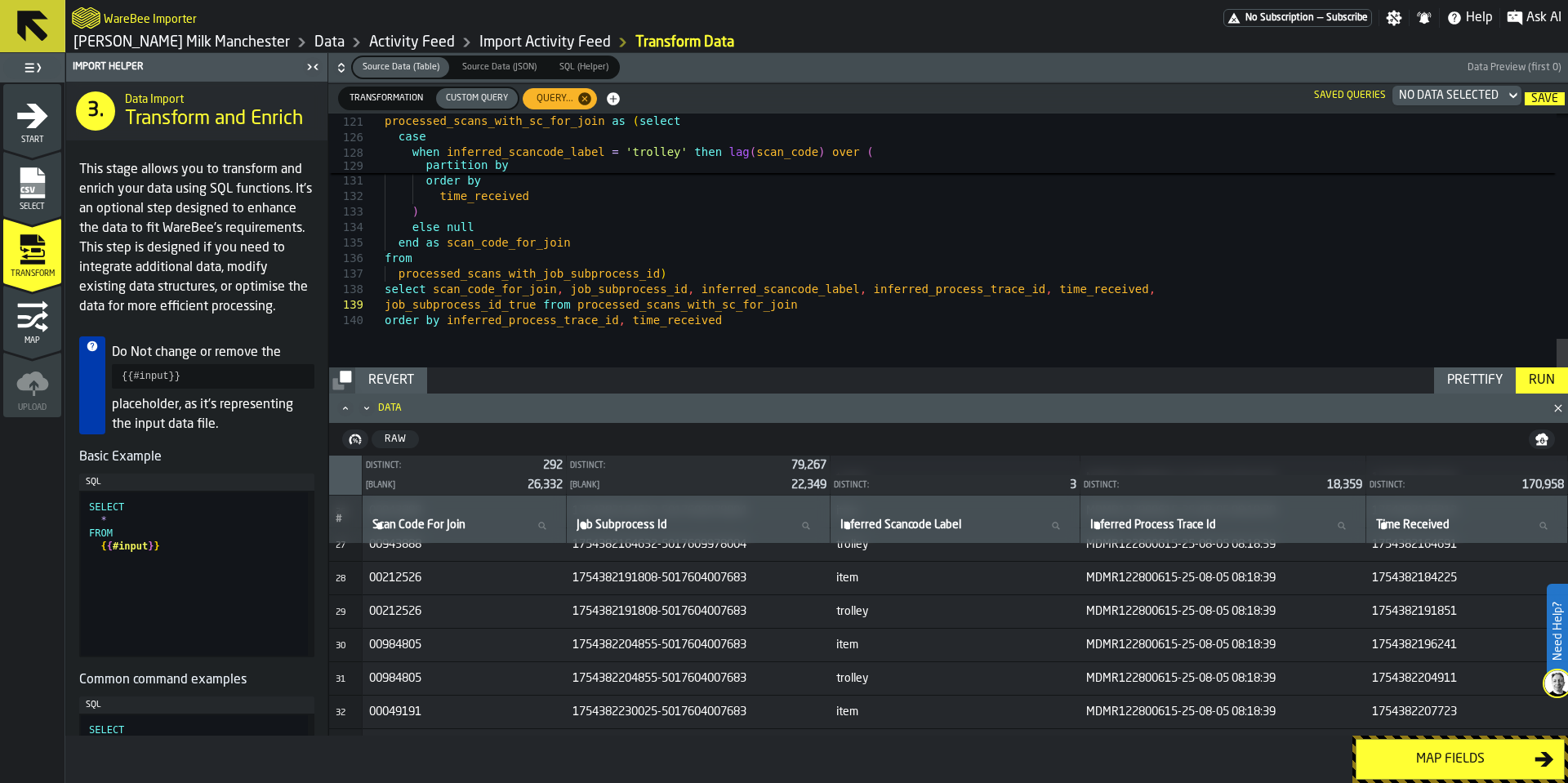
click at [1549, 379] on div "Run" at bounding box center [1542, 380] width 40 height 20
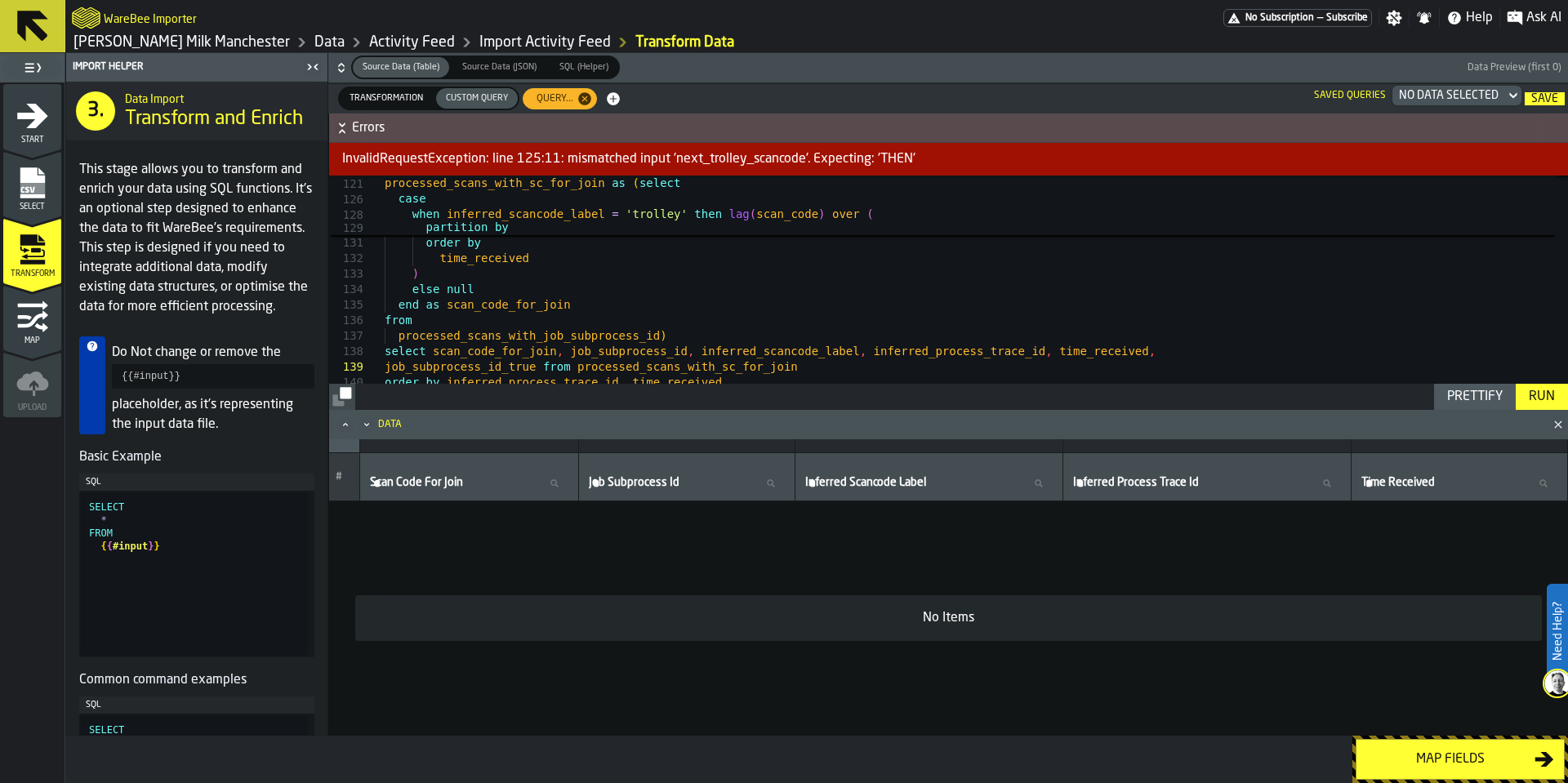
scroll to position [0, 0]
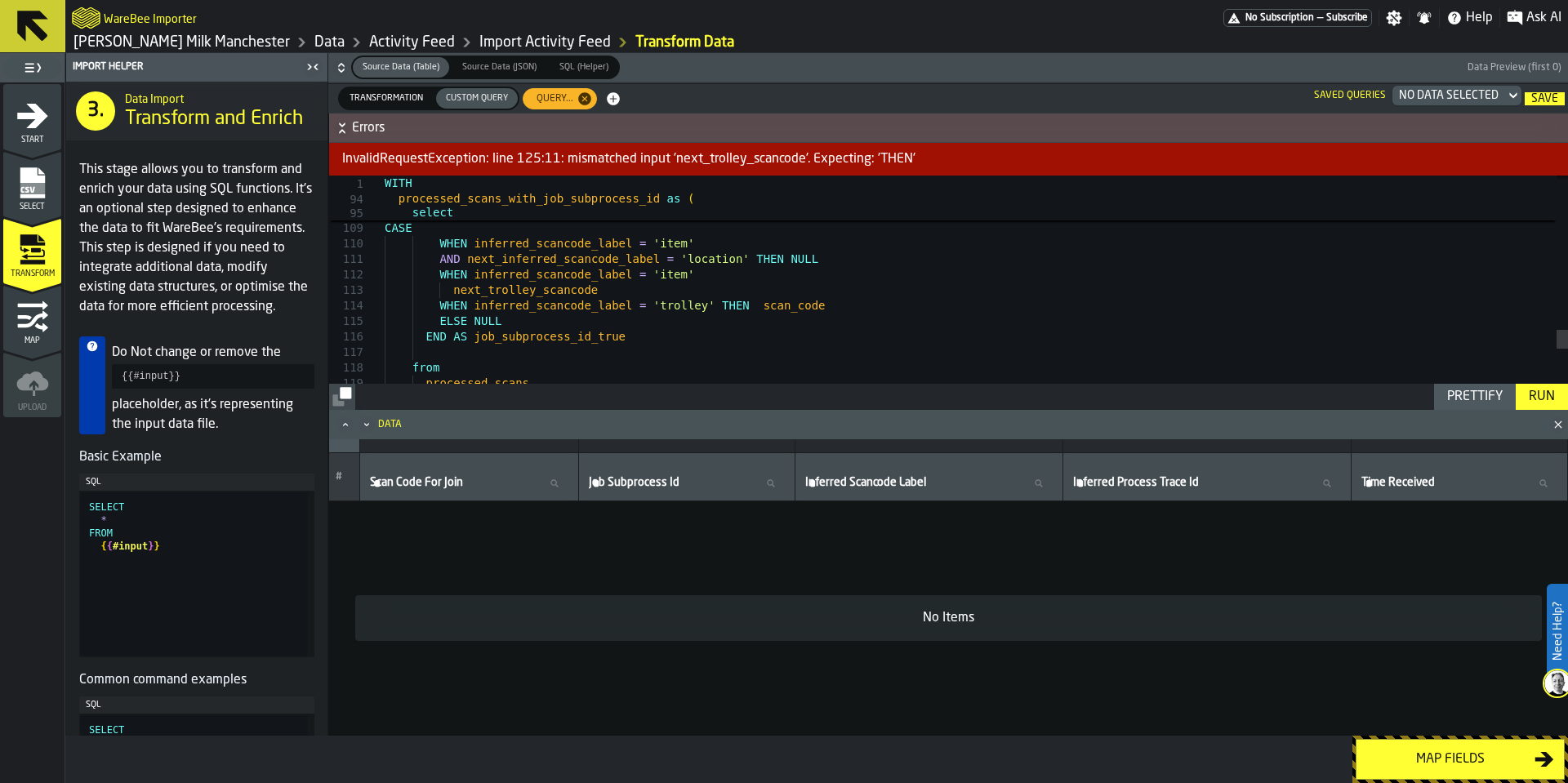
click at [1544, 401] on div "Run" at bounding box center [1542, 396] width 40 height 20
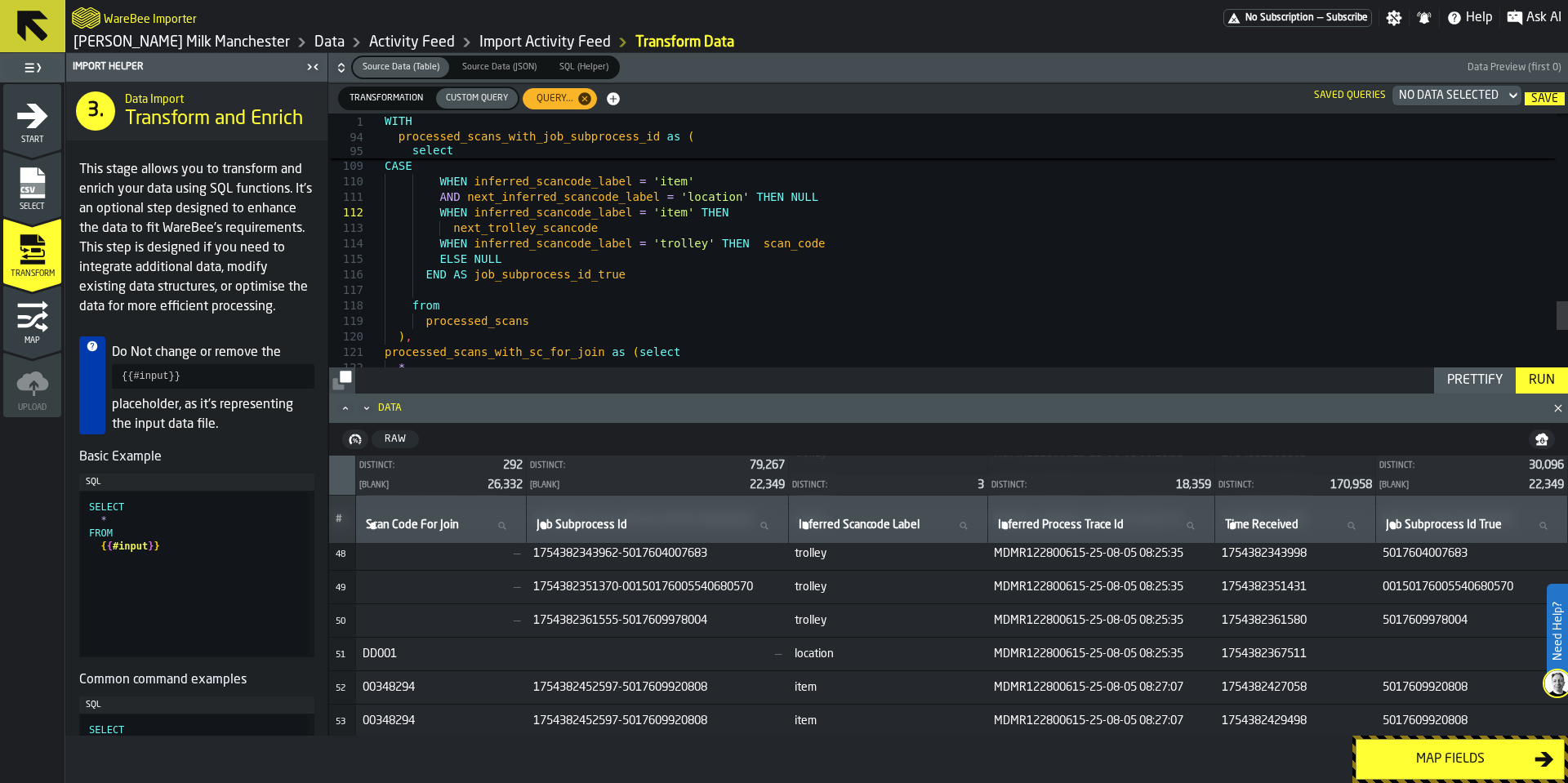
scroll to position [1680, 0]
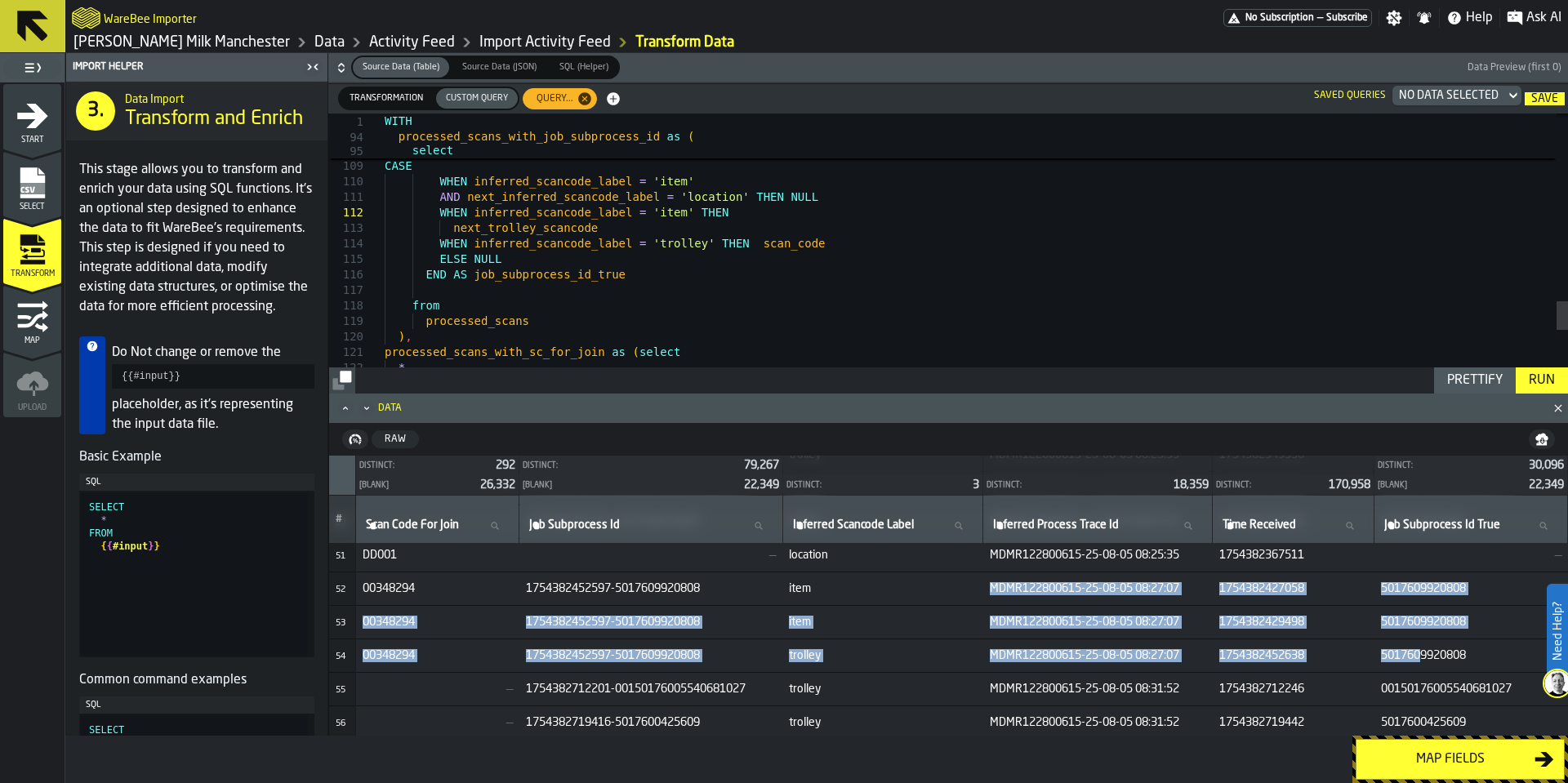
drag, startPoint x: 912, startPoint y: 584, endPoint x: 1421, endPoint y: 660, distance: 514.6
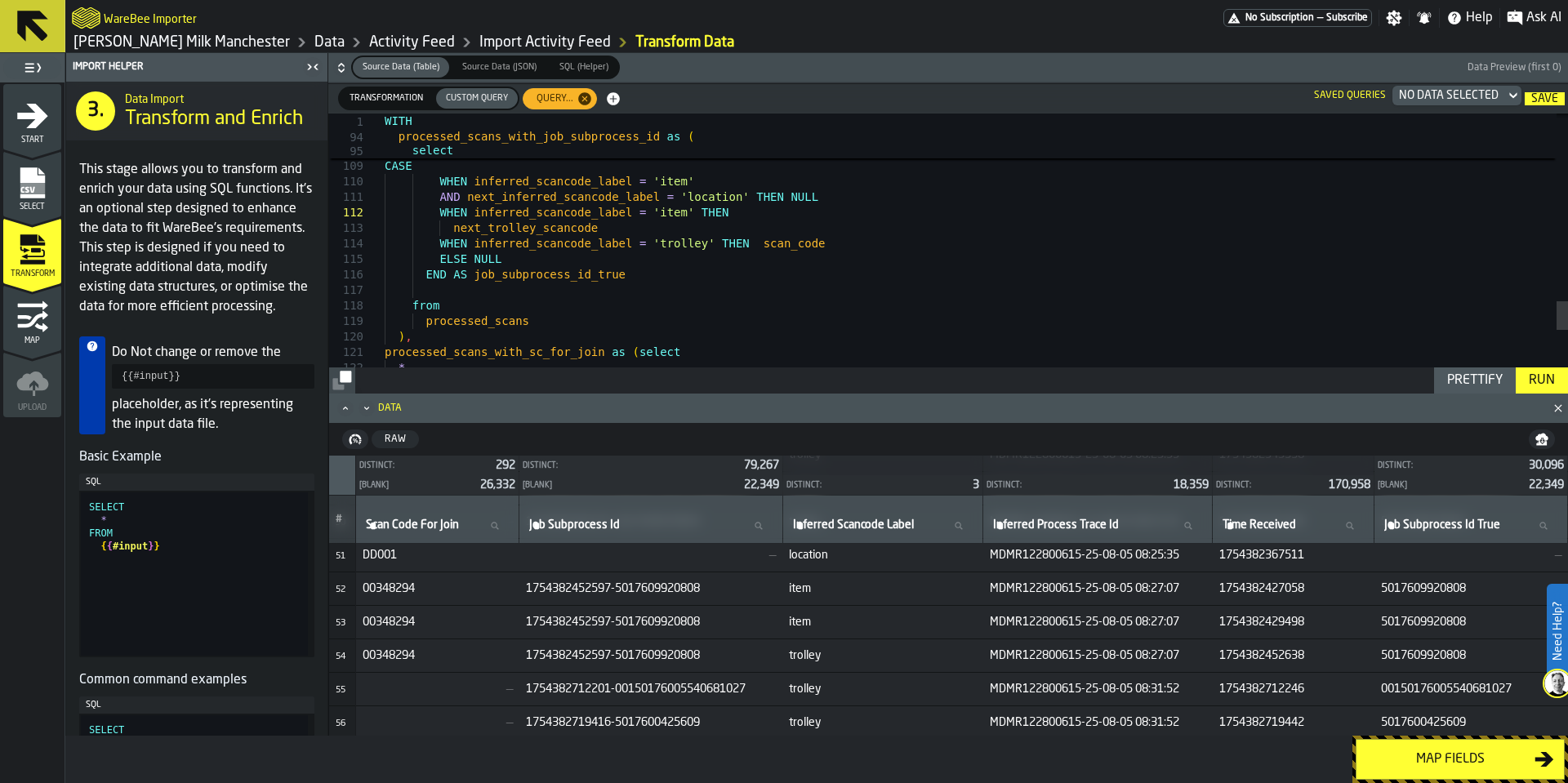
click at [1507, 661] on span "5017609920808" at bounding box center [1471, 656] width 181 height 13
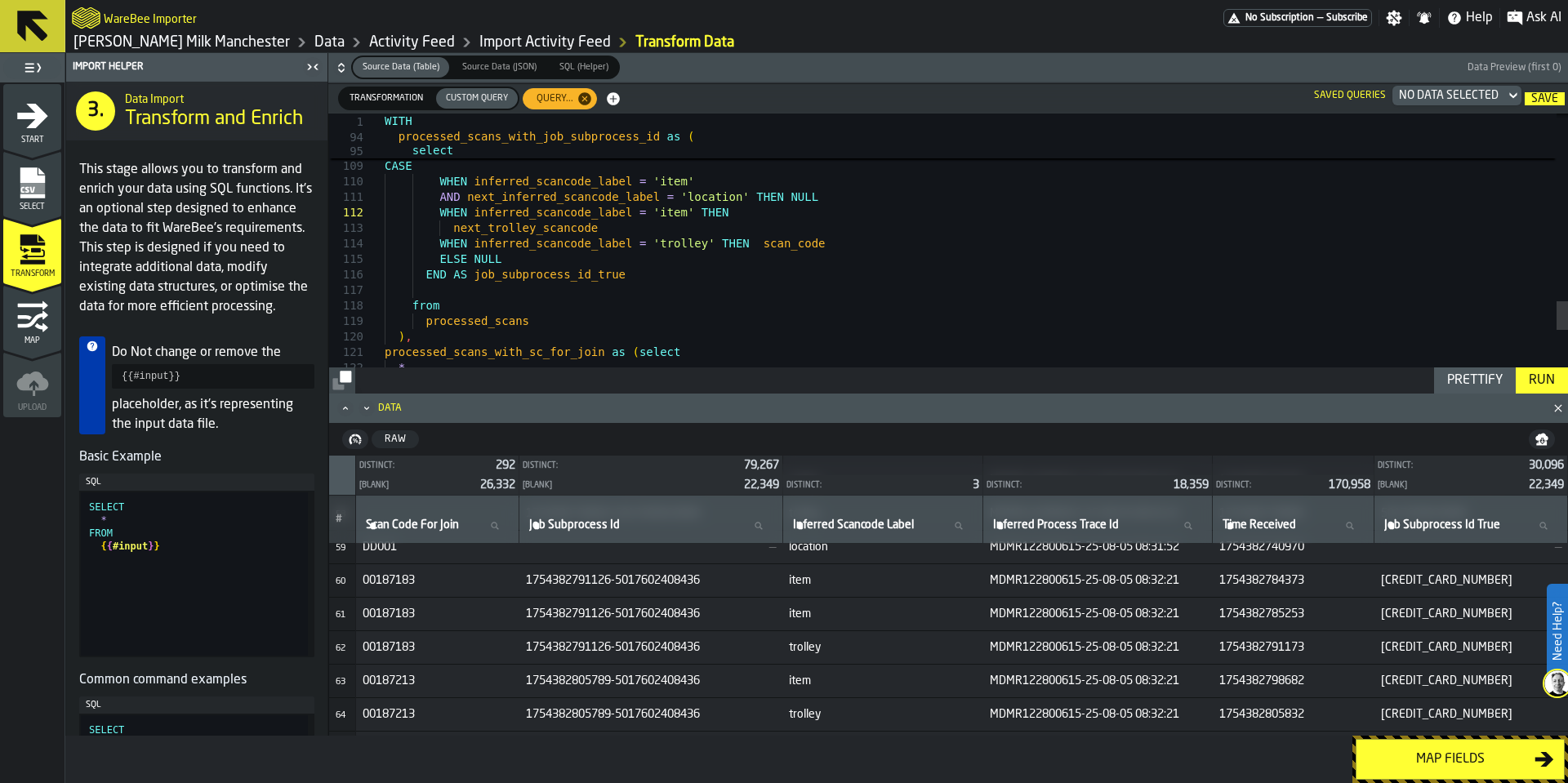
scroll to position [1974, 0]
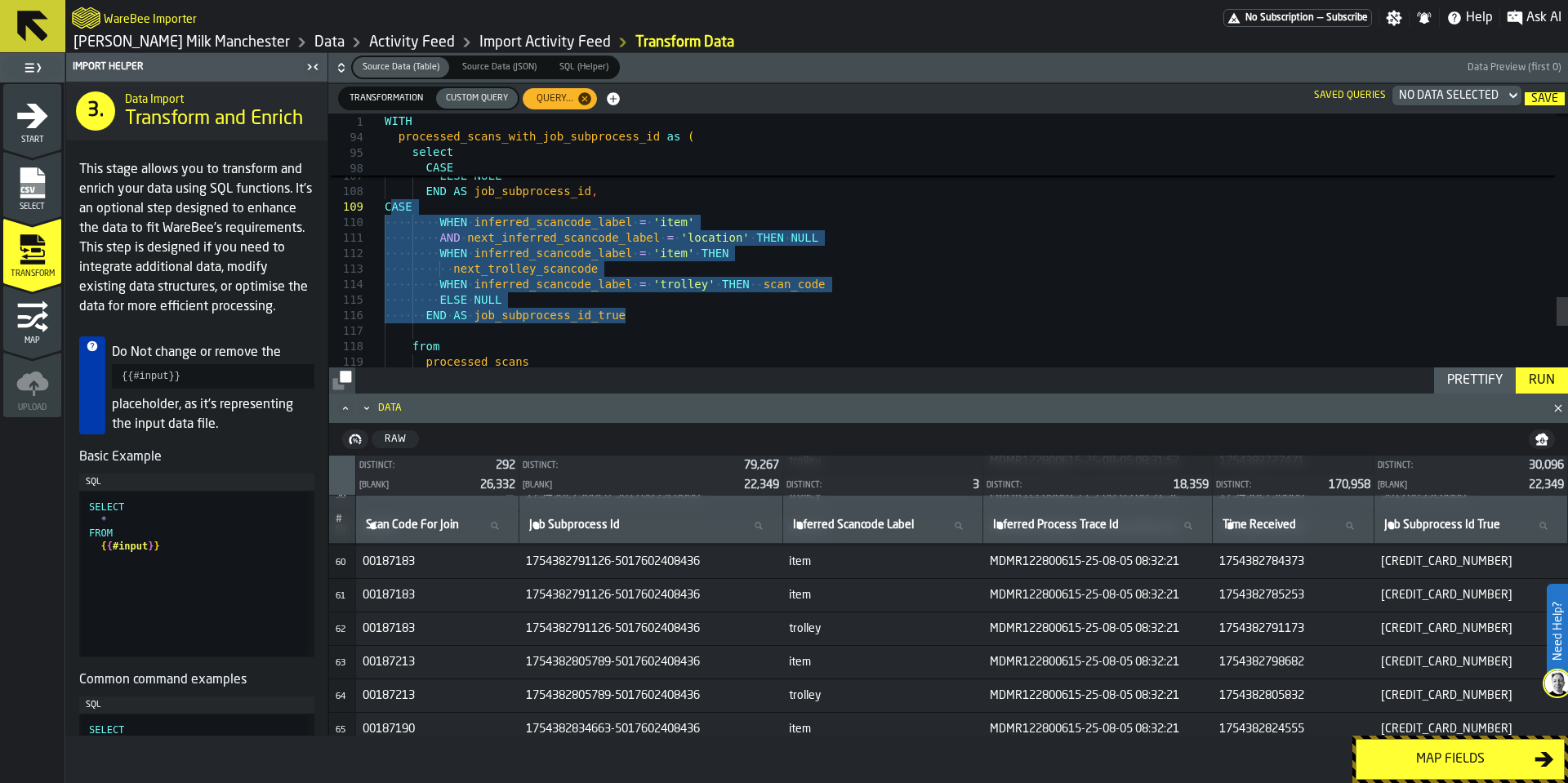
drag, startPoint x: 647, startPoint y: 319, endPoint x: 390, endPoint y: 207, distance: 280.3
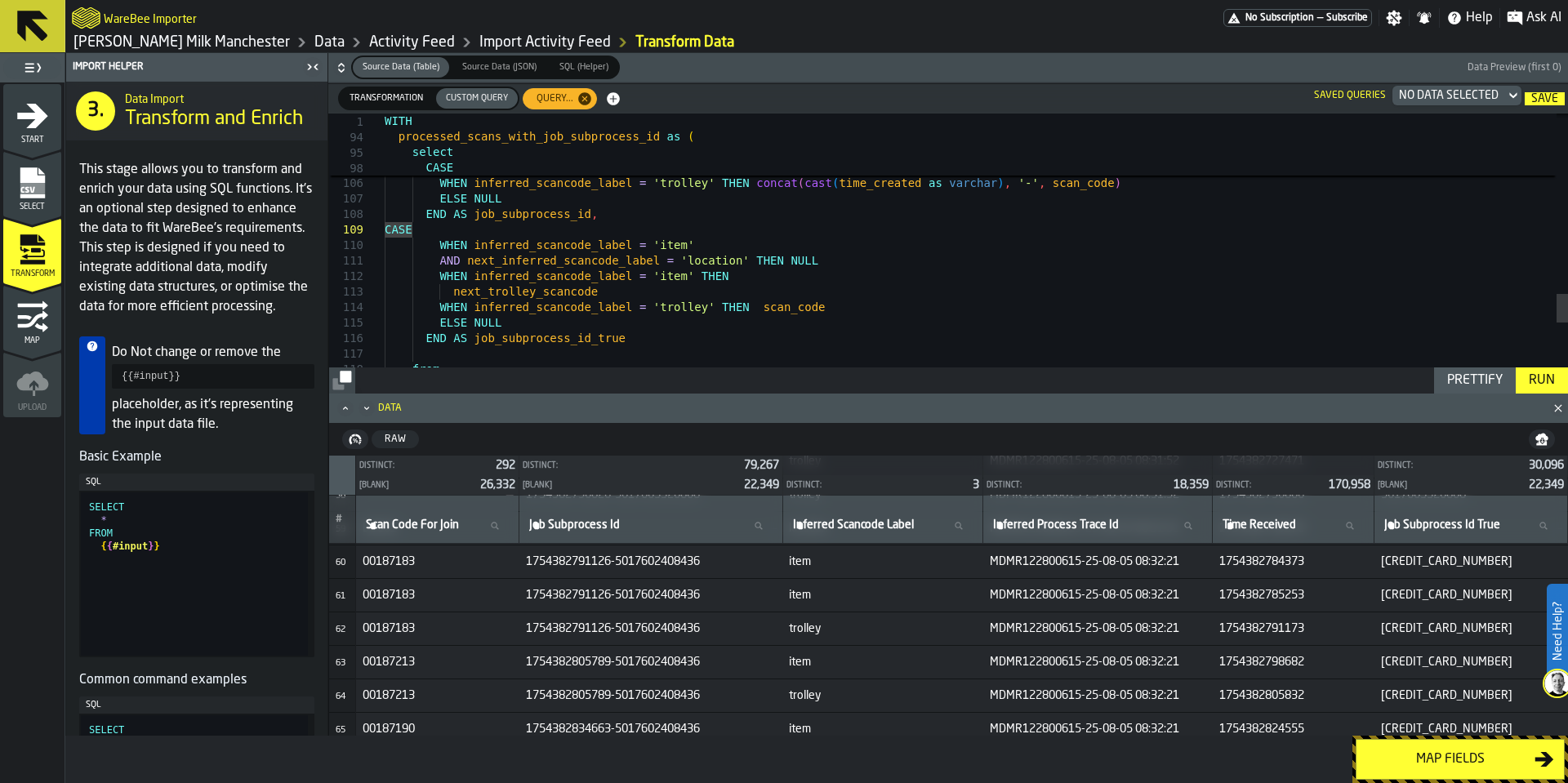
scroll to position [125, 0]
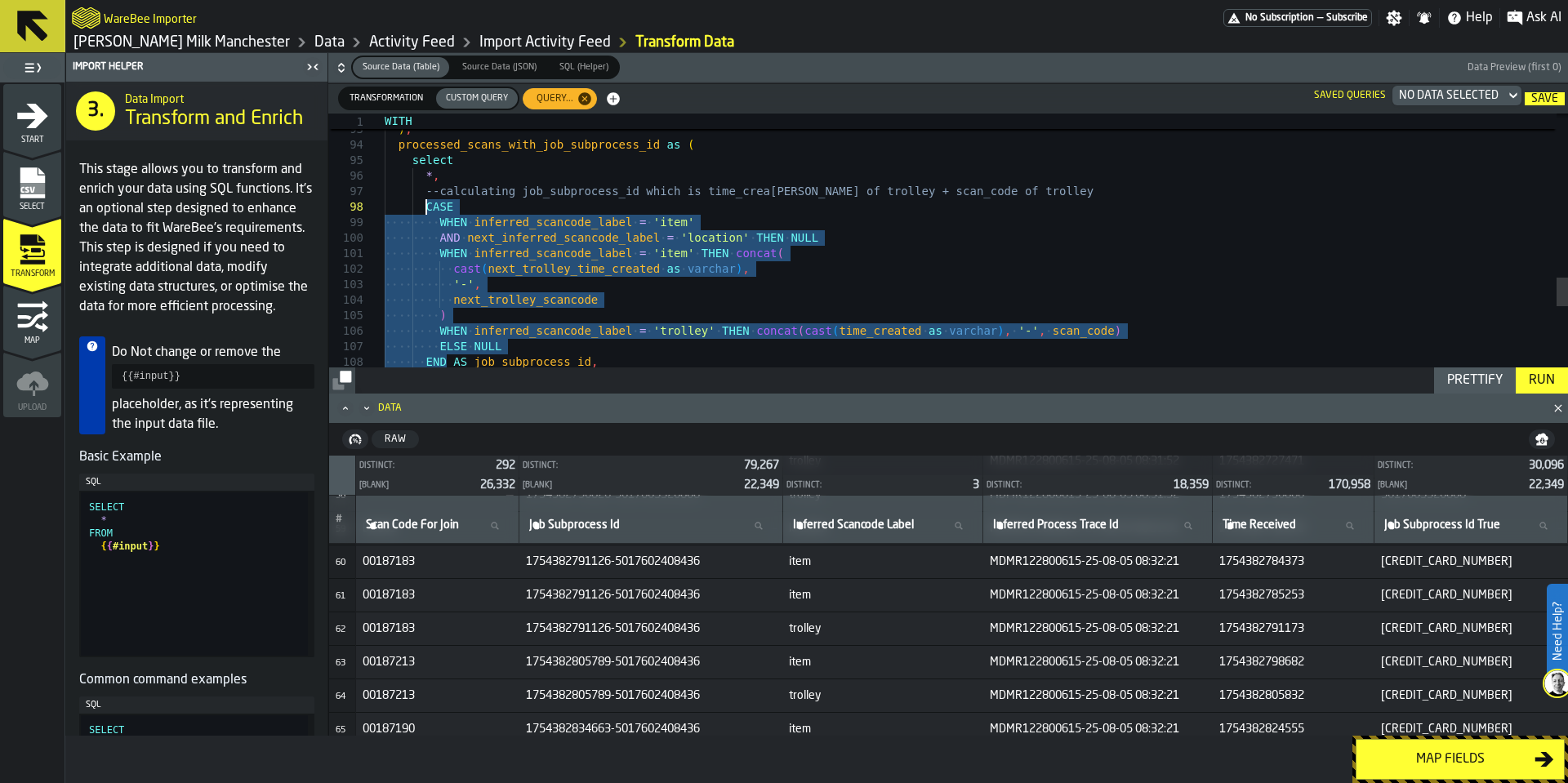
drag, startPoint x: 449, startPoint y: 320, endPoint x: 424, endPoint y: 210, distance: 112.8
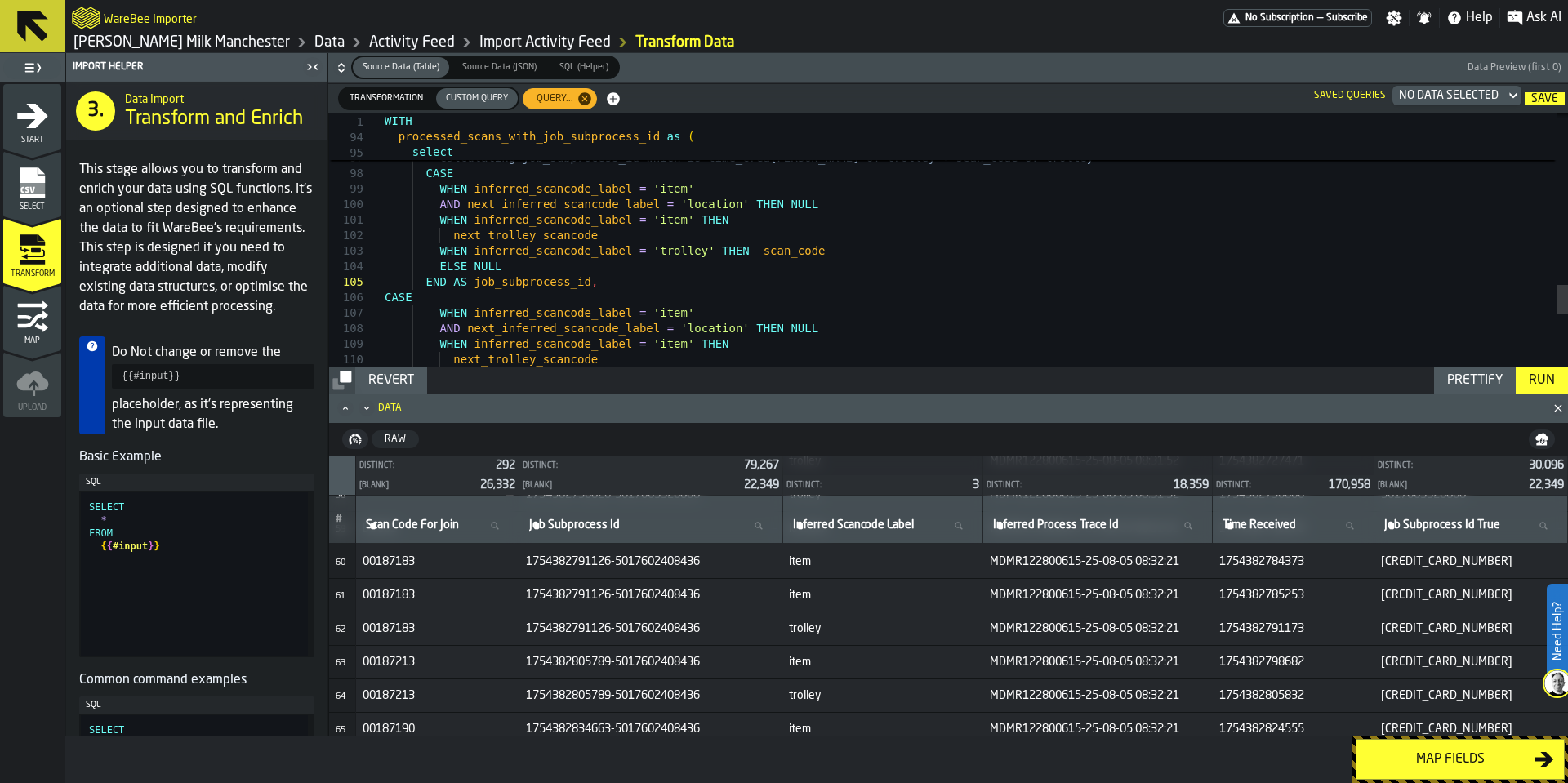
click at [1541, 384] on div "Run" at bounding box center [1542, 380] width 40 height 20
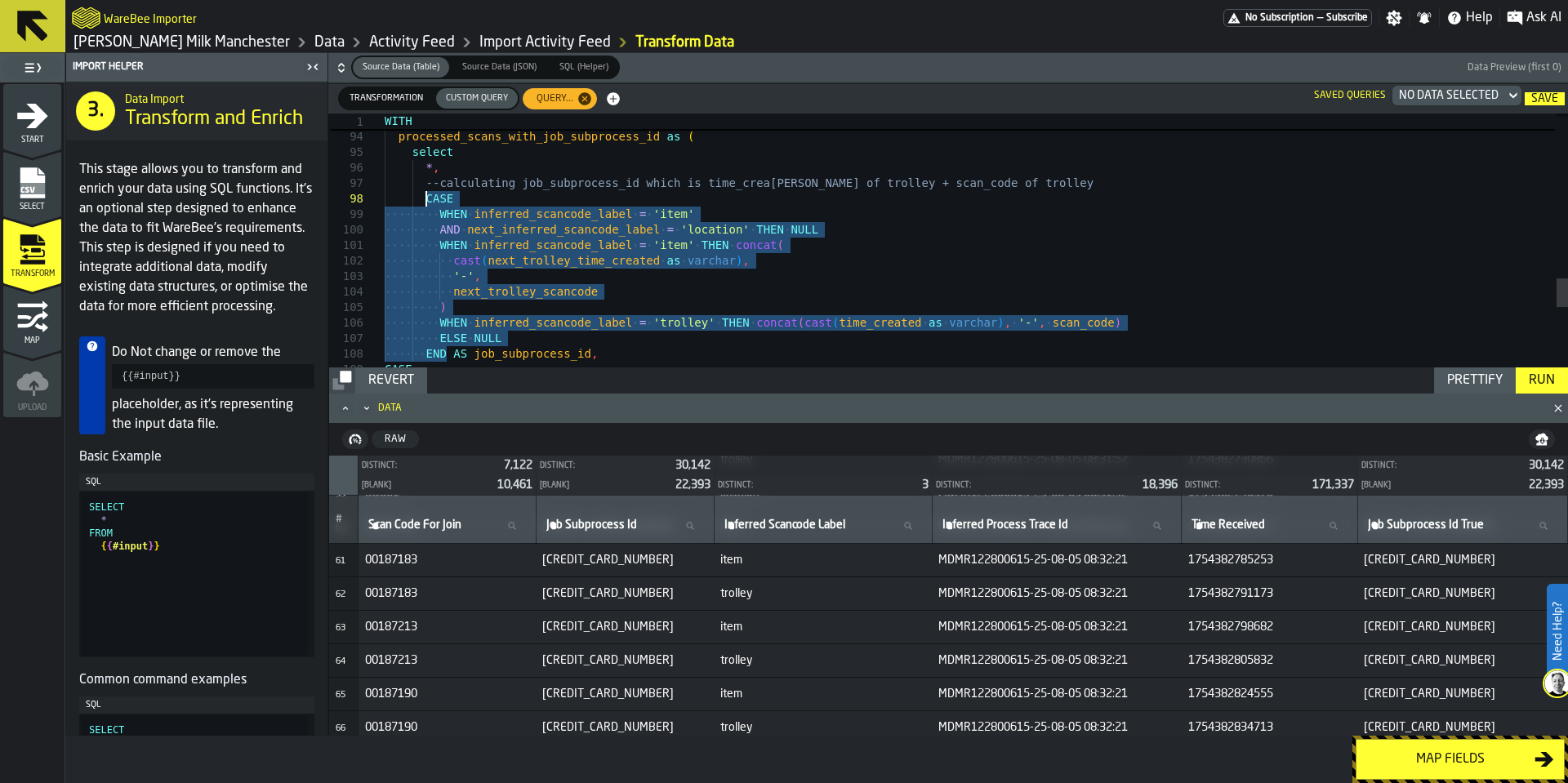
scroll to position [1975, 0]
click at [1554, 388] on div "Run" at bounding box center [1542, 380] width 40 height 20
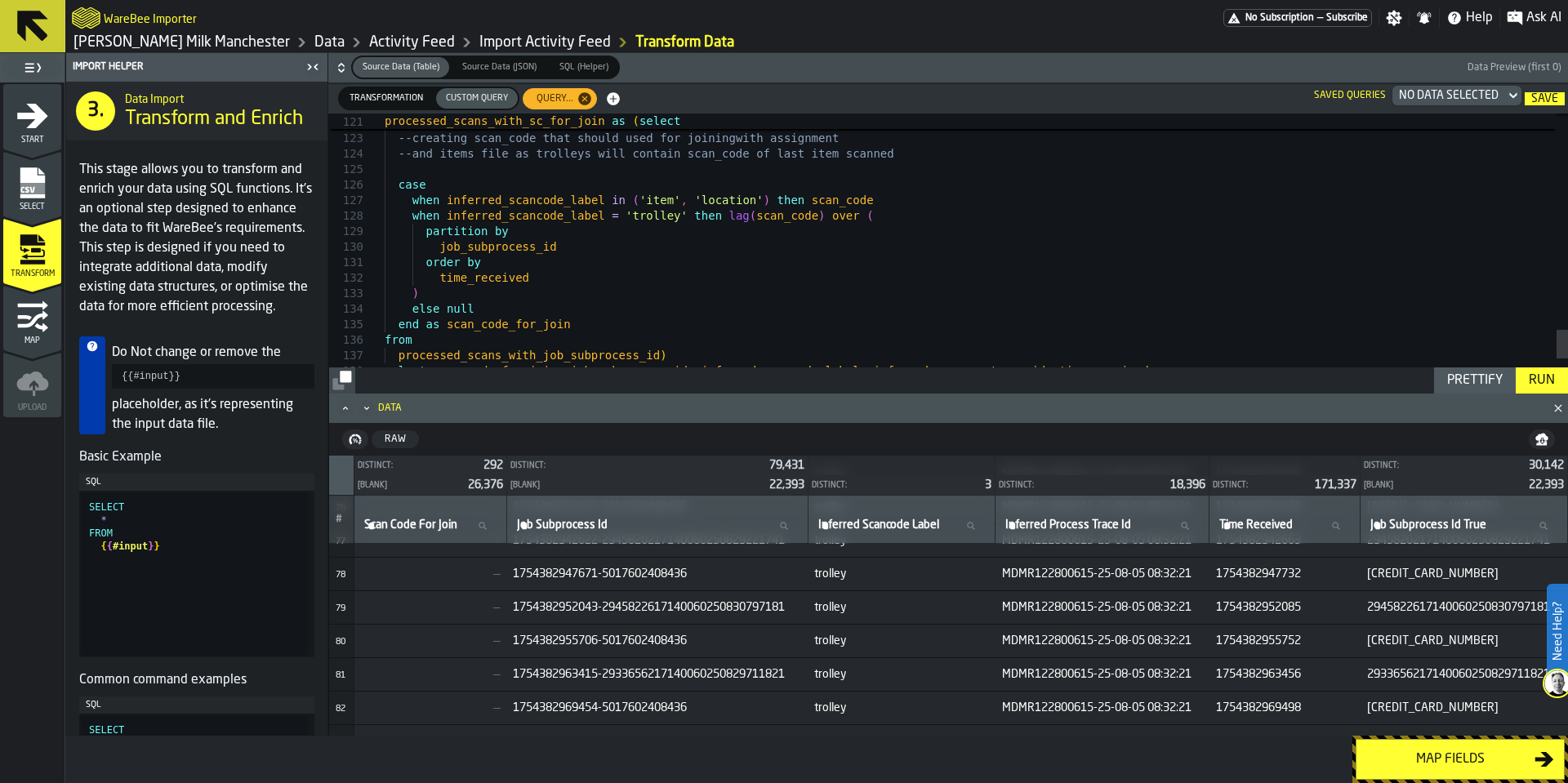
scroll to position [2861, 0]
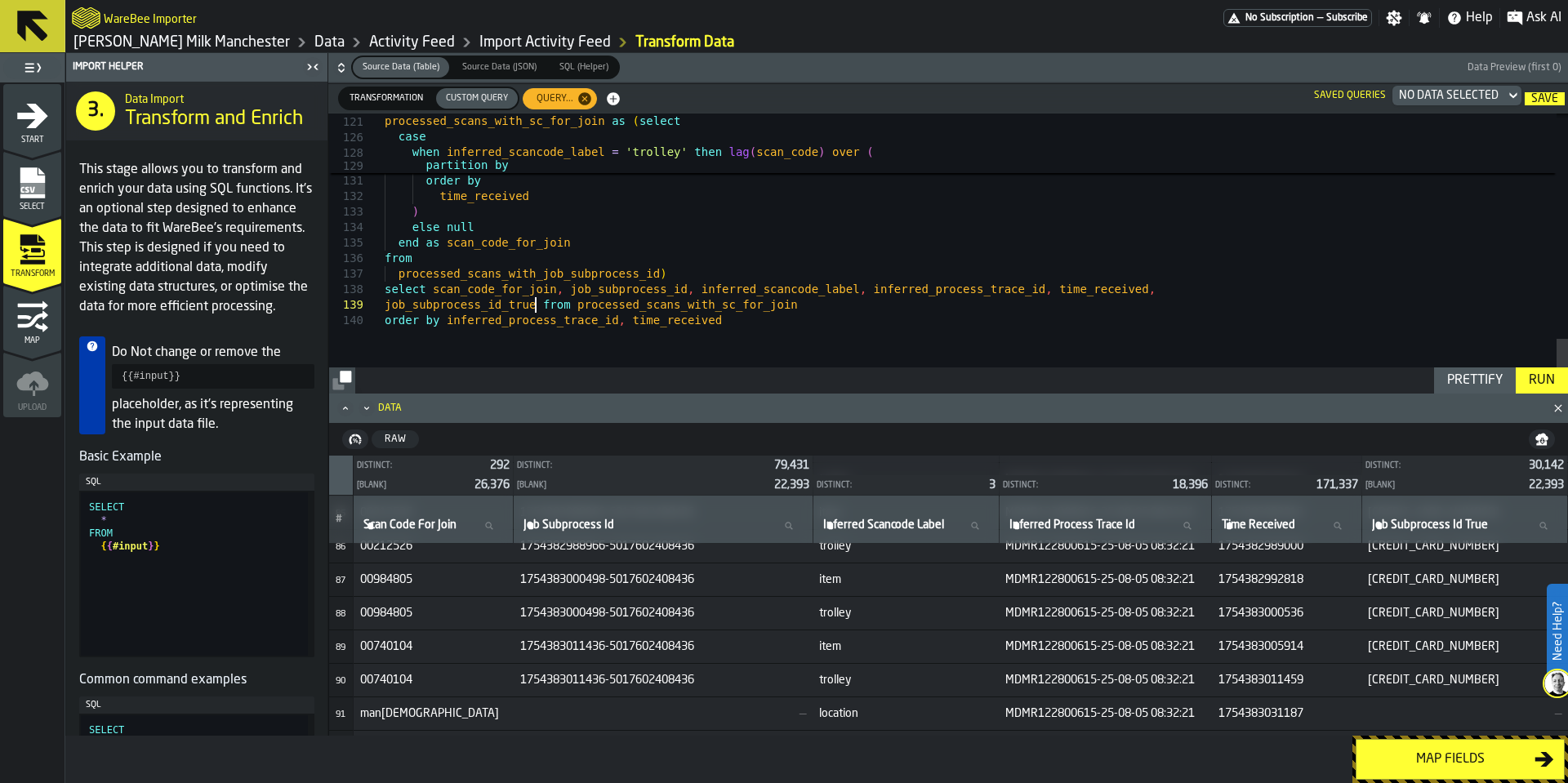
drag, startPoint x: 1454, startPoint y: 292, endPoint x: 1273, endPoint y: 298, distance: 181.1
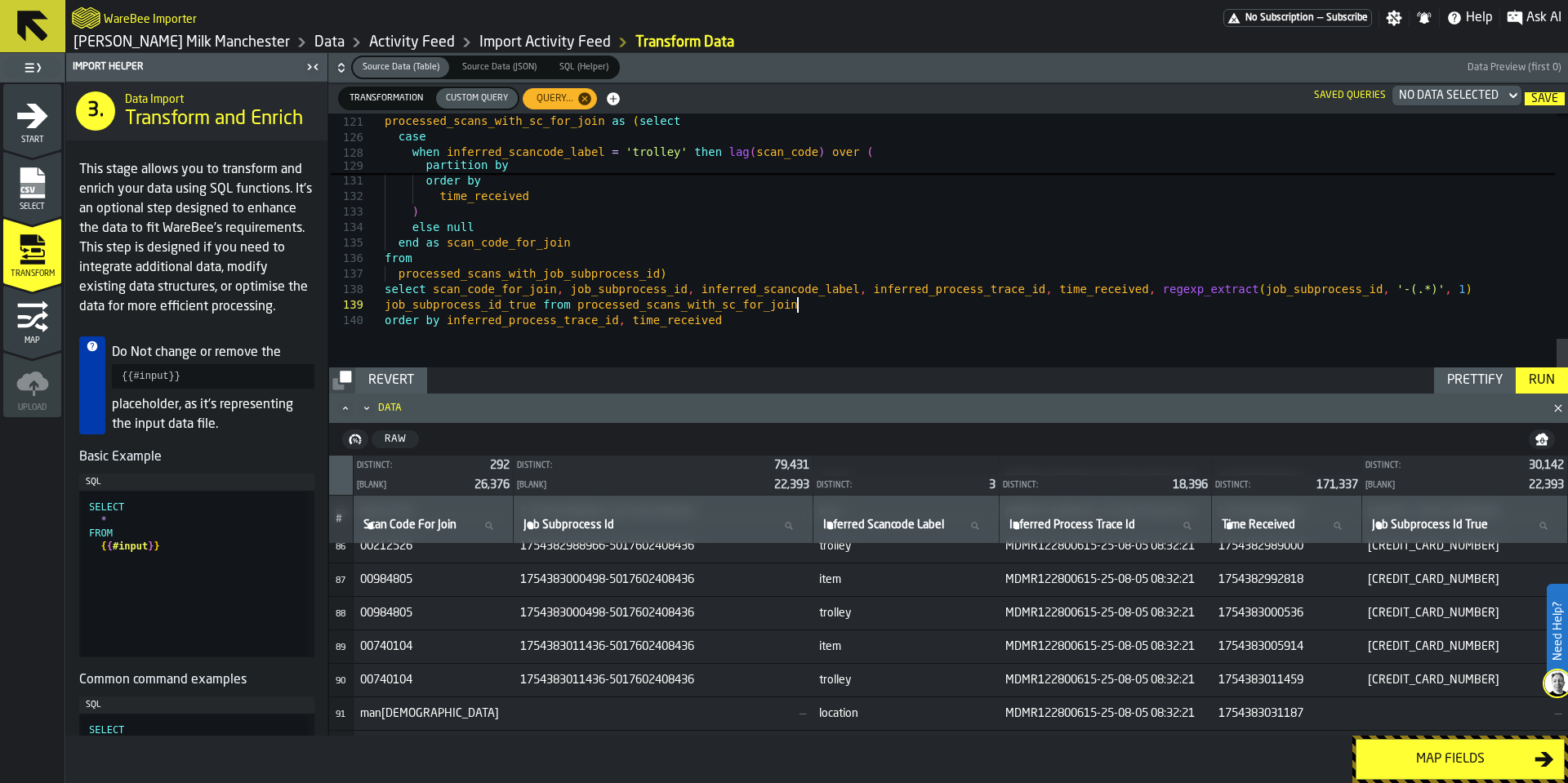
type textarea "**********"
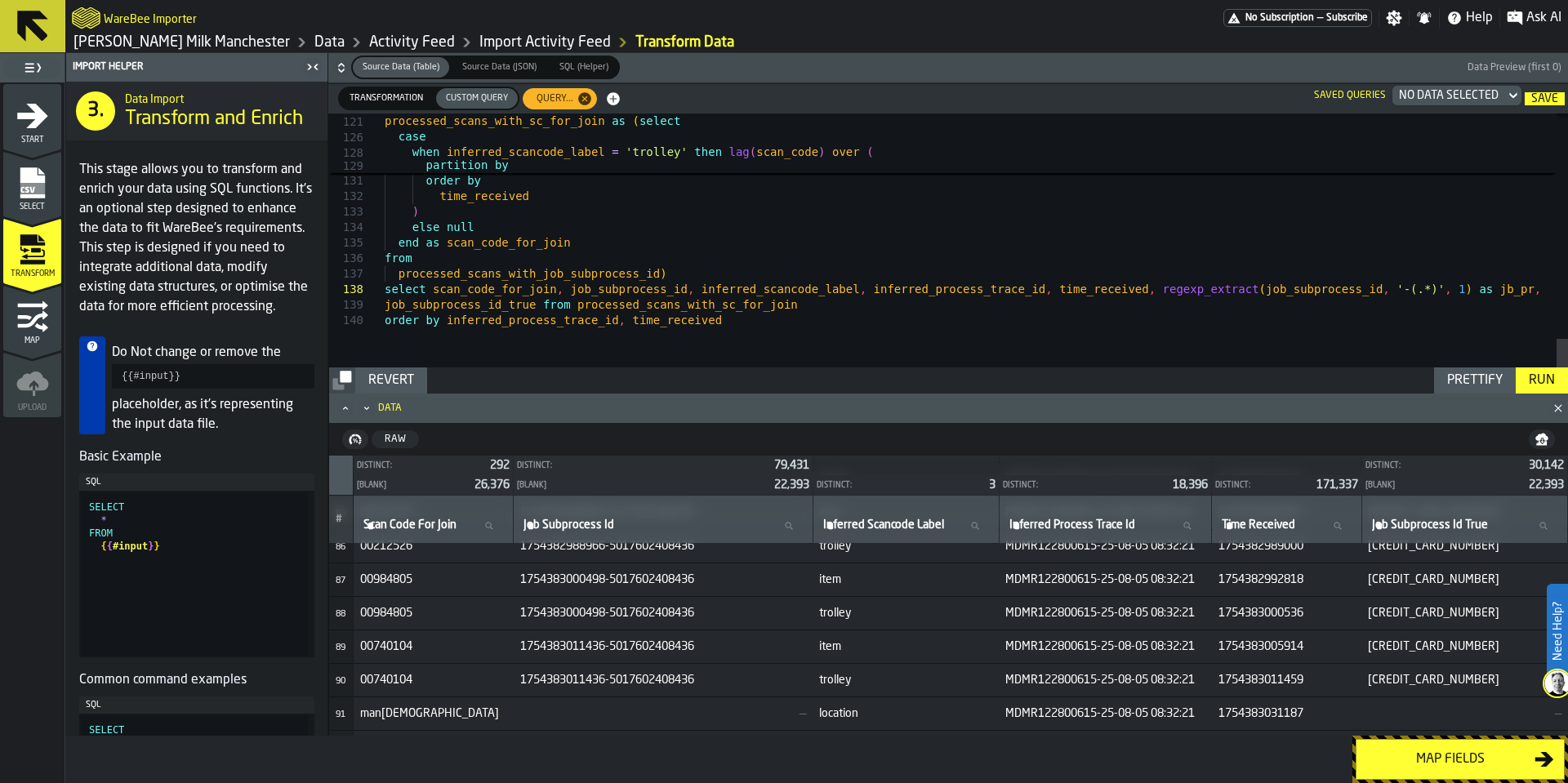
click at [1535, 377] on div "Run" at bounding box center [1542, 380] width 40 height 20
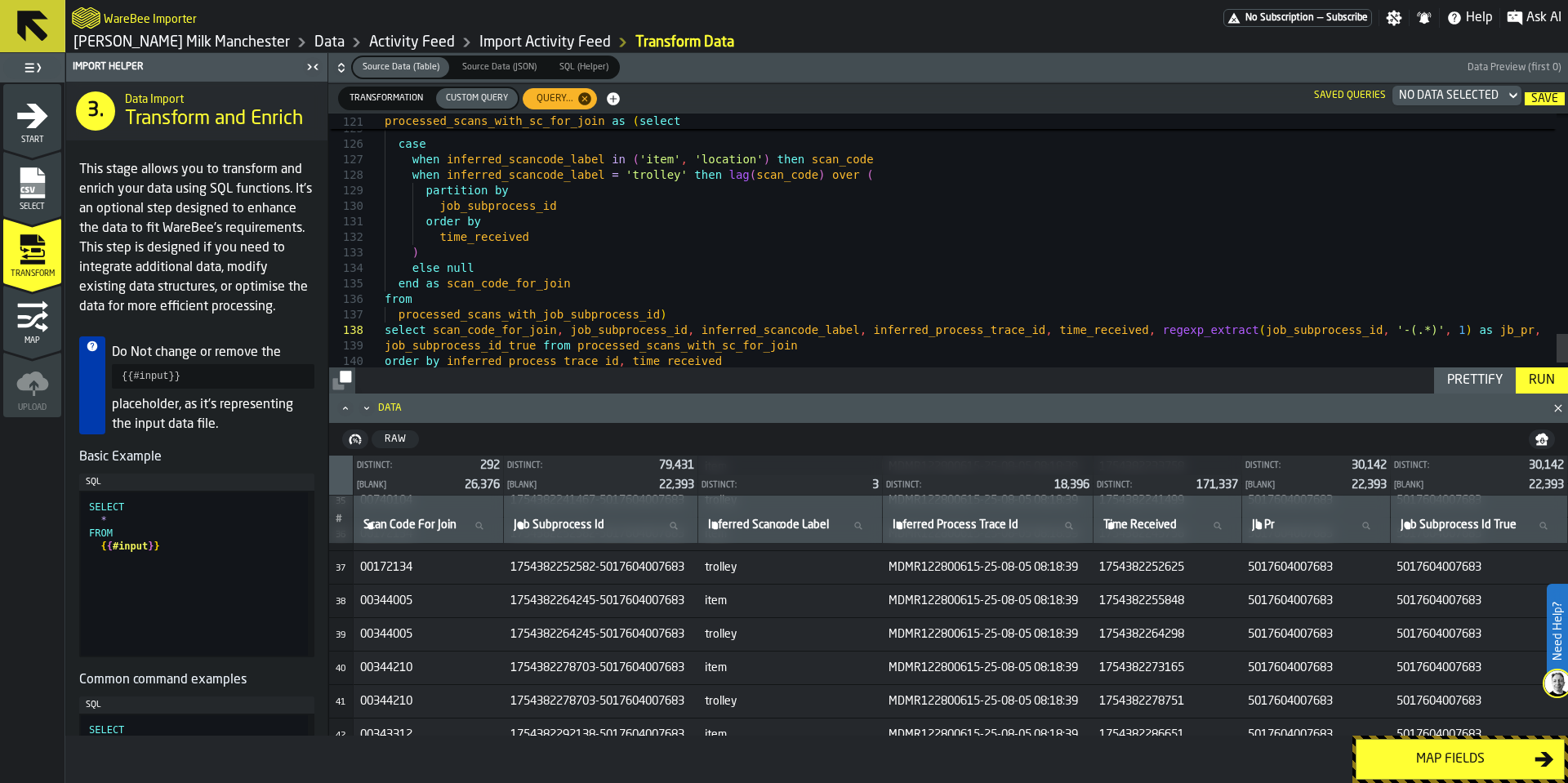
scroll to position [1297, 0]
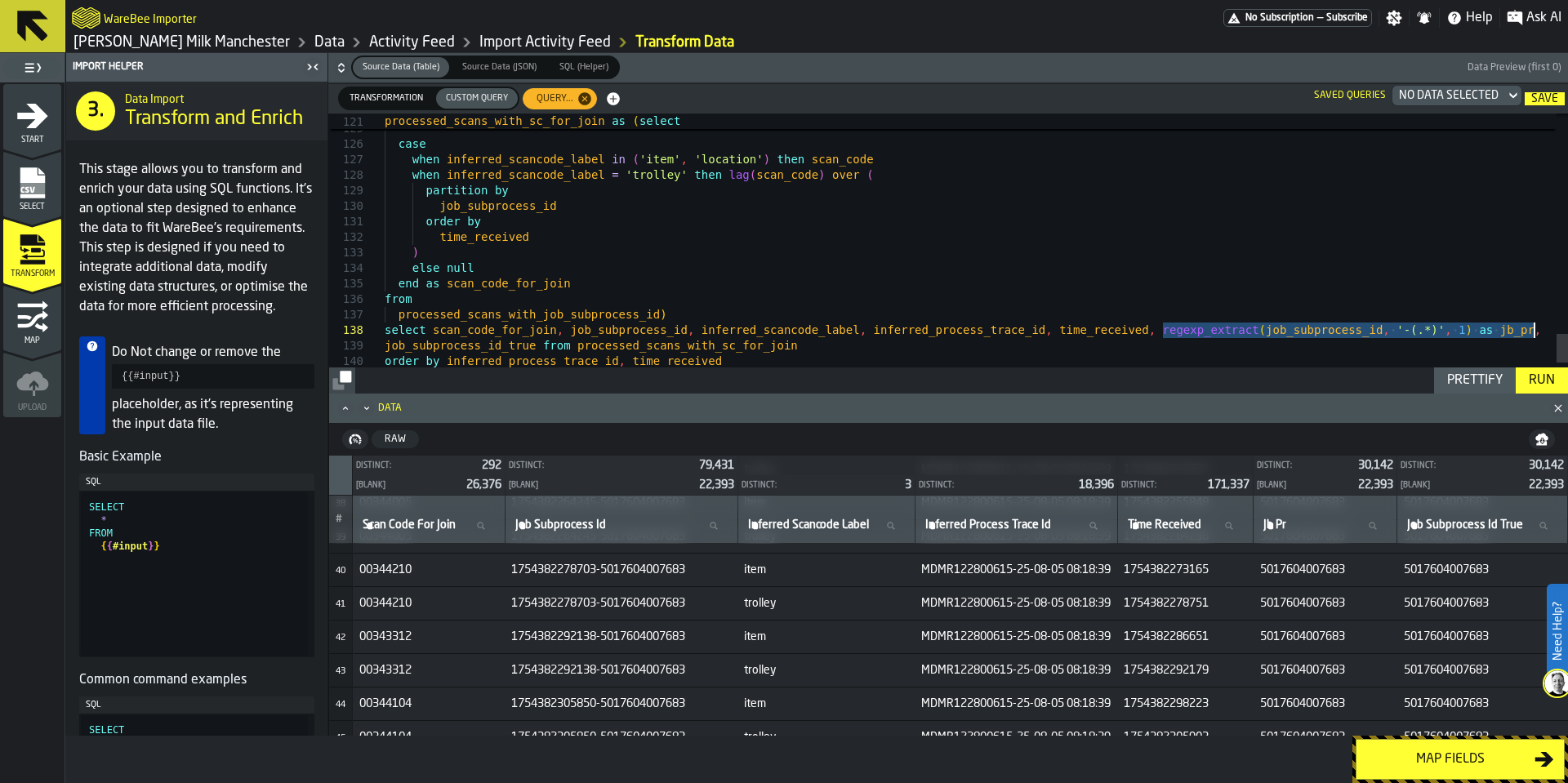
drag, startPoint x: 1164, startPoint y: 331, endPoint x: 1529, endPoint y: 332, distance: 365.0
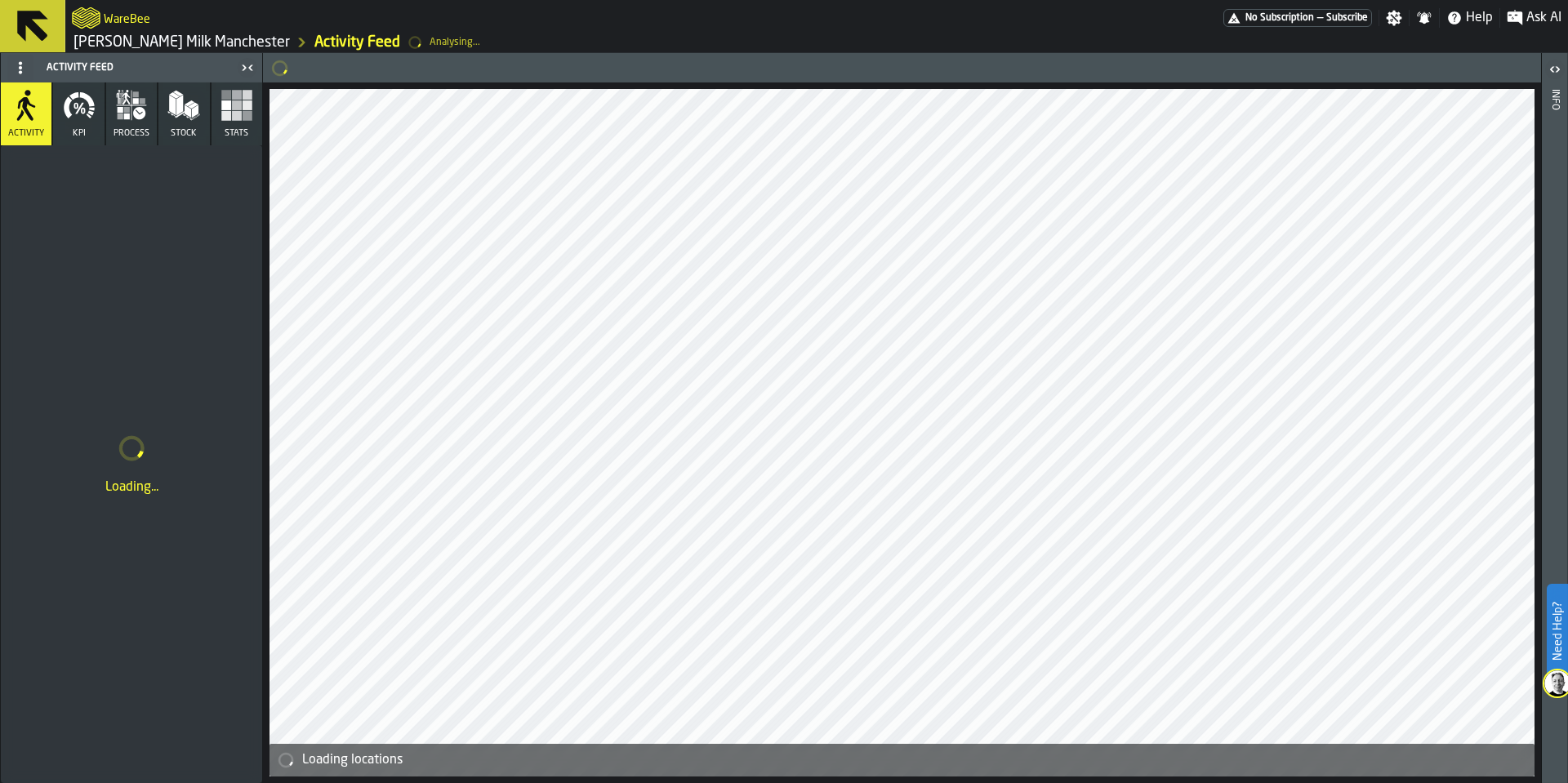
click at [168, 40] on link "[PERSON_NAME] Milk Manchester" at bounding box center [182, 42] width 216 height 18
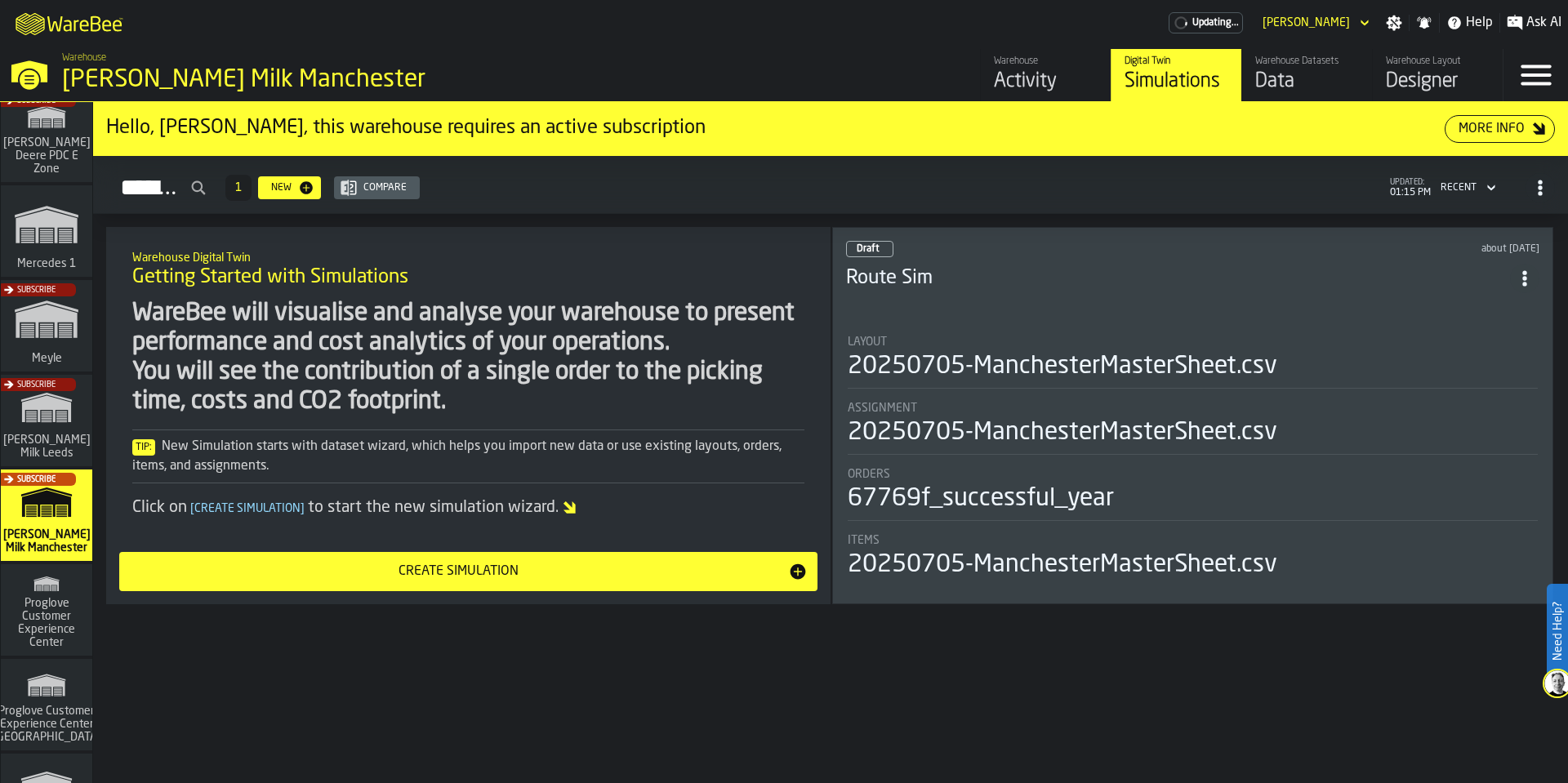
scroll to position [743, 0]
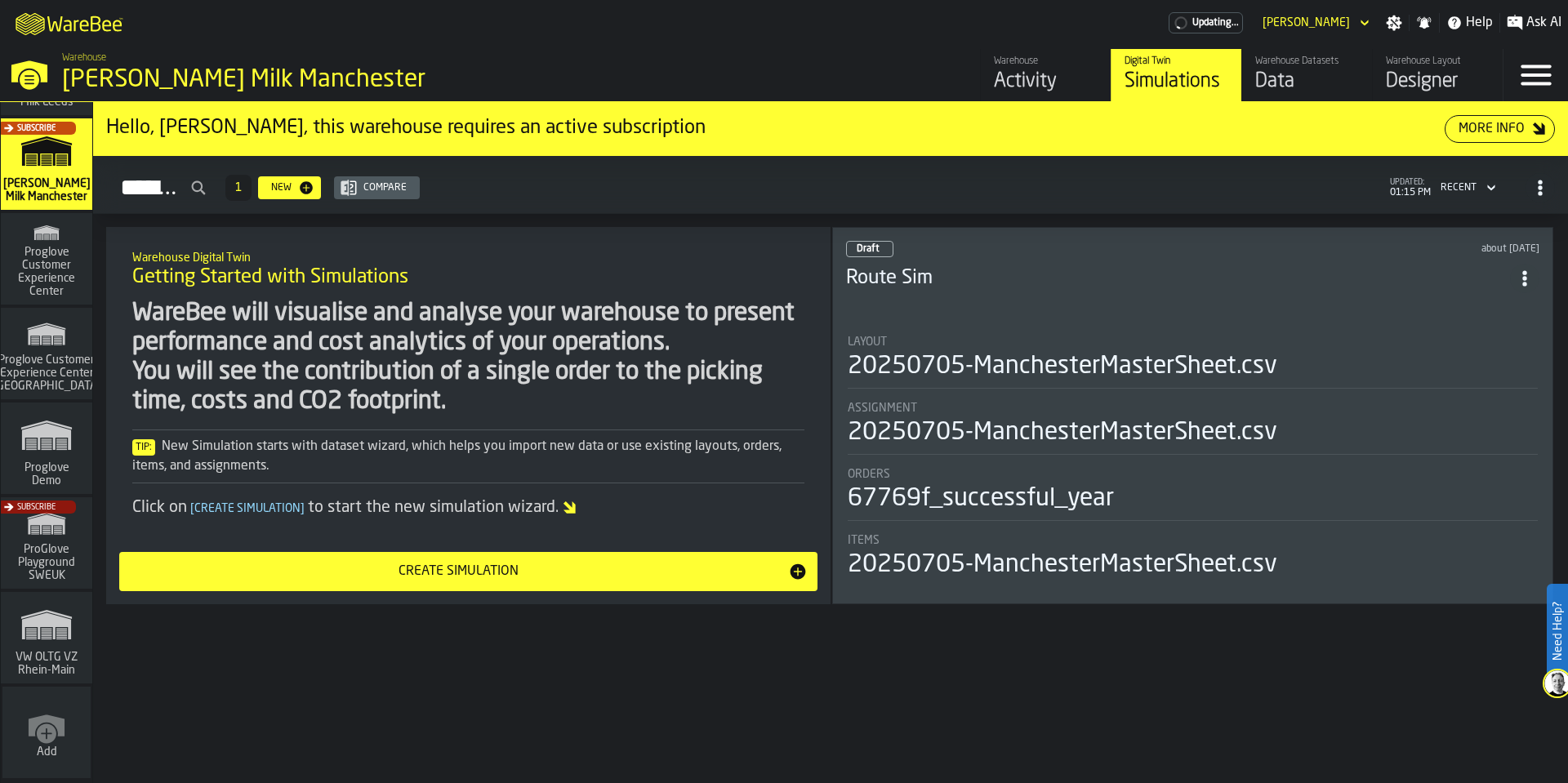
click at [38, 243] on icon "link-to-/wh/i/ad8a128b-0962-41b6-b9c5-f48cc7973f93/simulations" at bounding box center [46, 232] width 78 height 26
